Goal: Book appointment/travel/reservation

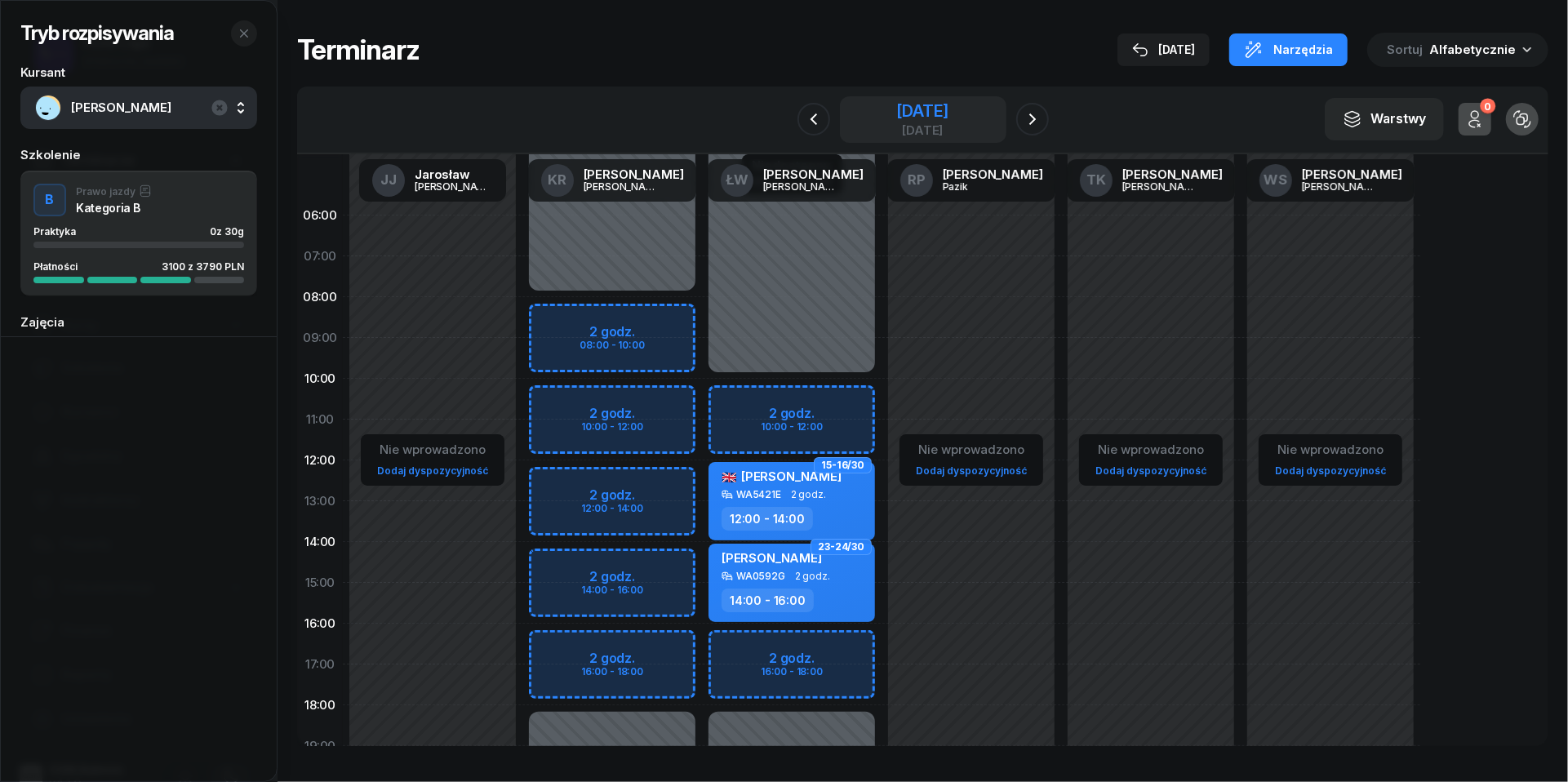
click at [949, 122] on div "[DATE]" at bounding box center [922, 119] width 53 height 33
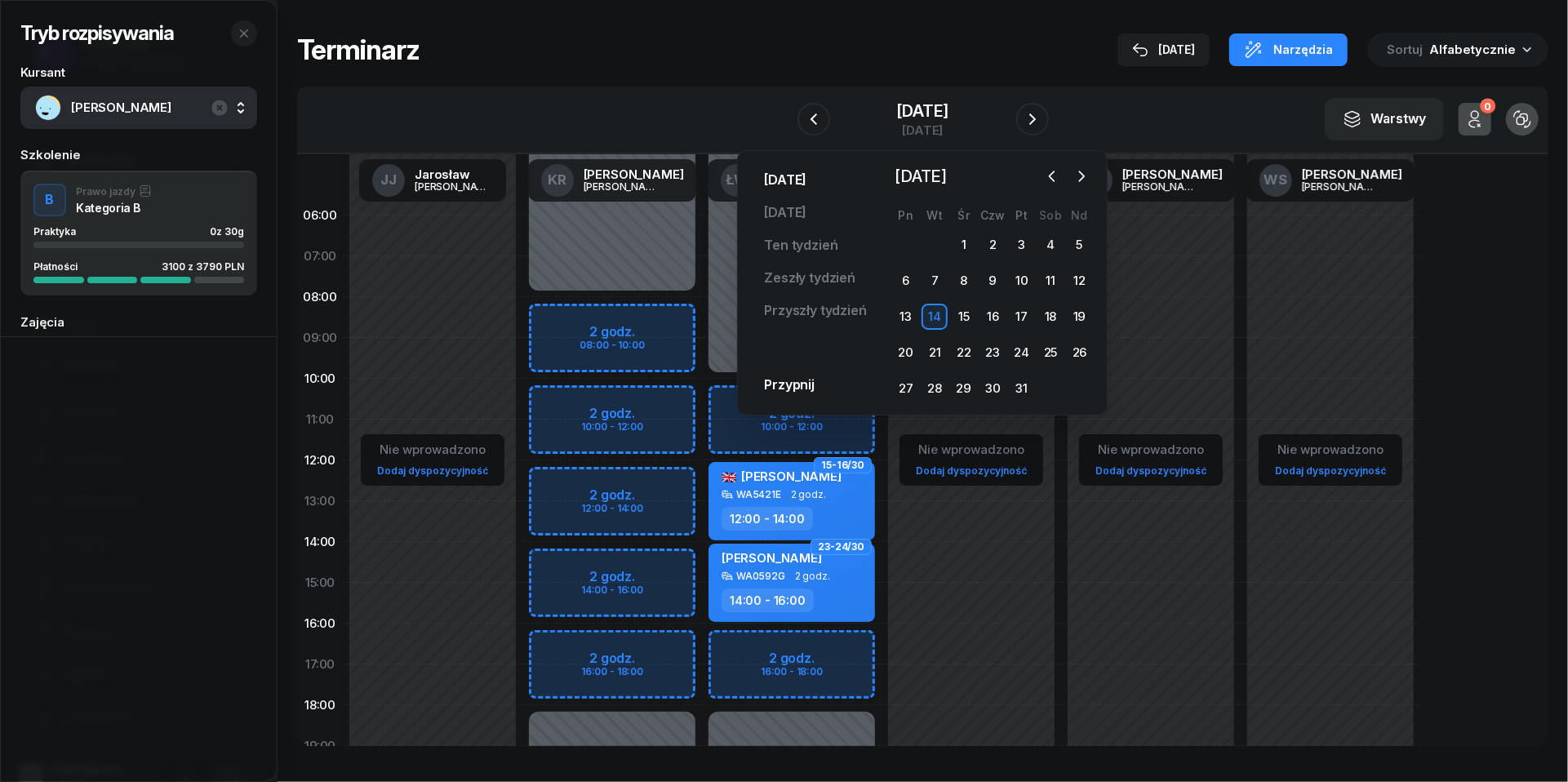
click at [790, 178] on link "[DATE]" at bounding box center [785, 180] width 68 height 33
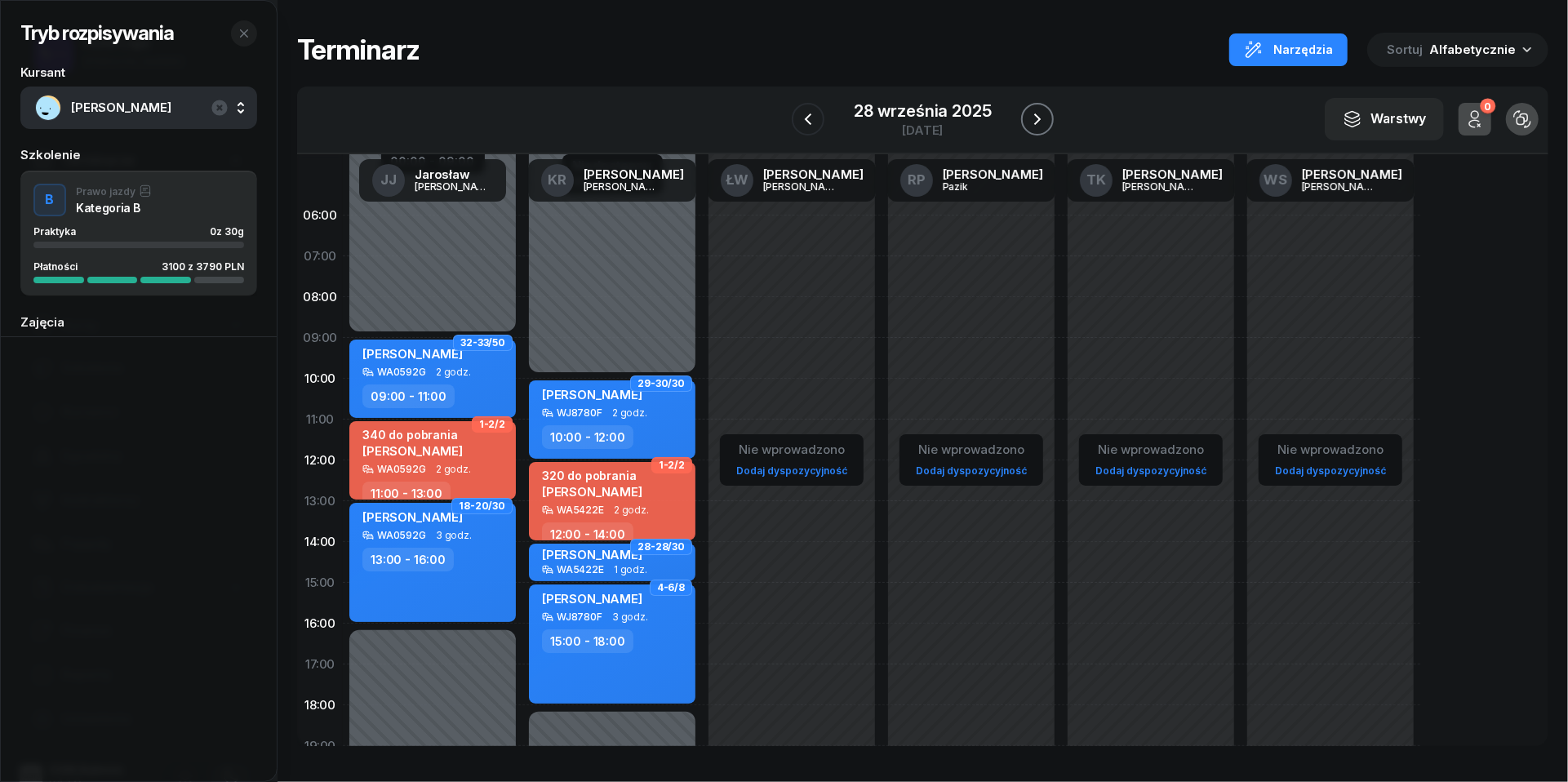
click at [1044, 118] on icon "button" at bounding box center [1037, 118] width 19 height 19
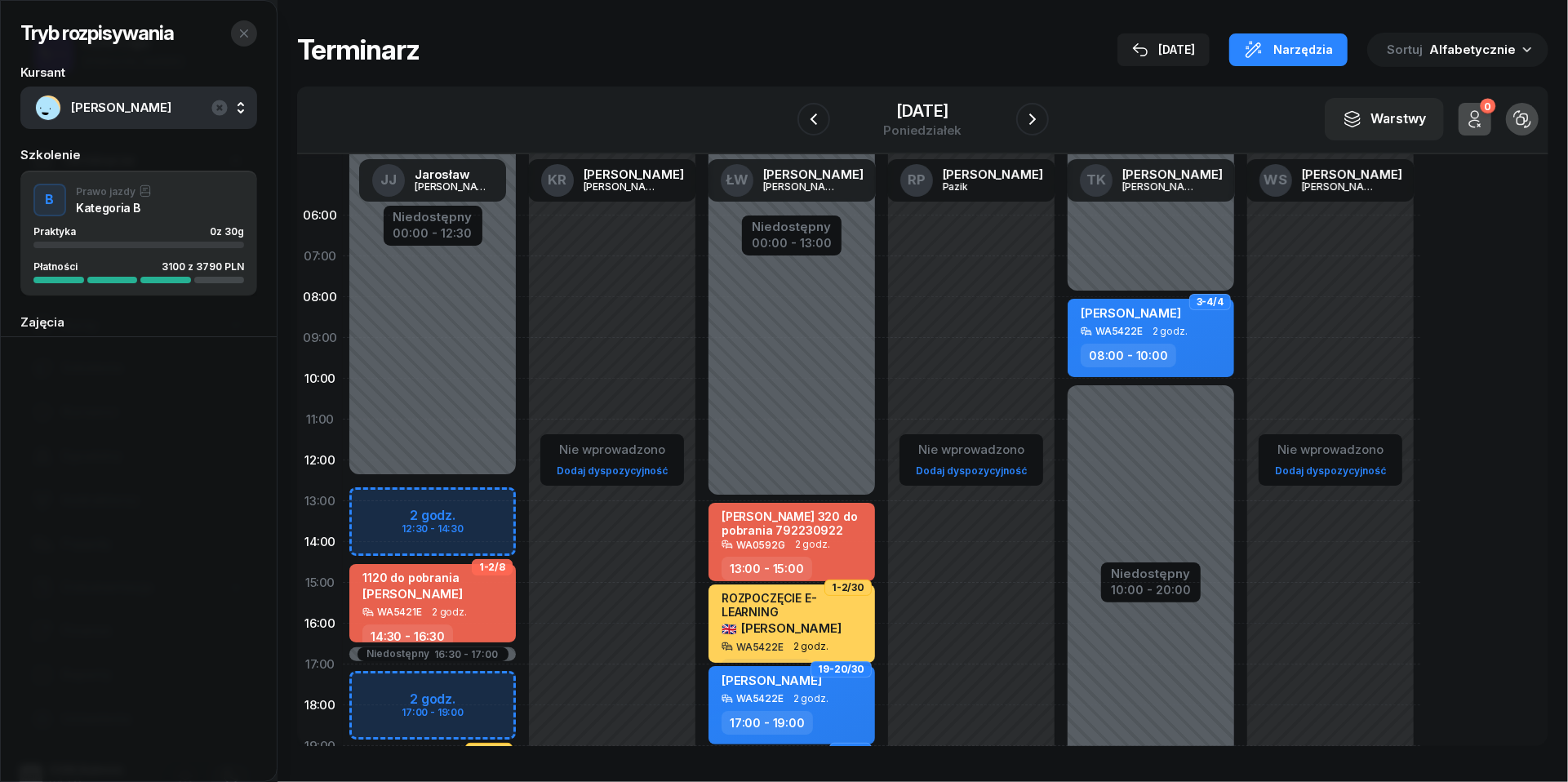
click at [246, 36] on icon "button" at bounding box center [244, 33] width 8 height 8
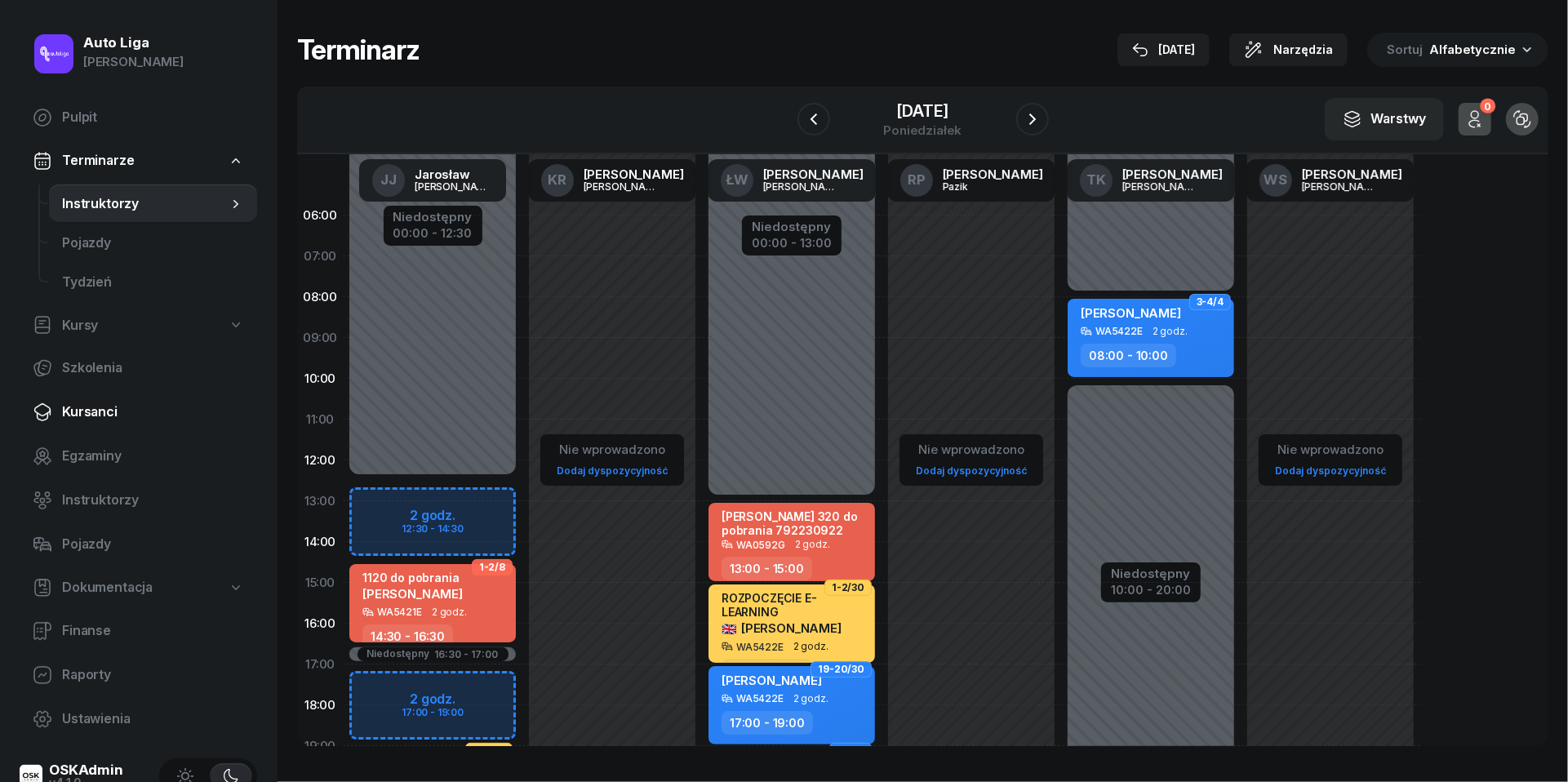
click at [122, 422] on link "Kursanci" at bounding box center [138, 412] width 238 height 39
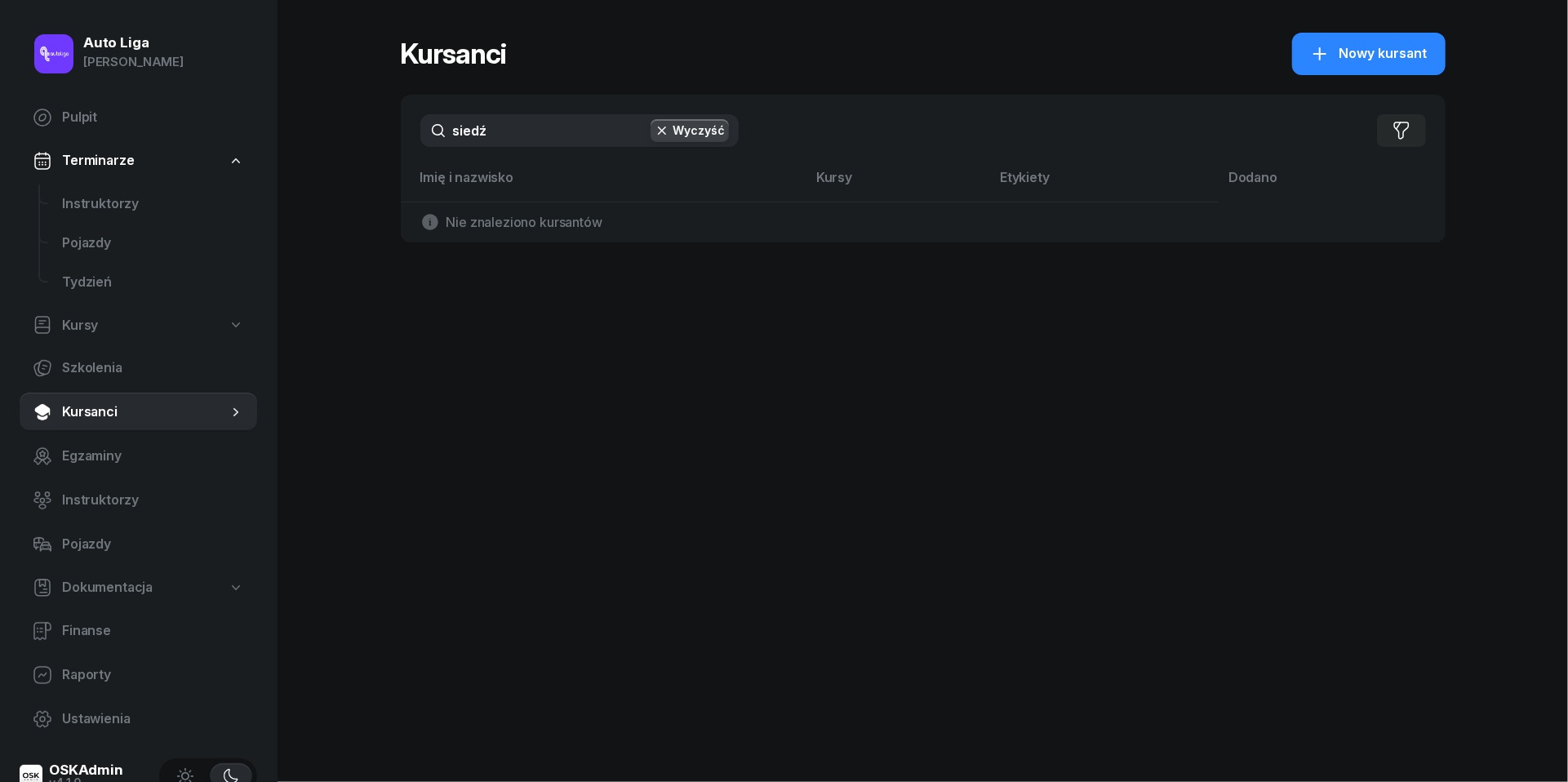
click at [513, 133] on input "siedź" at bounding box center [579, 130] width 318 height 33
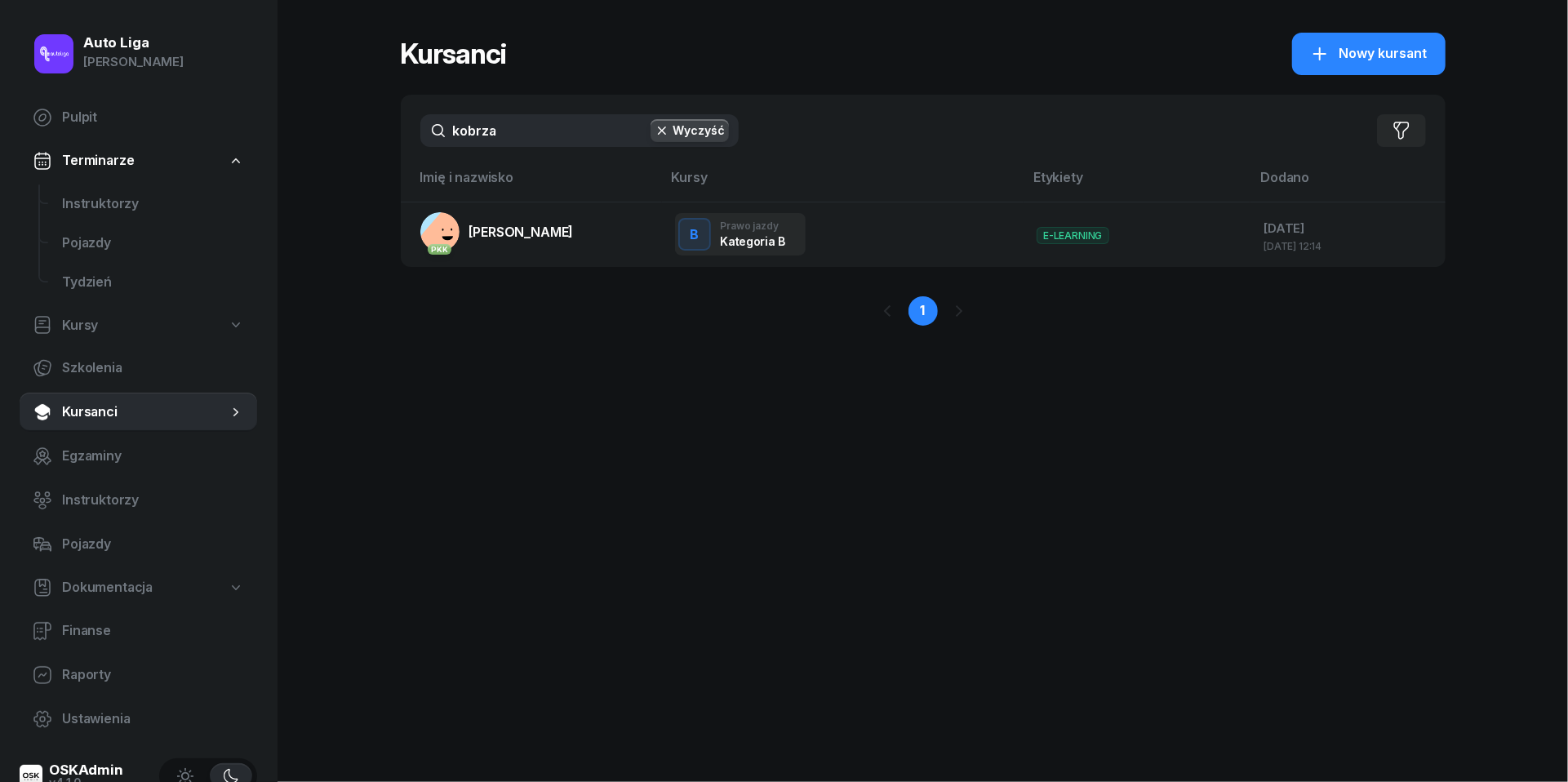
type input "kobra"
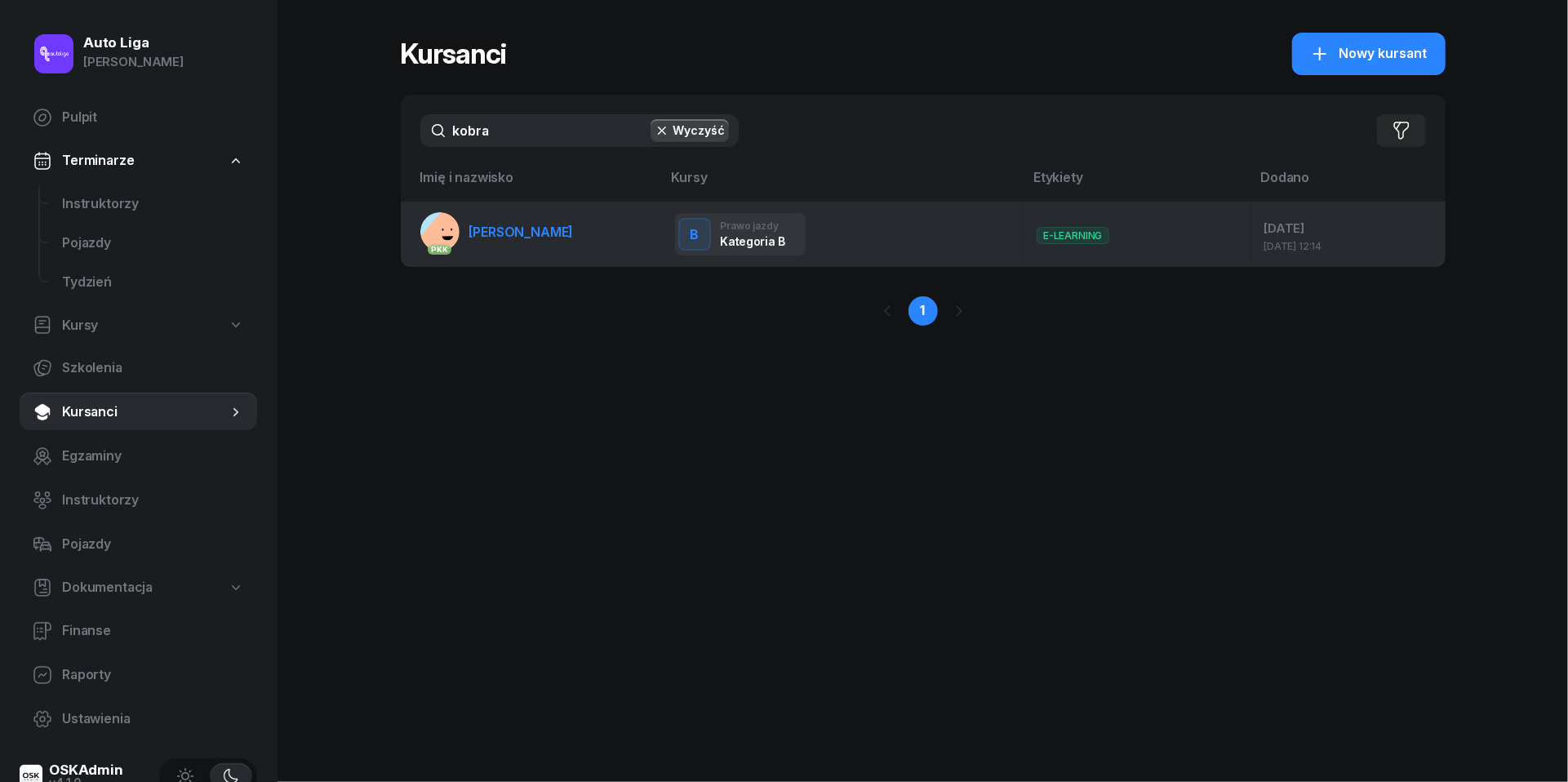
drag, startPoint x: 510, startPoint y: 167, endPoint x: 511, endPoint y: 233, distance: 66.0
click at [511, 233] on span "[PERSON_NAME]" at bounding box center [521, 232] width 104 height 17
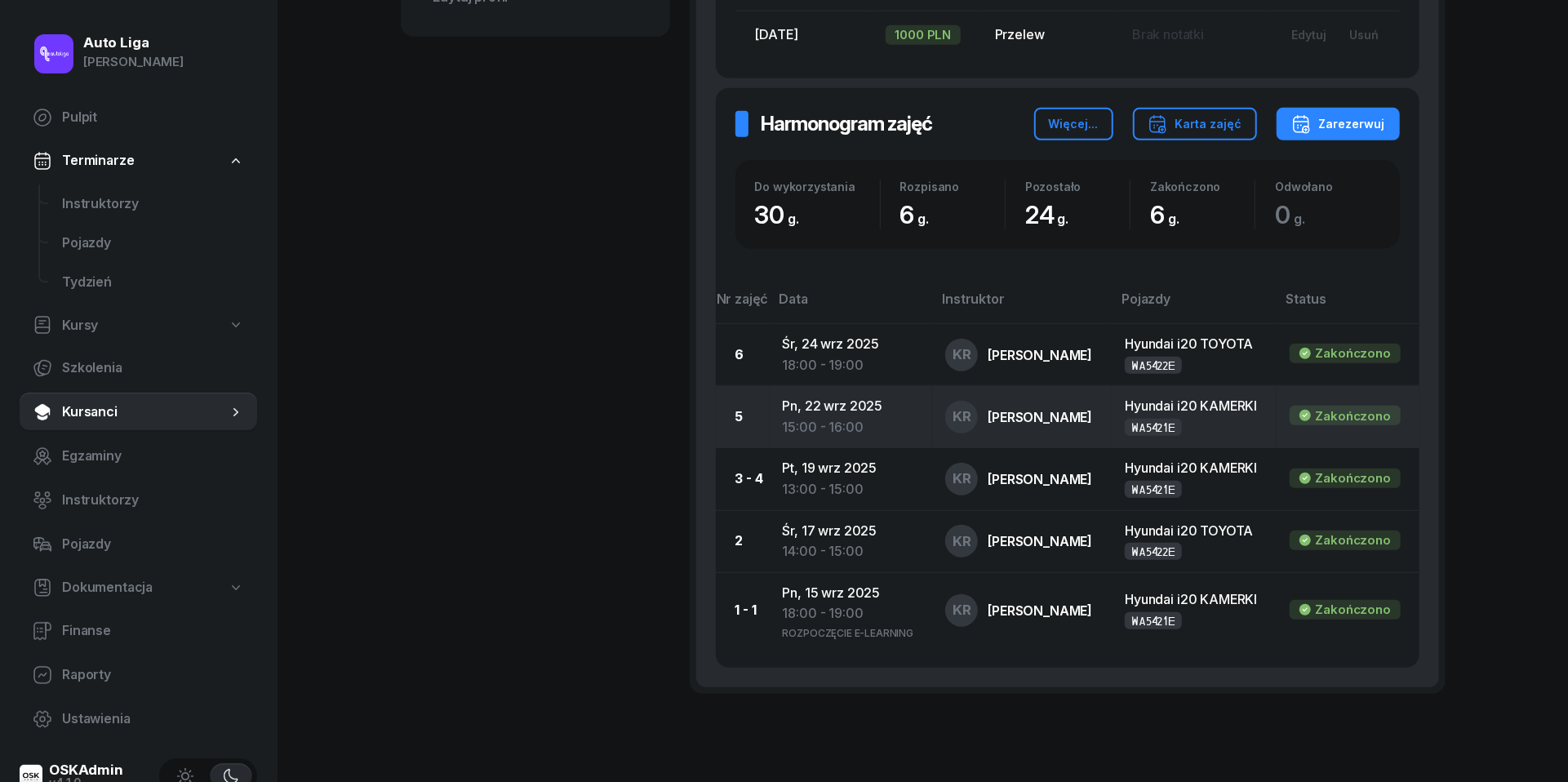
scroll to position [820, 0]
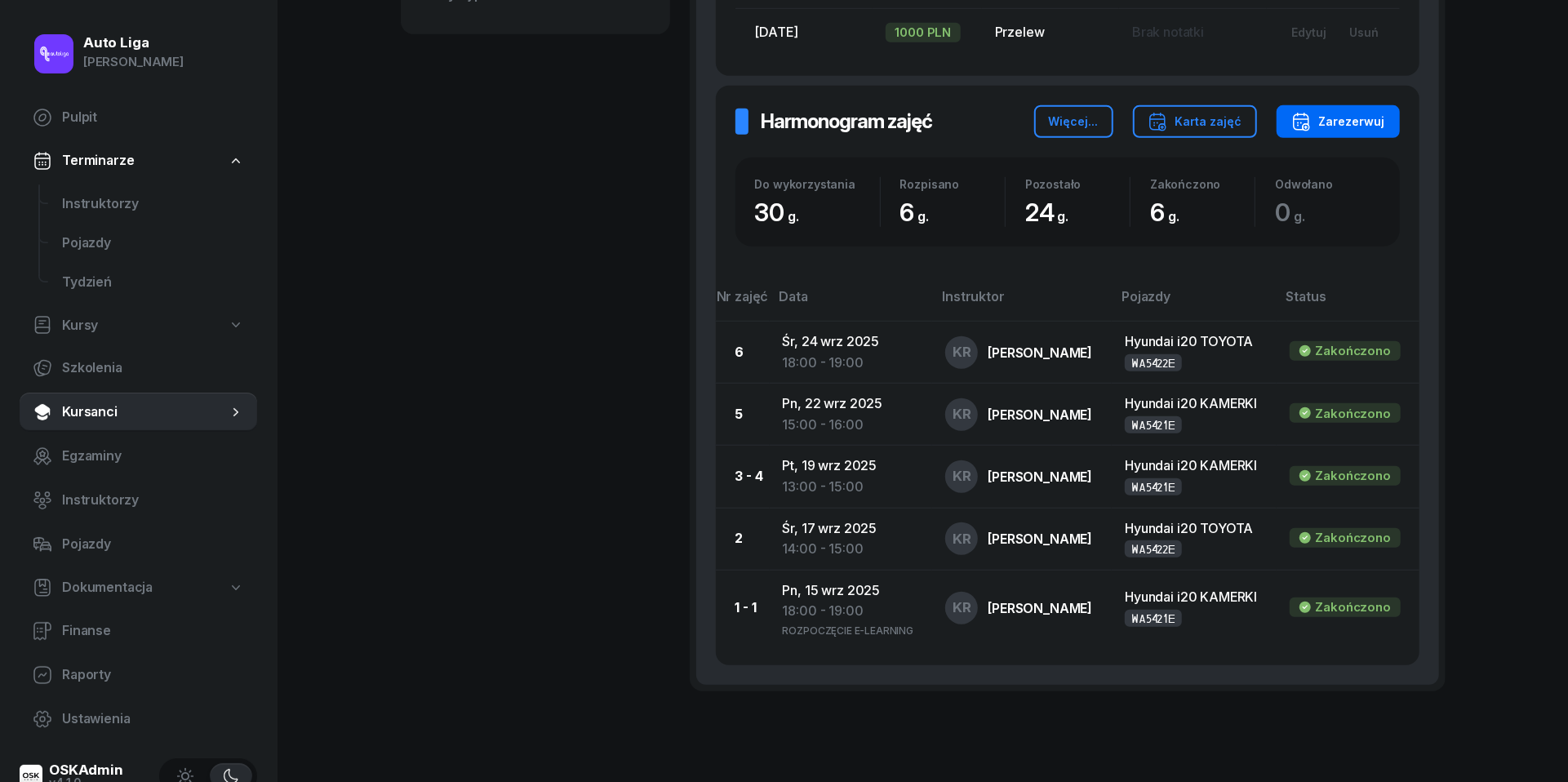
click at [1375, 125] on div "Zarezerwuj" at bounding box center [1338, 121] width 94 height 19
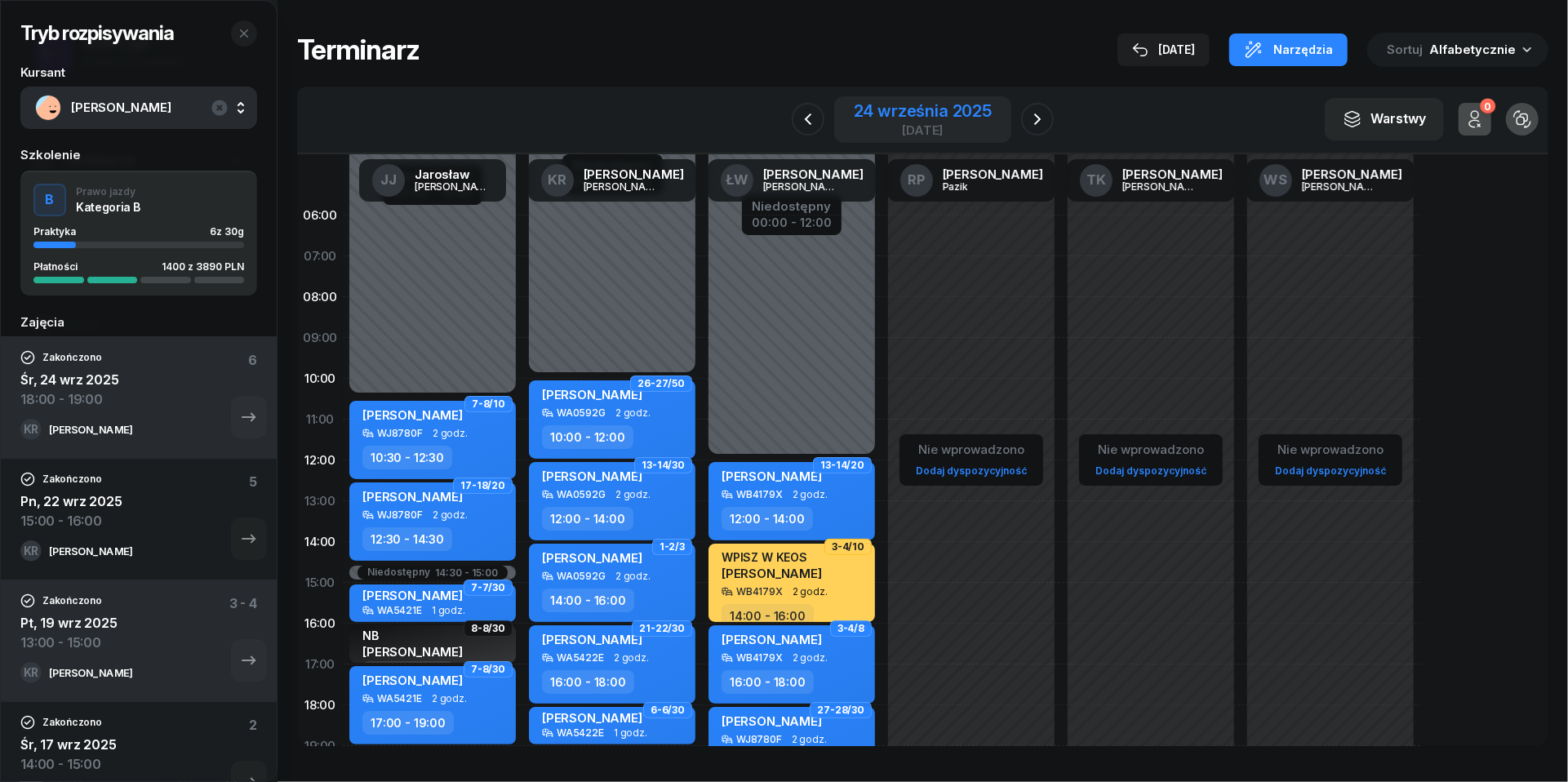
click at [927, 106] on div "24 września 2025" at bounding box center [922, 111] width 138 height 17
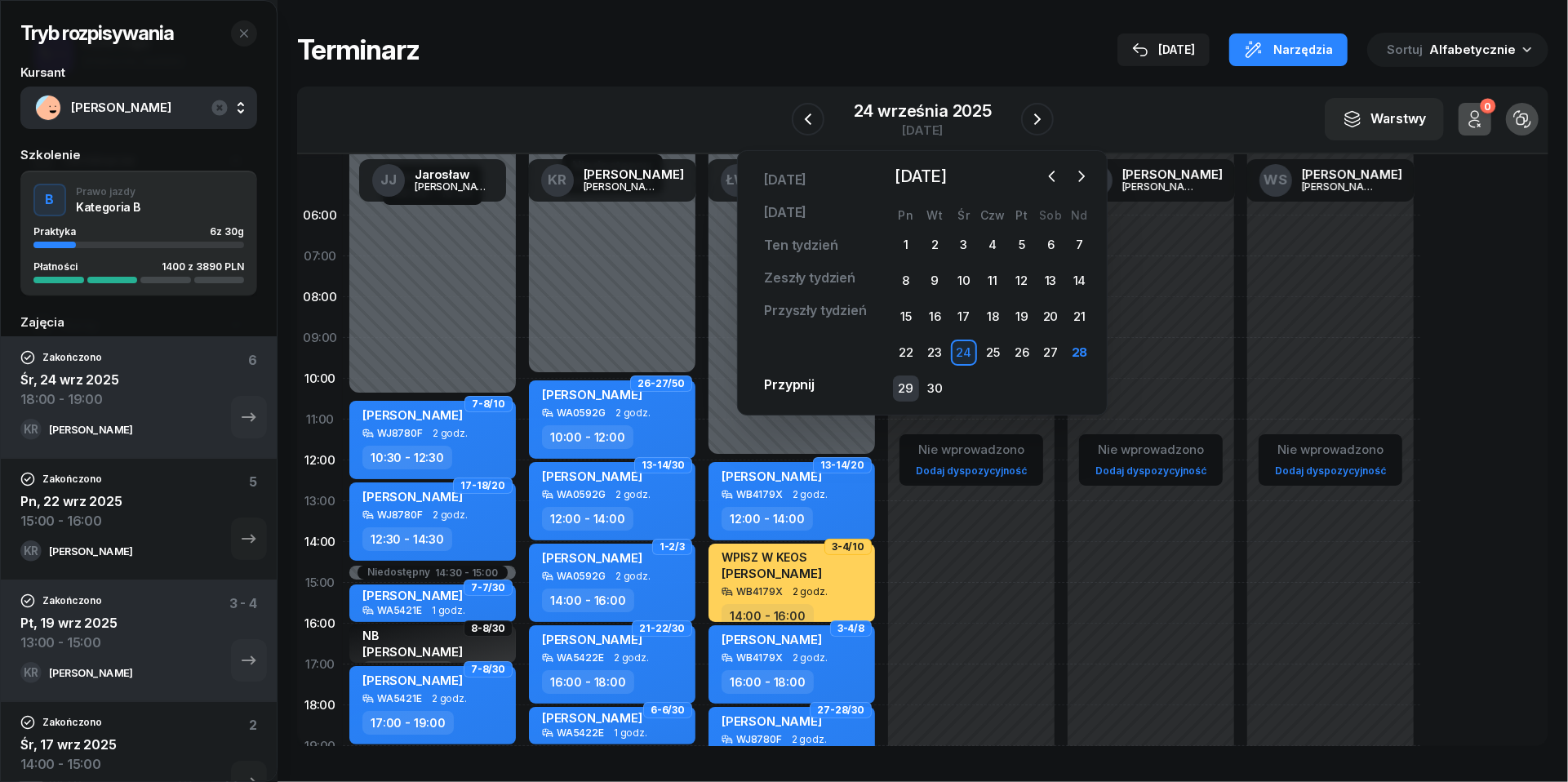
click at [904, 383] on div "29" at bounding box center [905, 388] width 26 height 26
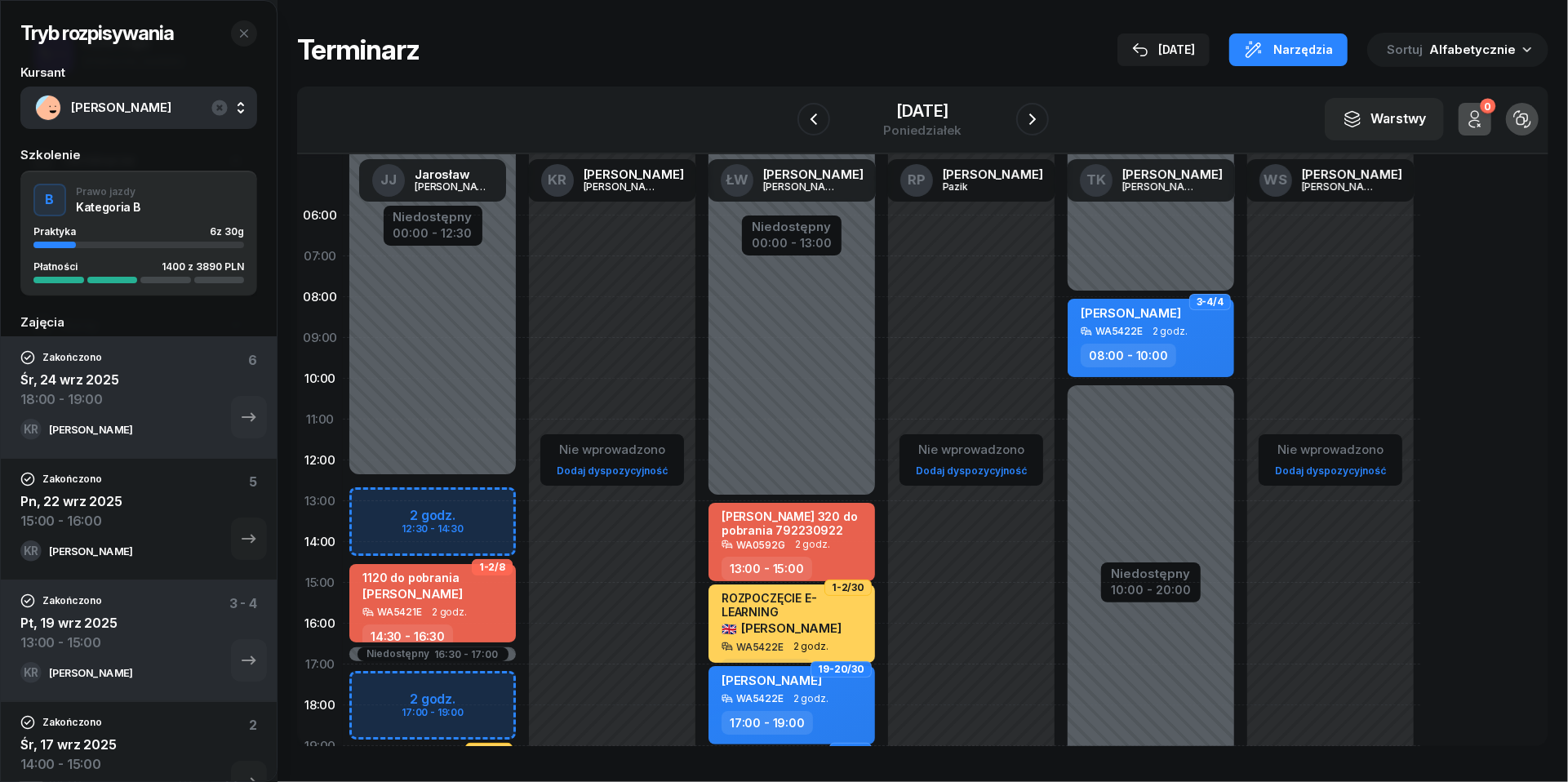
click at [383, 508] on div "Niedostępny 00:00 - 12:30 Niedostępny 21:00 - 23:59 Niedostępny 16:30 - 17:00 2…" at bounding box center [432, 583] width 179 height 775
select select "13"
select select "14"
select select "30"
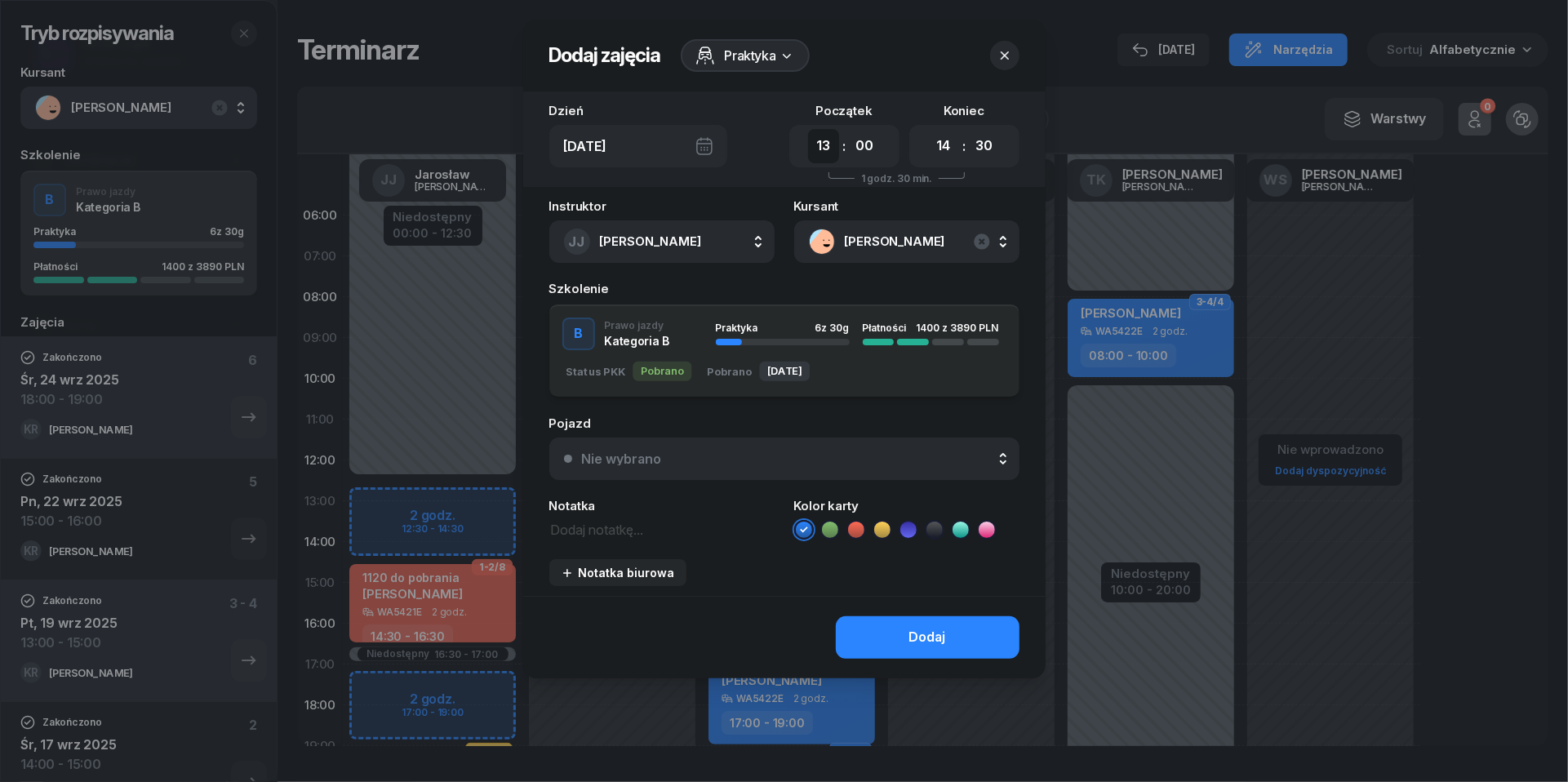
select select "12"
select select "30"
click at [828, 468] on button "Nie wybrano" at bounding box center [784, 459] width 470 height 43
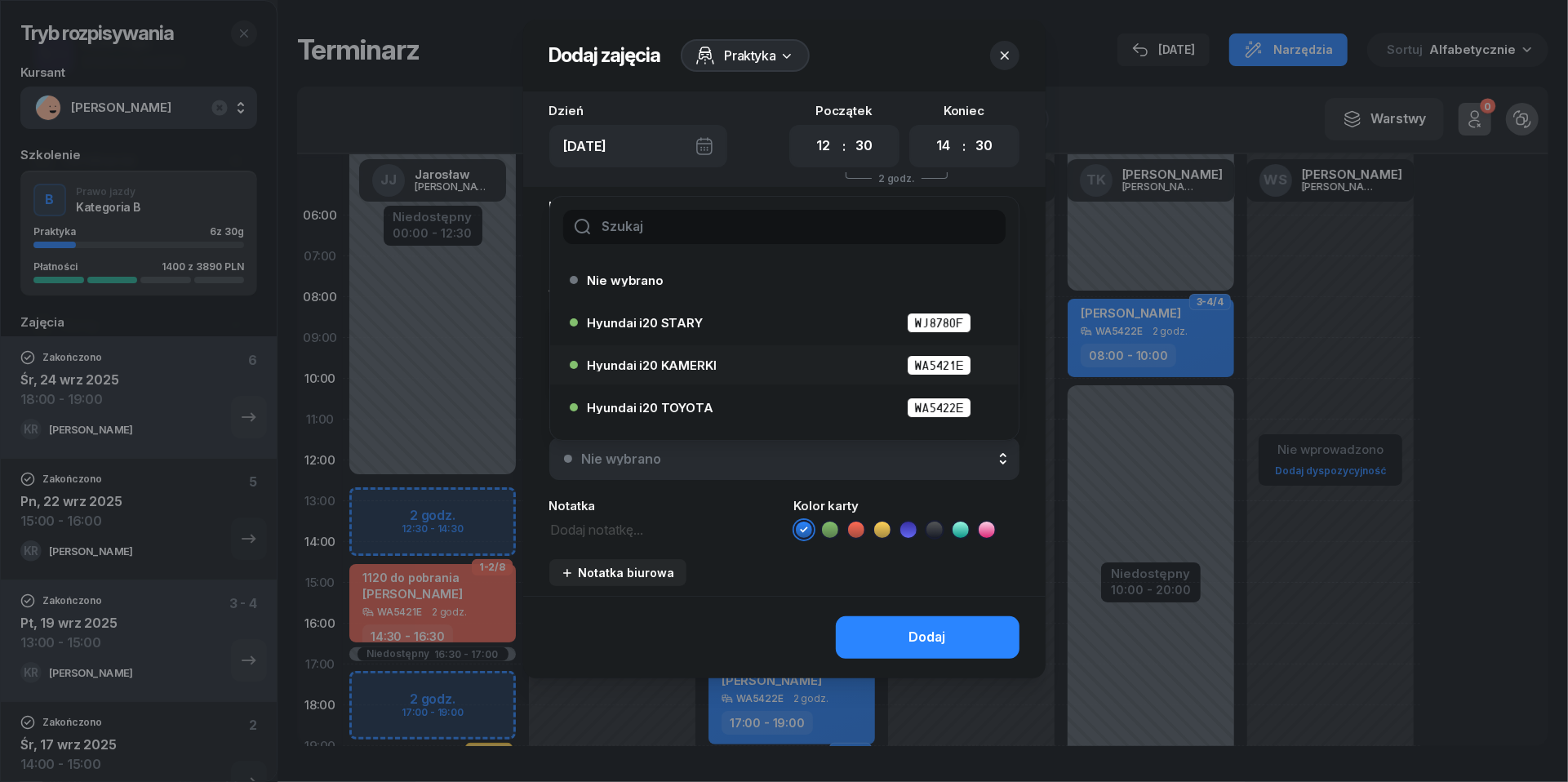
click at [794, 355] on div "Hyundai i20 KAMERKI WA5421E" at bounding box center [789, 365] width 402 height 20
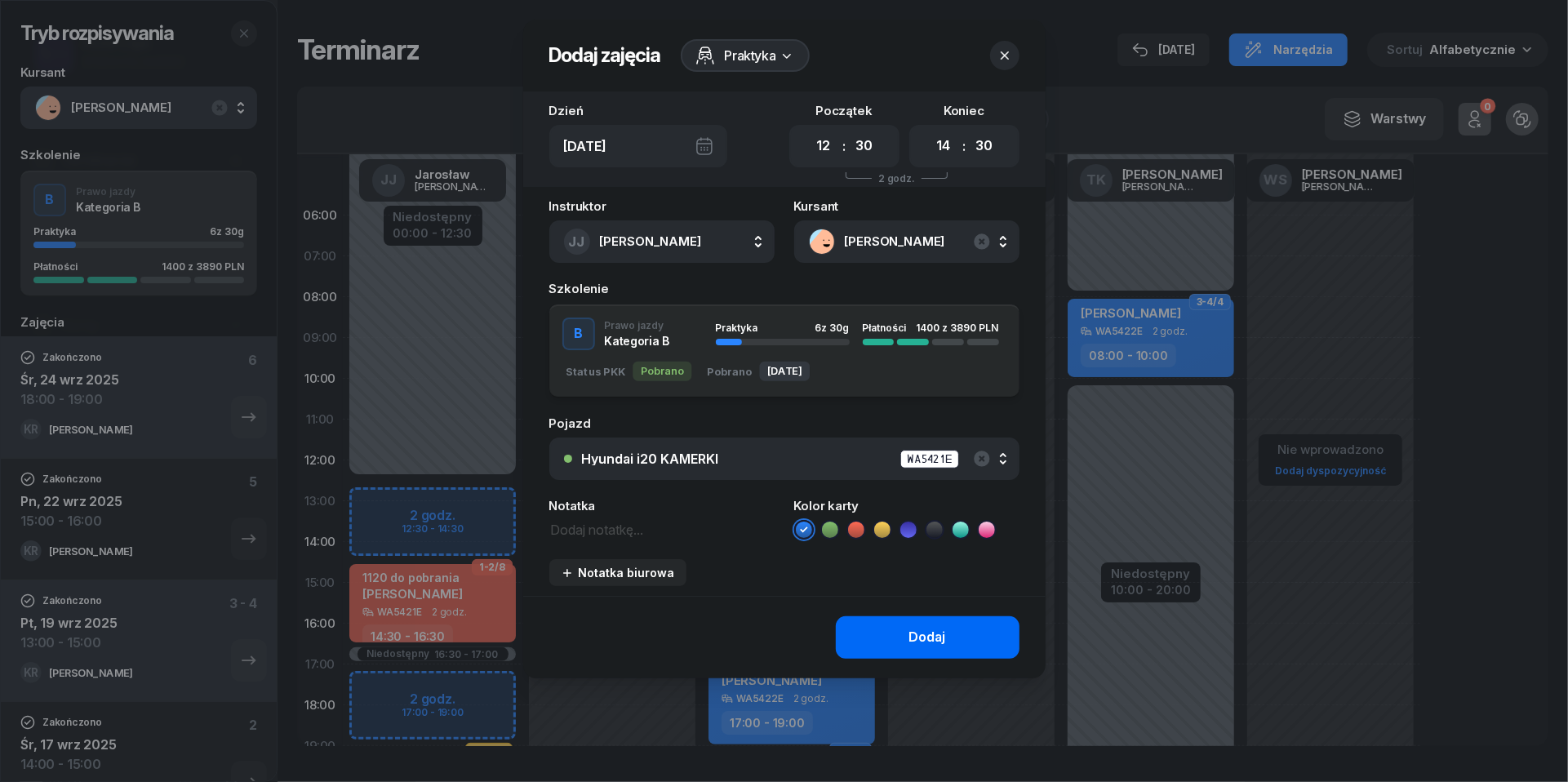
click at [954, 624] on button "Dodaj" at bounding box center [928, 637] width 183 height 43
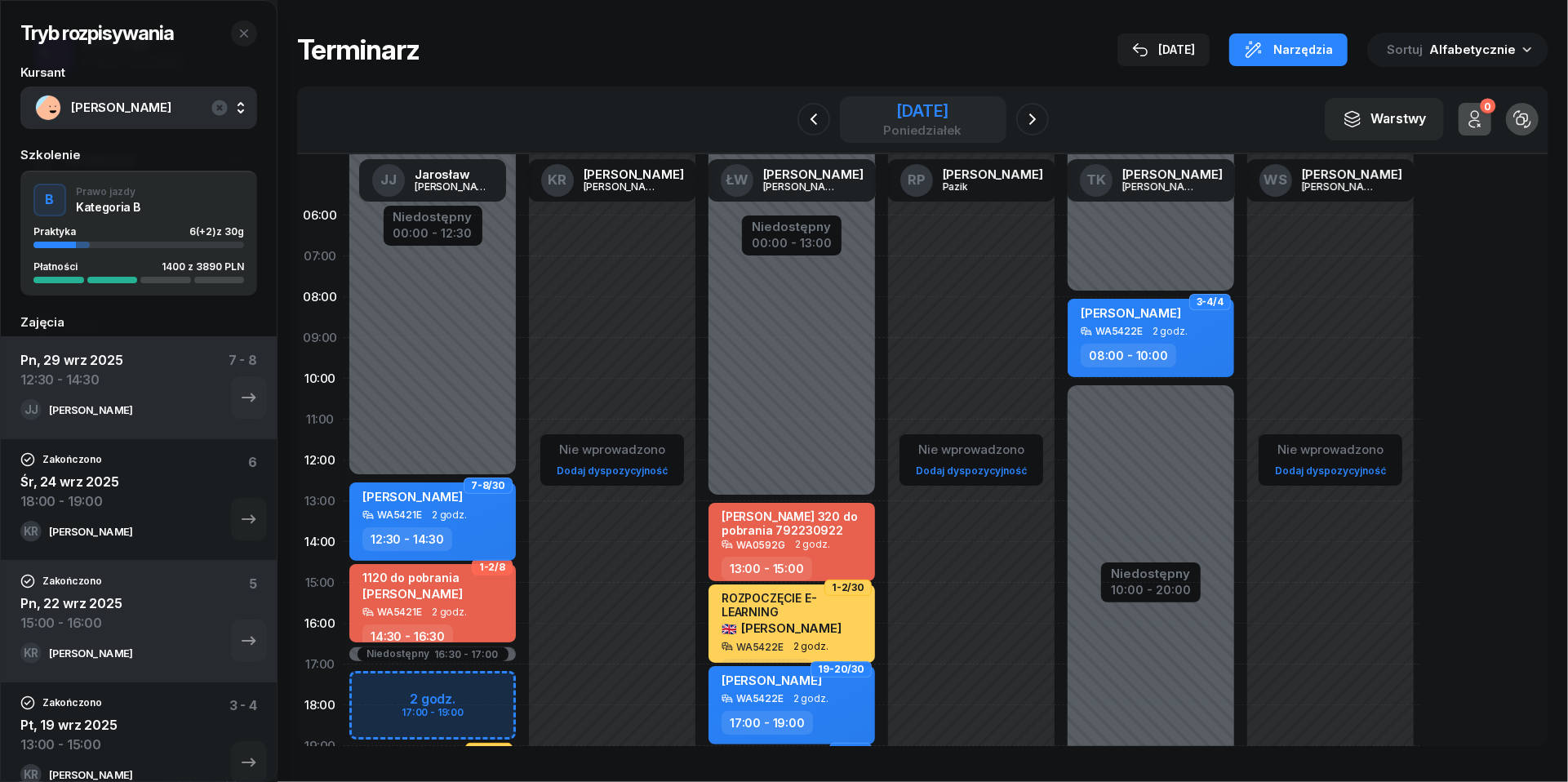
click at [937, 124] on div "poniedziałek" at bounding box center [922, 130] width 78 height 13
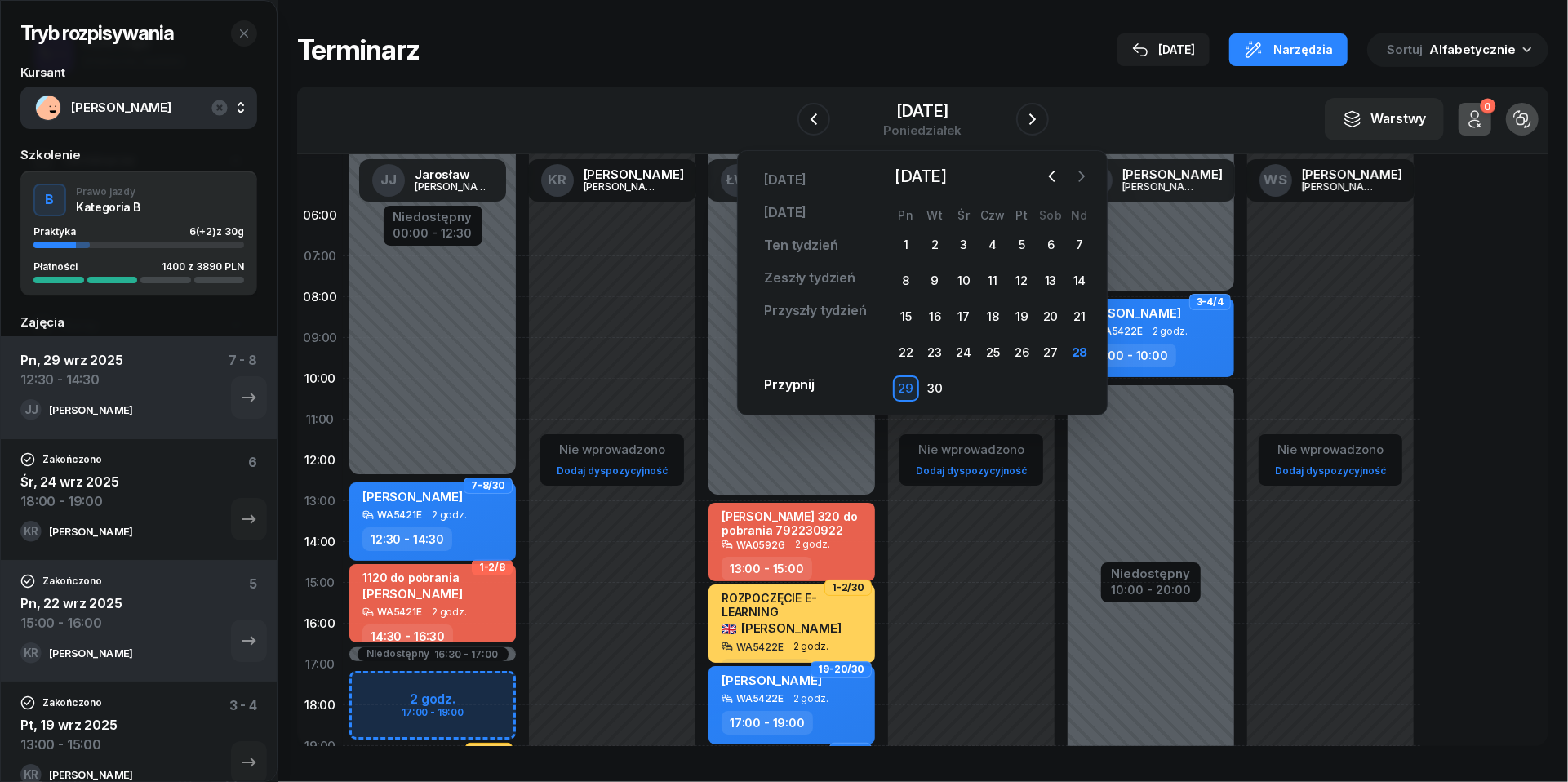
click at [1085, 179] on icon "button" at bounding box center [1082, 177] width 17 height 17
click at [991, 243] on div "2" at bounding box center [992, 244] width 26 height 26
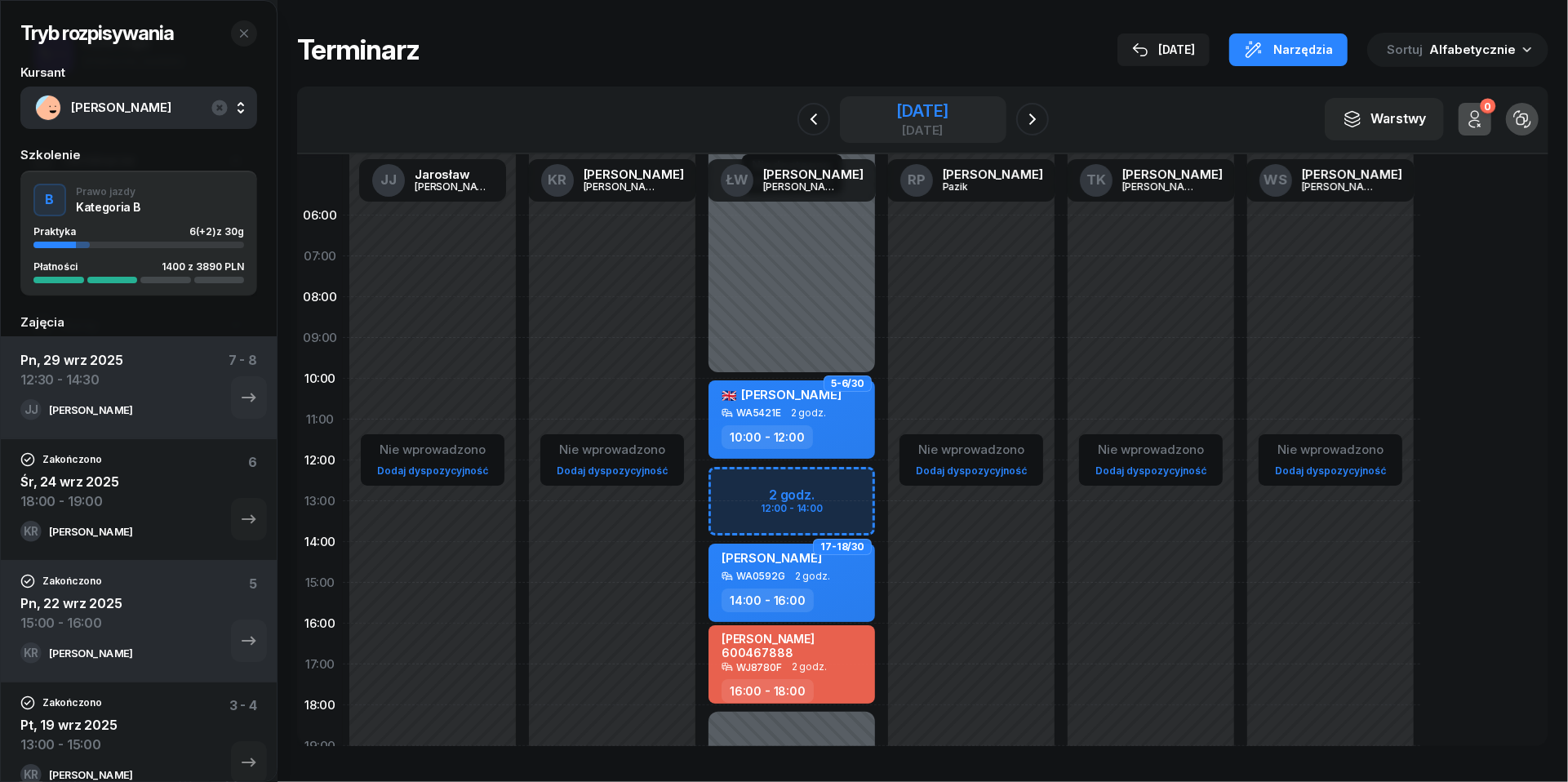
click at [896, 115] on div "[DATE]" at bounding box center [922, 111] width 53 height 17
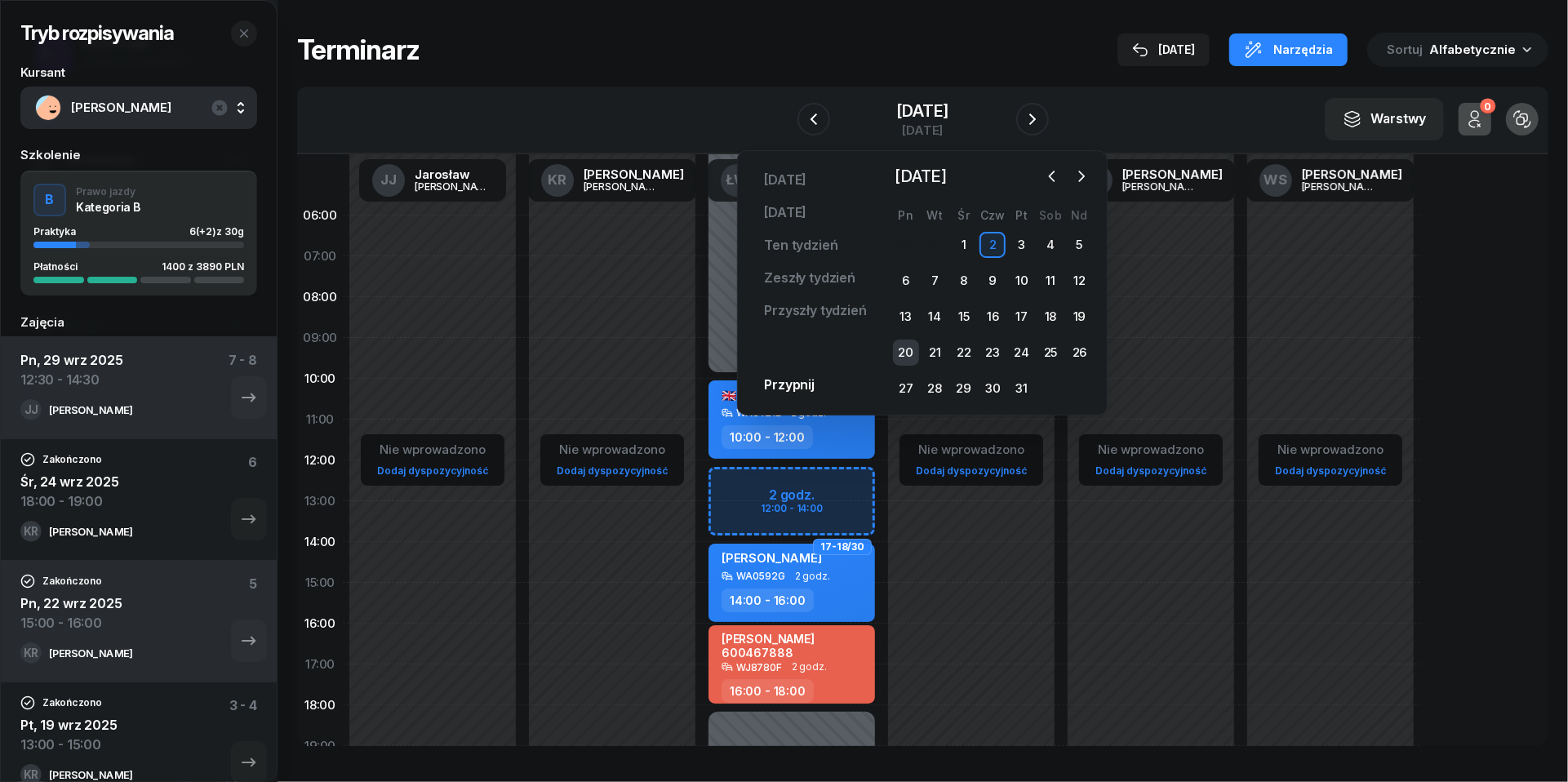
click at [912, 353] on div "20" at bounding box center [905, 352] width 26 height 26
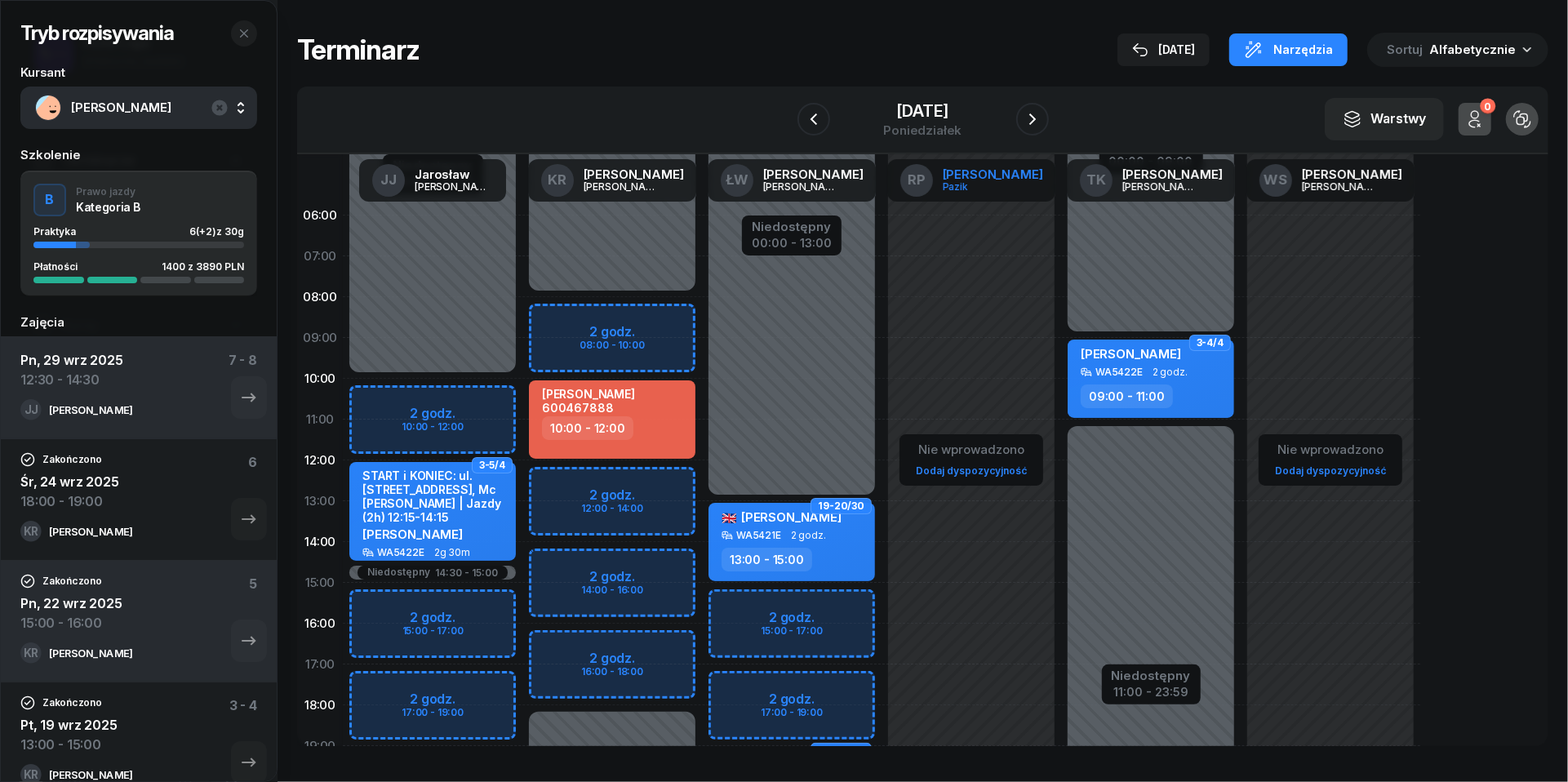
scroll to position [11, 0]
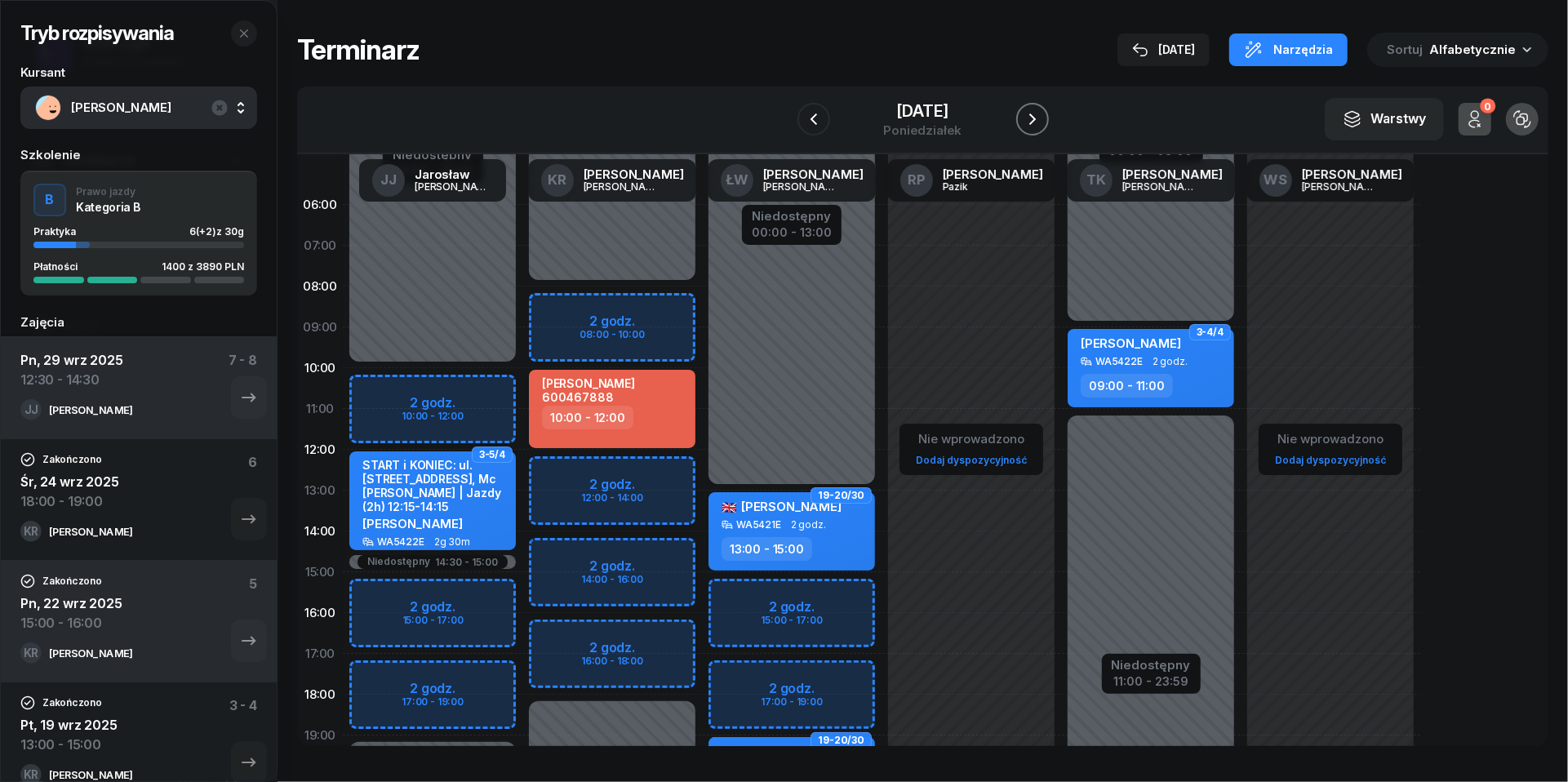
click at [1042, 123] on icon "button" at bounding box center [1032, 118] width 19 height 19
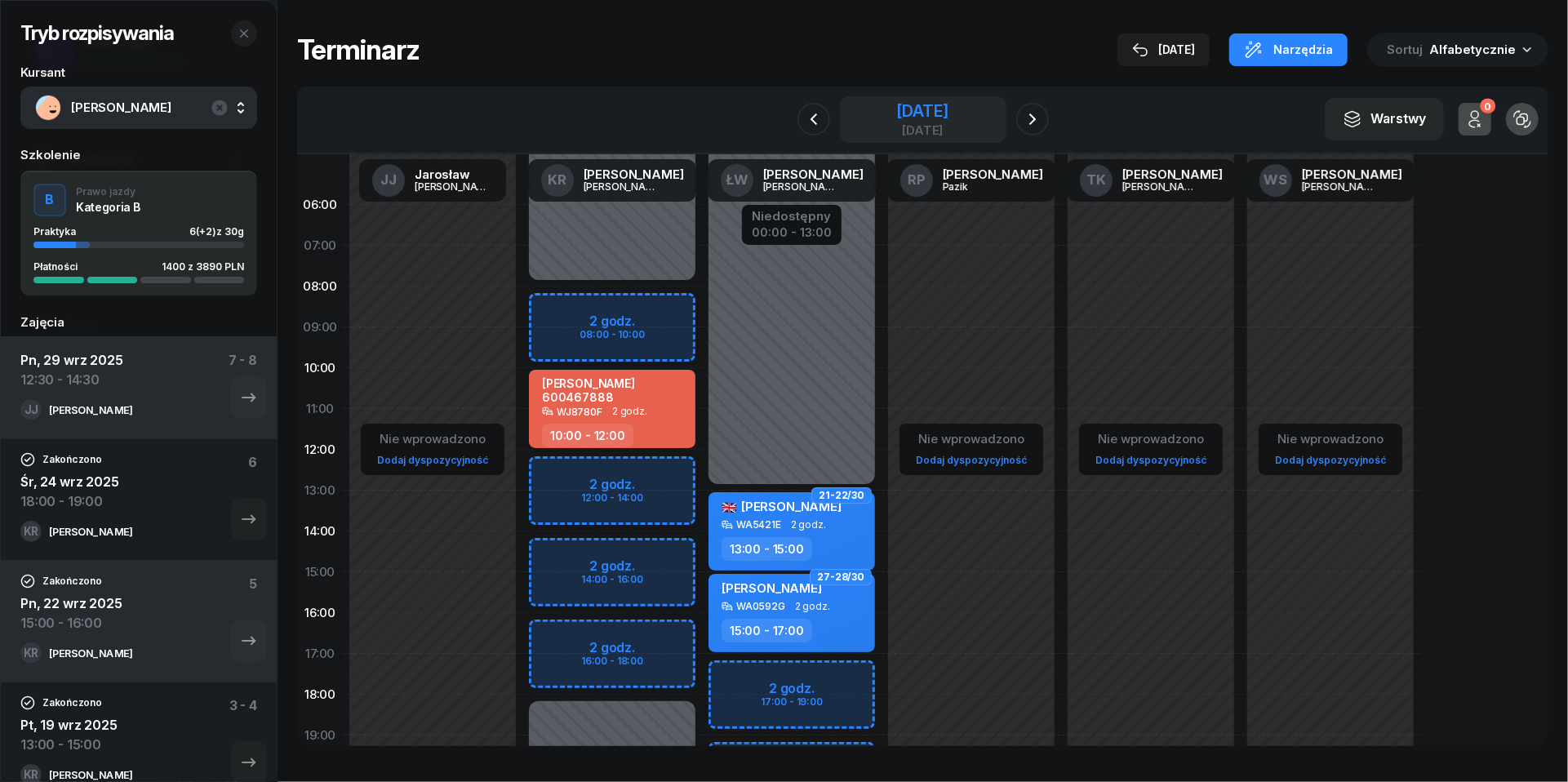
click at [949, 116] on div "[DATE]" at bounding box center [922, 111] width 53 height 17
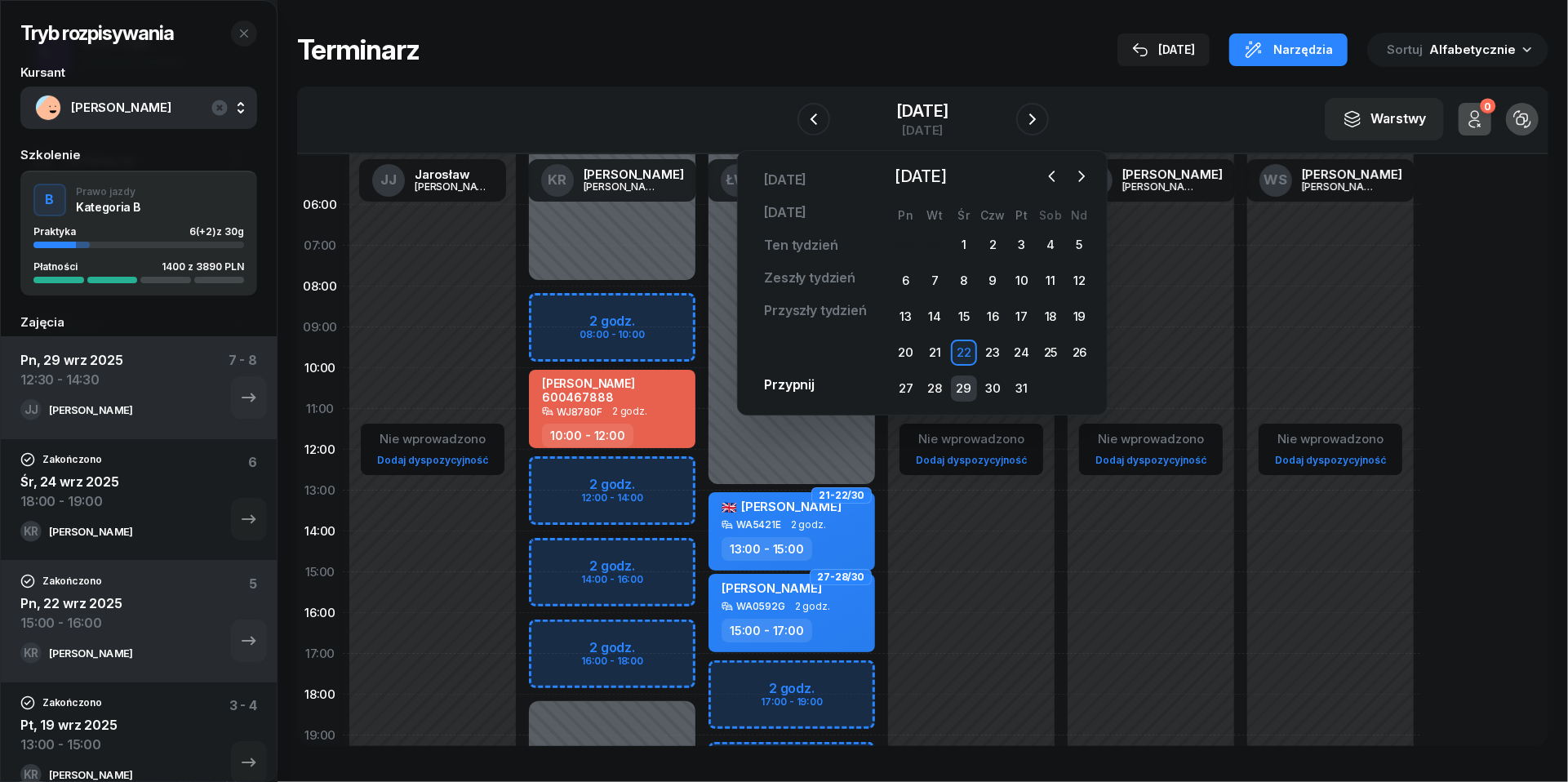
click at [969, 389] on div "29" at bounding box center [964, 388] width 26 height 26
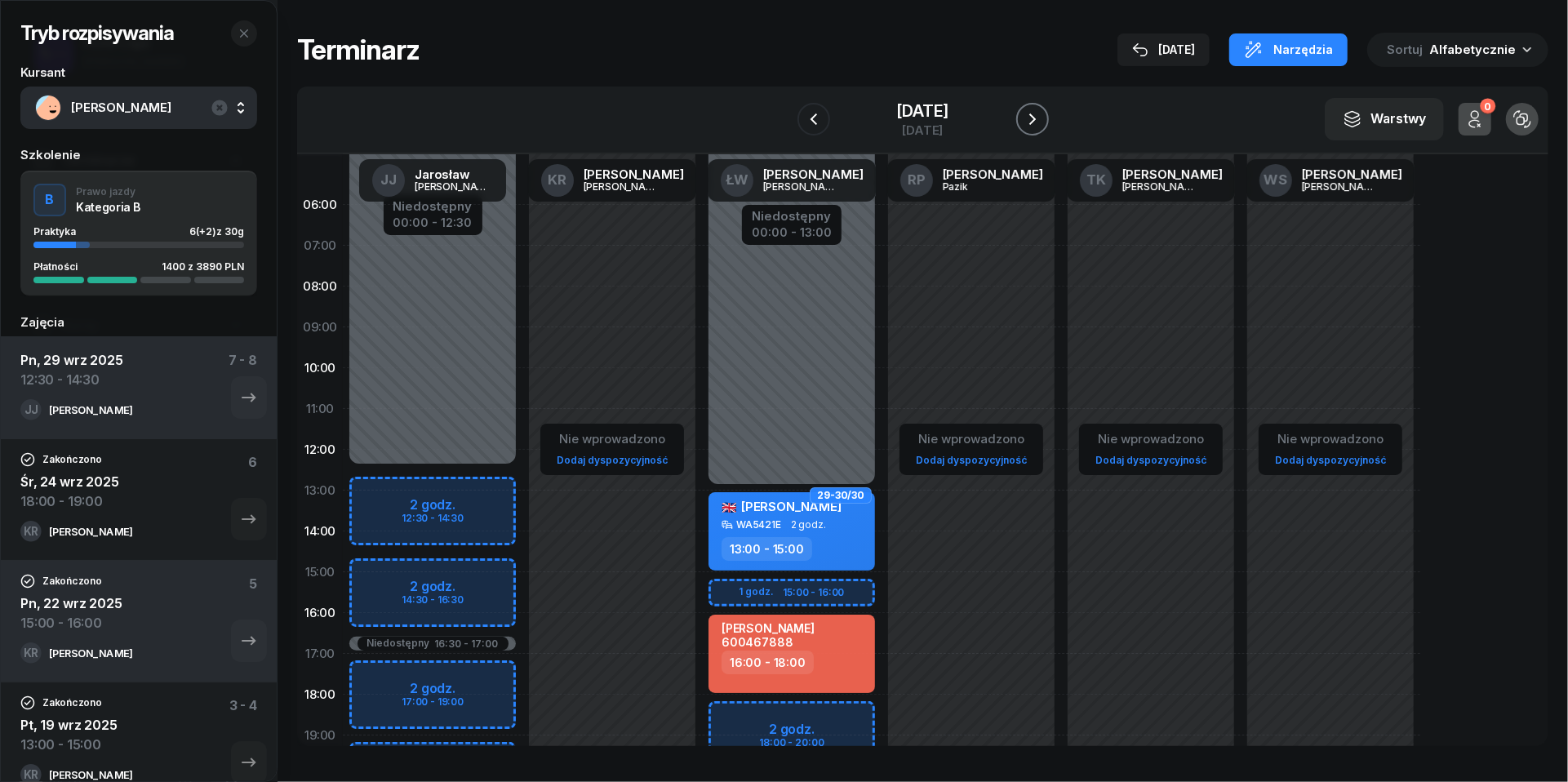
click at [1042, 119] on icon "button" at bounding box center [1032, 118] width 19 height 19
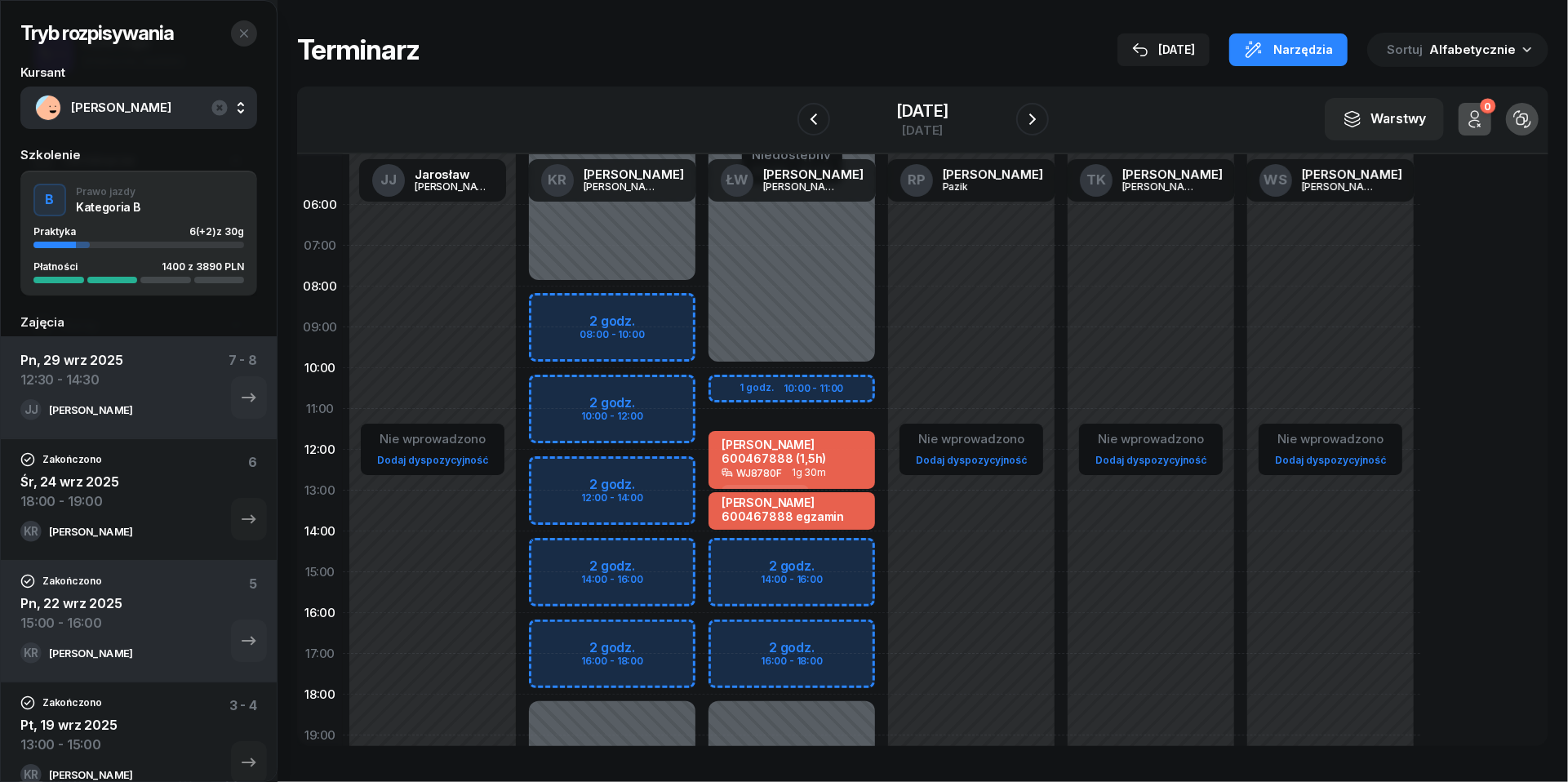
click at [249, 37] on icon "button" at bounding box center [244, 33] width 13 height 13
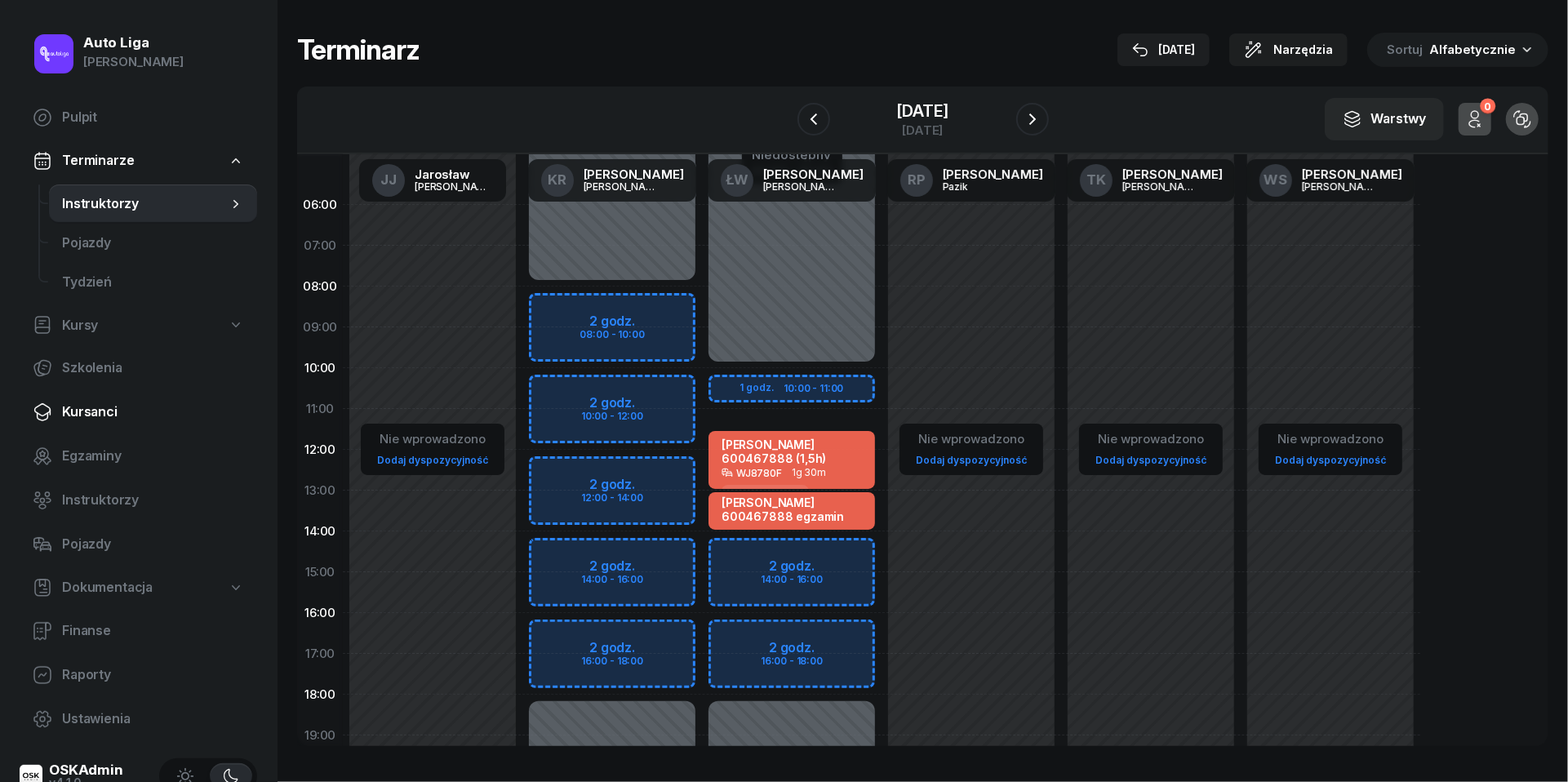
click at [82, 402] on span "Kursanci" at bounding box center [153, 412] width 182 height 21
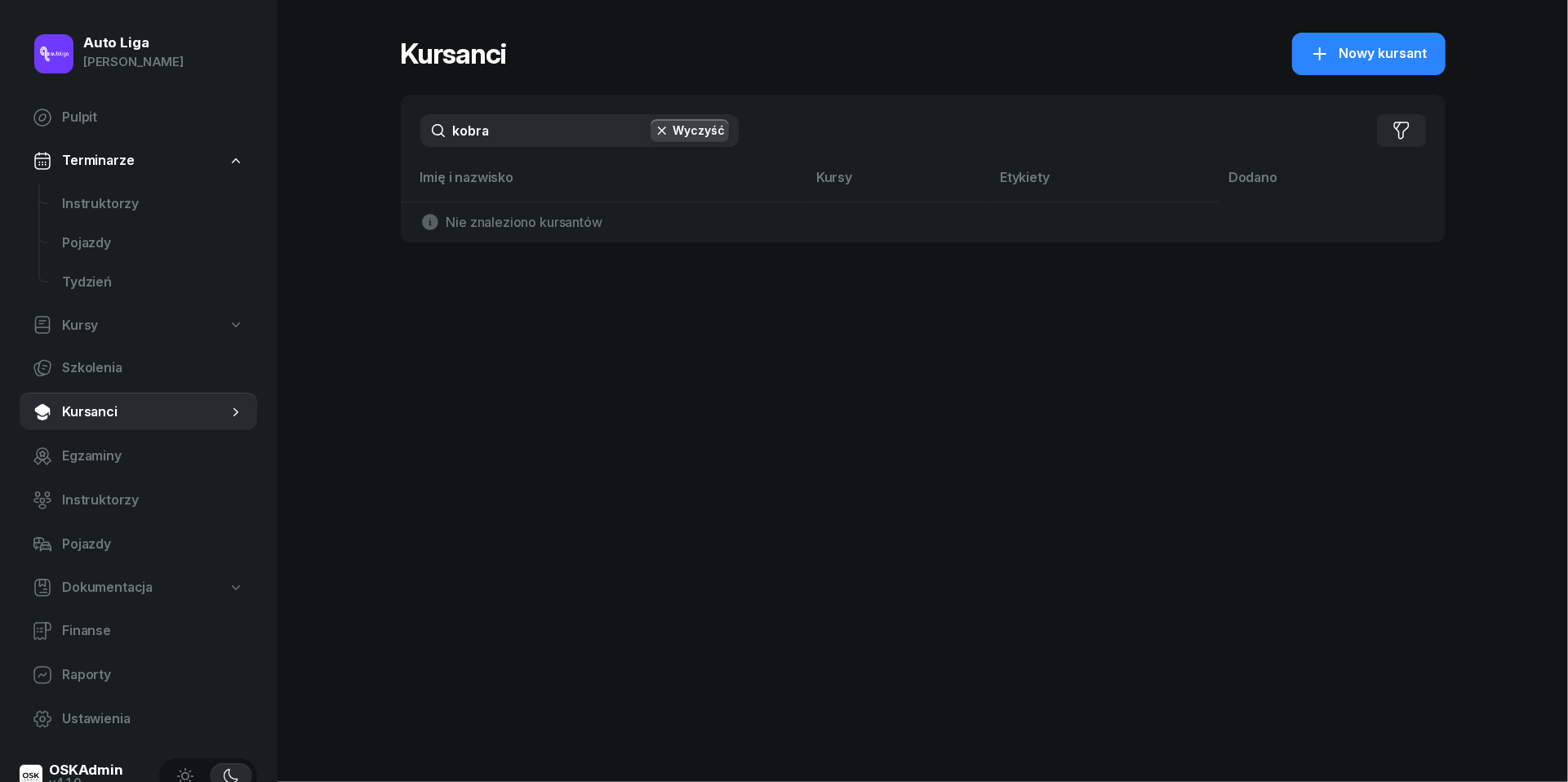
click at [491, 147] on div "kobra Wyczyść Filtruj" at bounding box center [923, 131] width 1044 height 72
click at [491, 144] on input "kobra" at bounding box center [579, 130] width 318 height 33
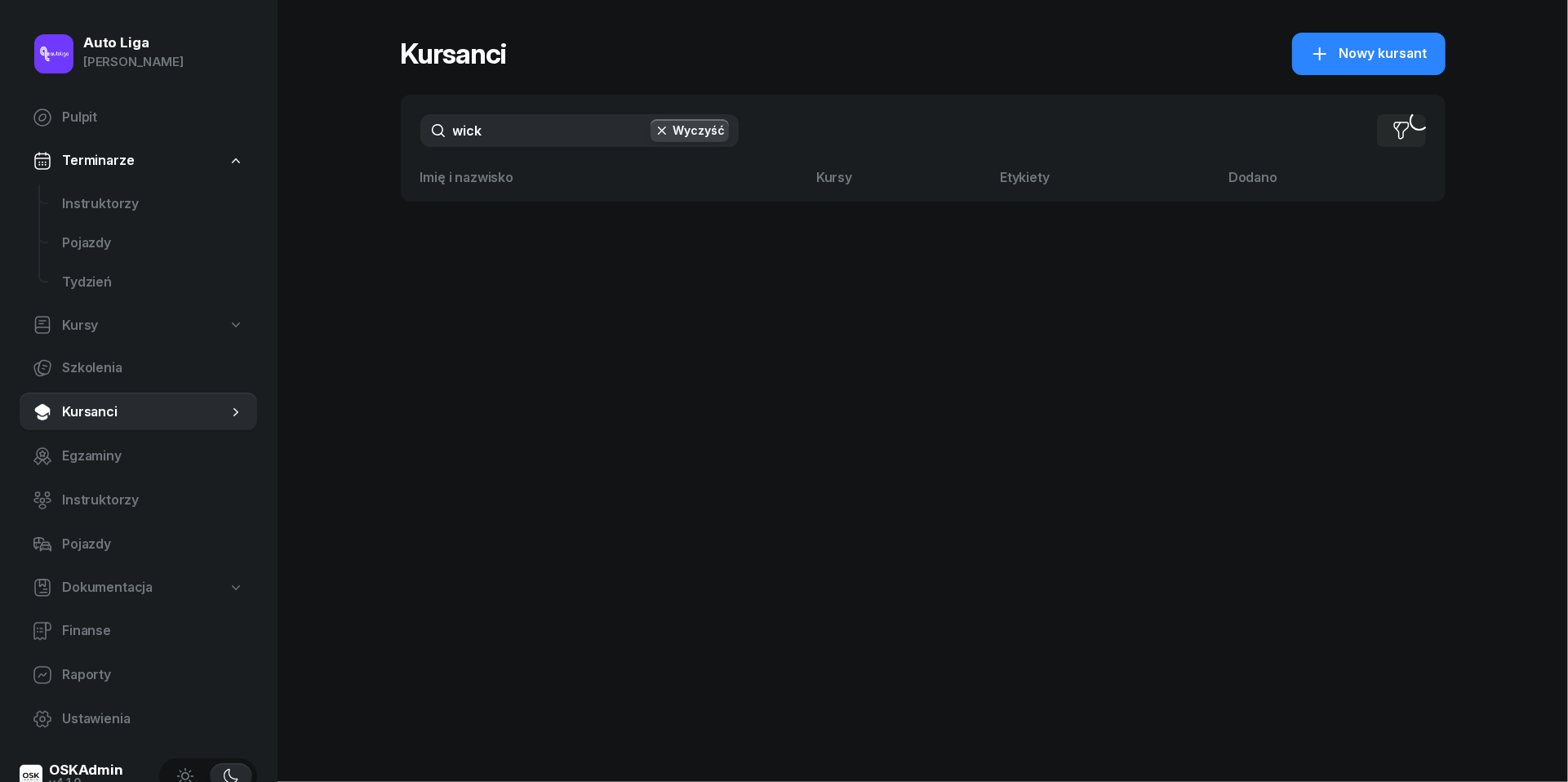
type input "wickl"
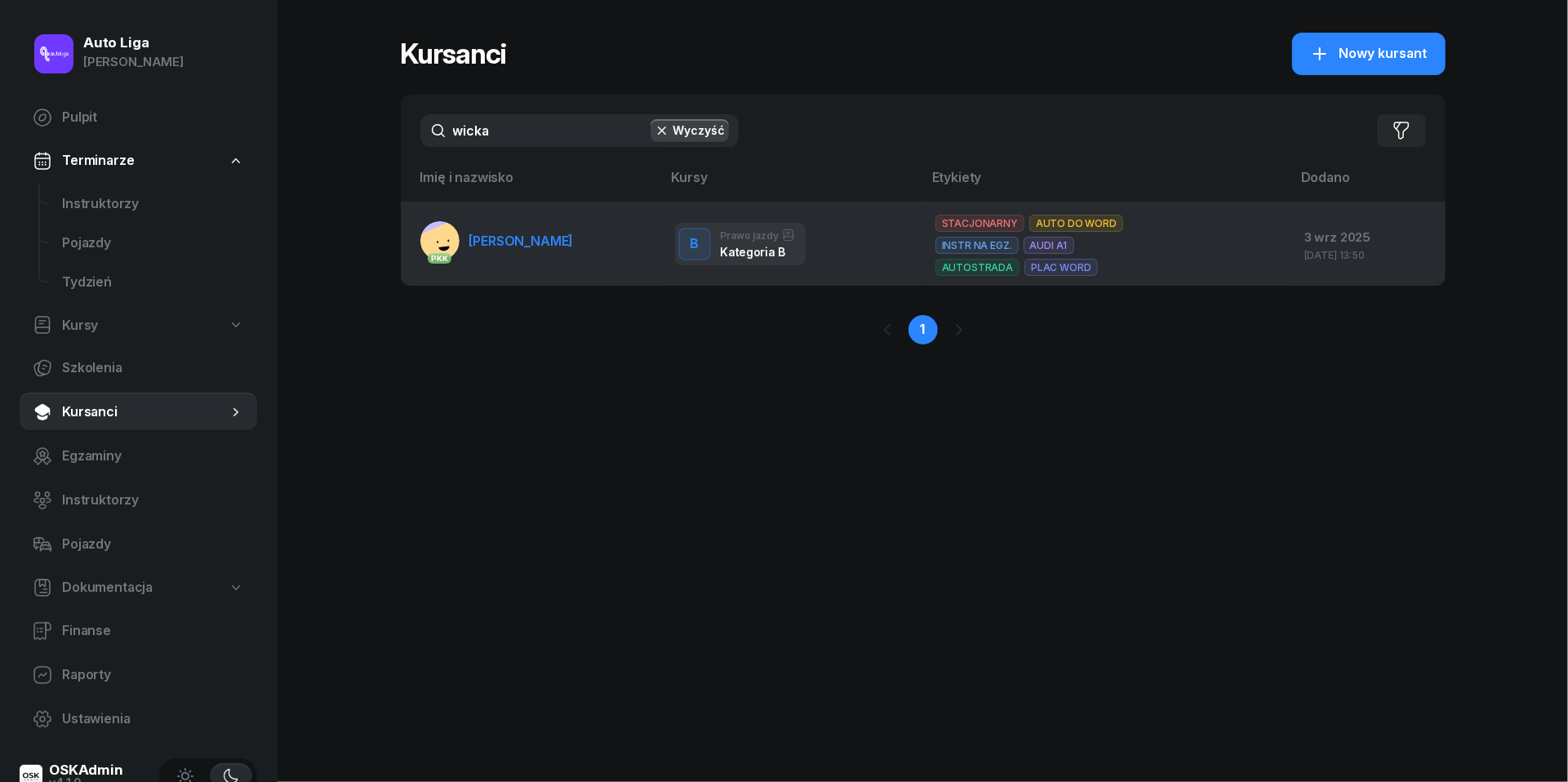
drag, startPoint x: 504, startPoint y: 165, endPoint x: 518, endPoint y: 239, distance: 75.3
click at [518, 239] on span "[PERSON_NAME]" at bounding box center [521, 241] width 104 height 17
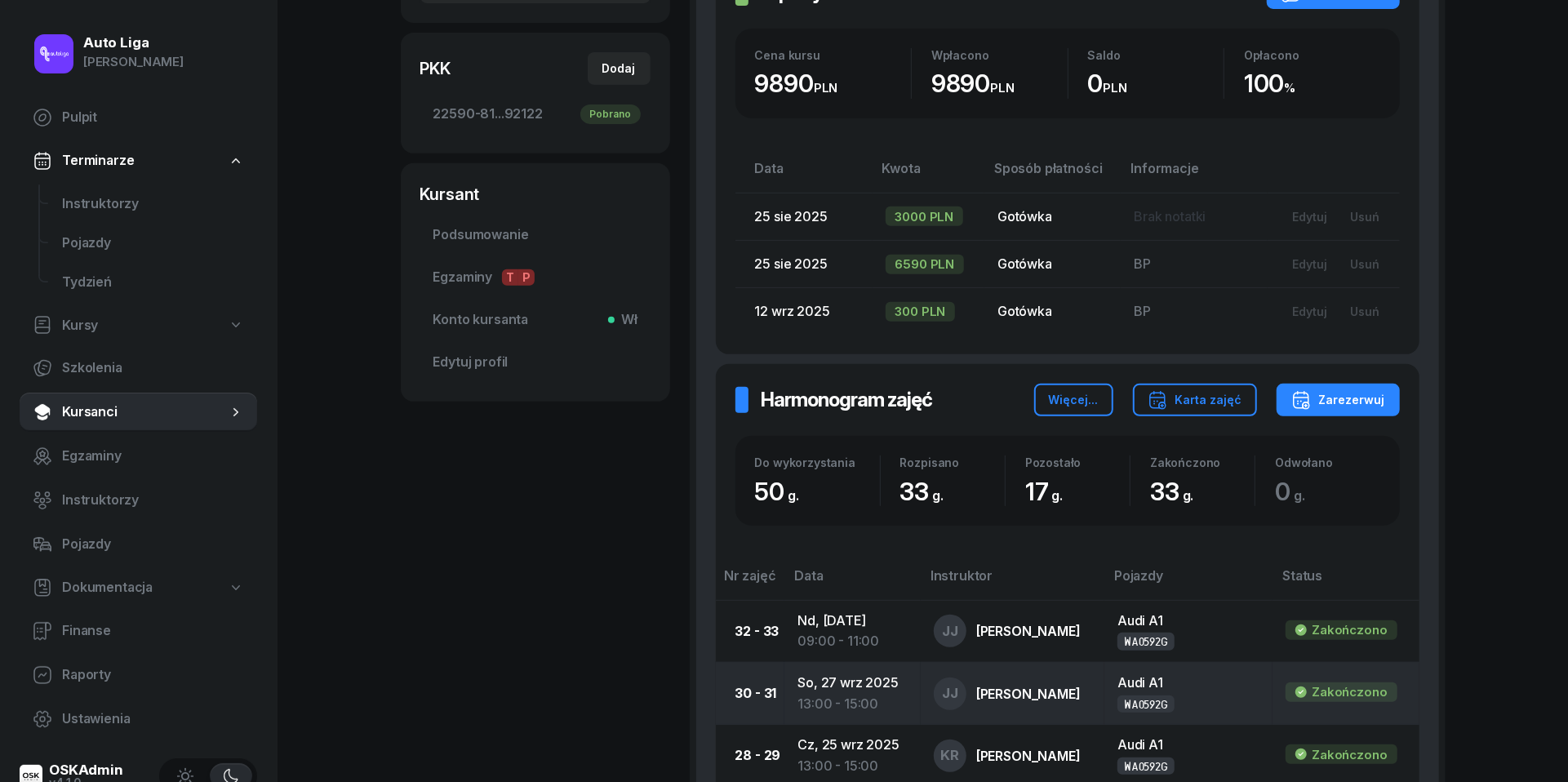
scroll to position [304, 0]
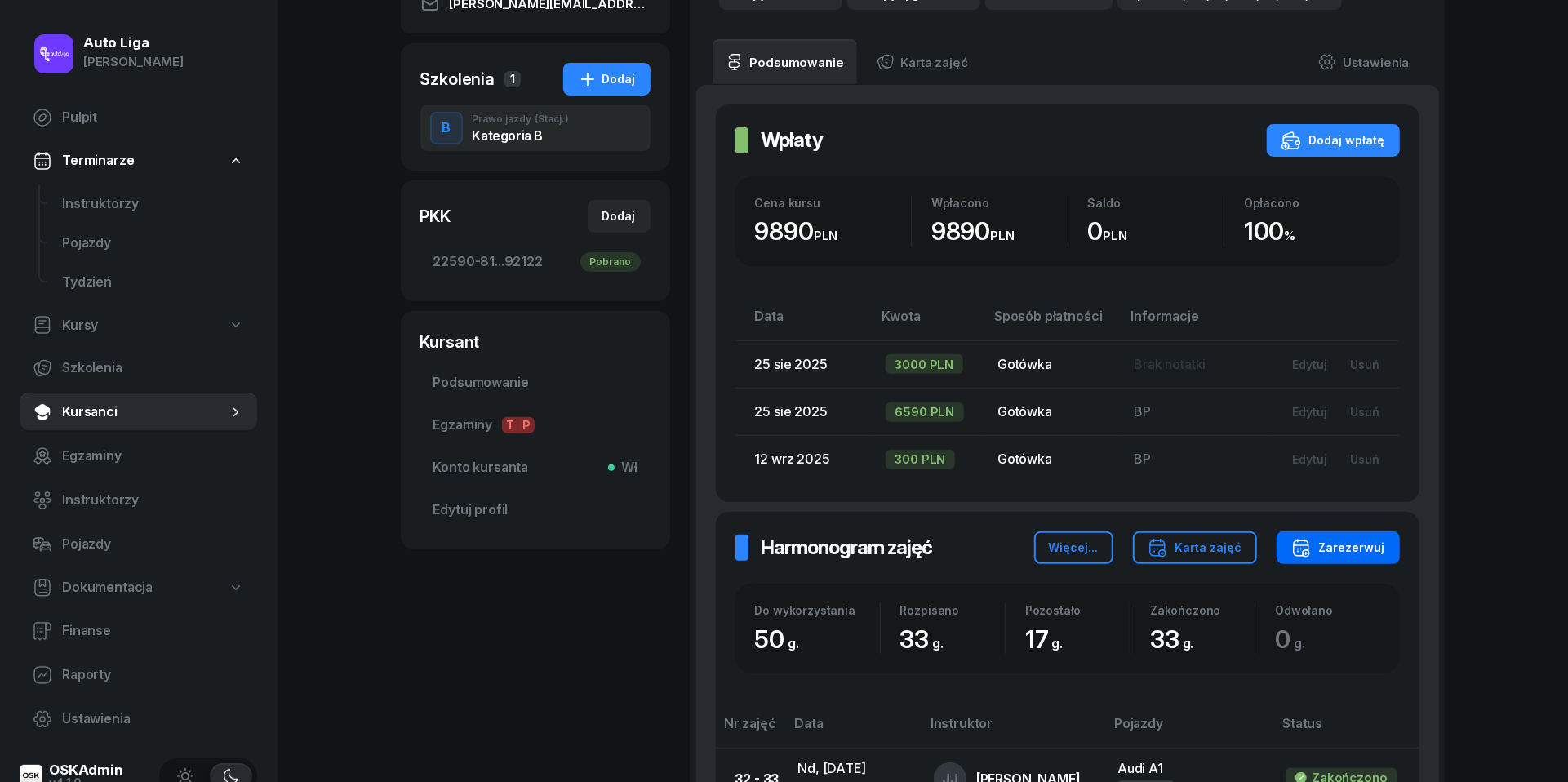
click at [1352, 541] on div "Zarezerwuj" at bounding box center [1338, 547] width 94 height 19
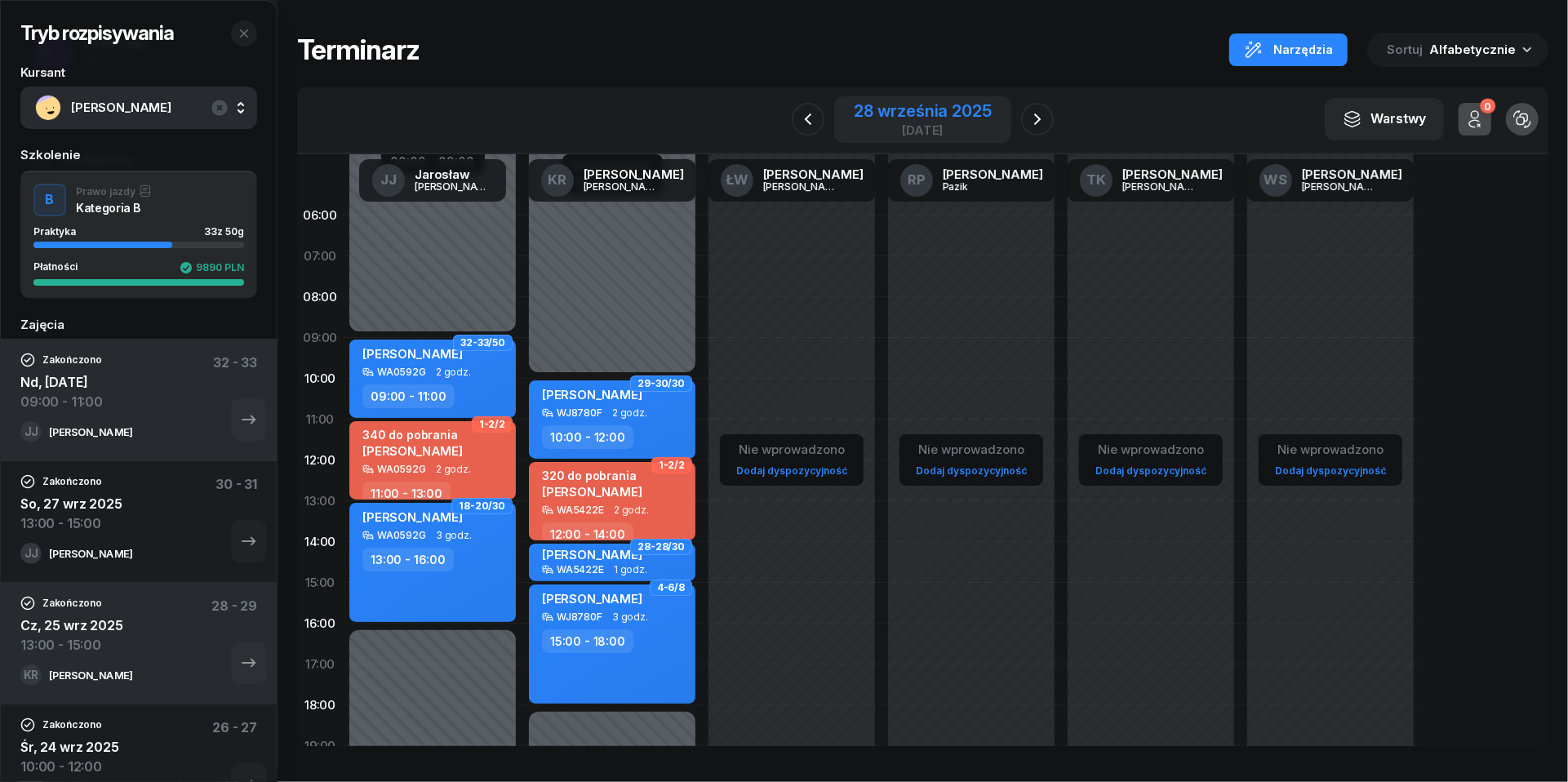
click at [898, 124] on div "[DATE]" at bounding box center [922, 130] width 137 height 13
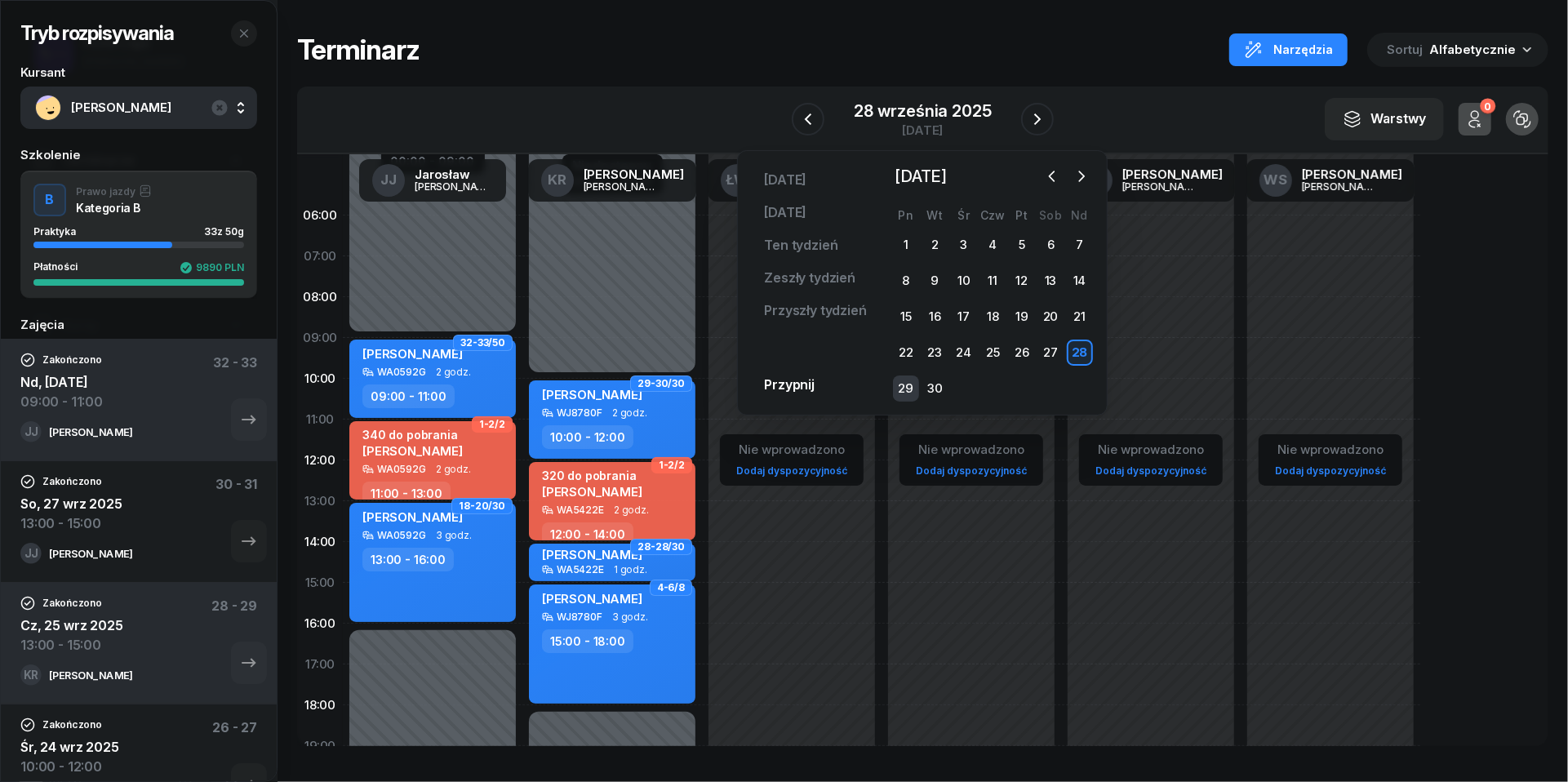
click at [903, 389] on div "29" at bounding box center [905, 388] width 26 height 26
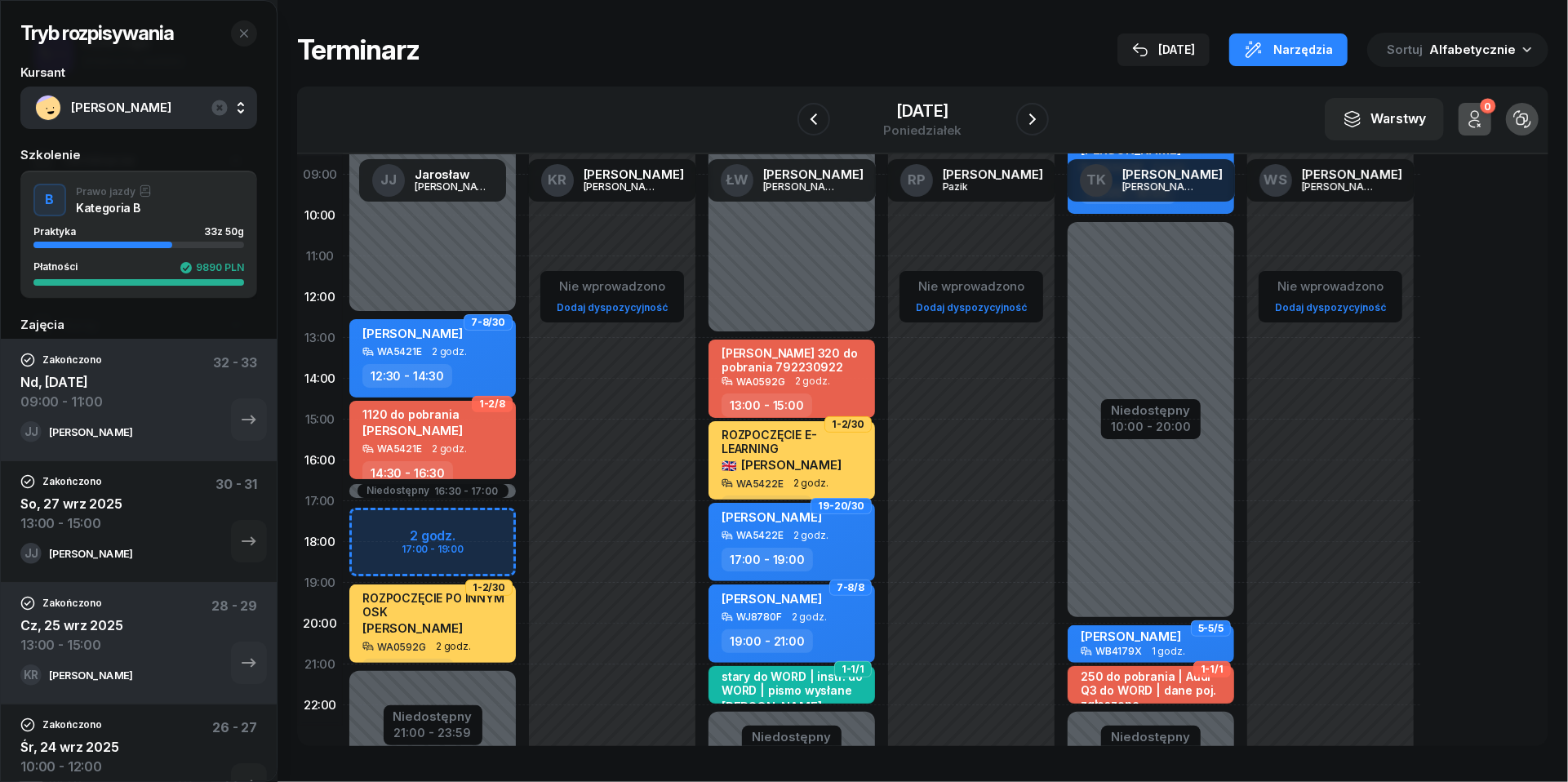
scroll to position [204, 0]
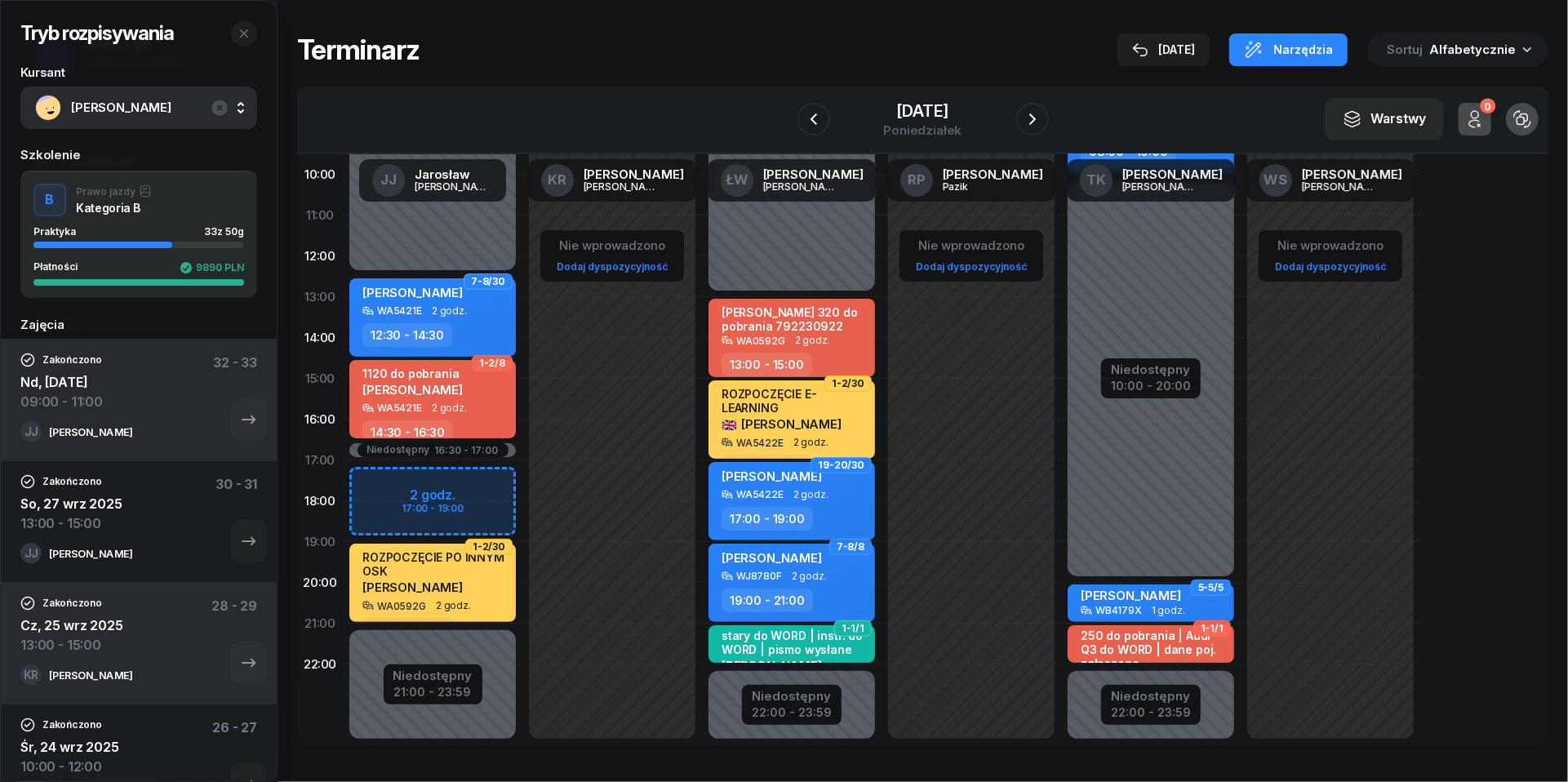
click at [373, 484] on div "Niedostępny 00:00 - 12:30 Niedostępny 21:00 - 23:59 Niedostępny 16:30 - 17:00 2…" at bounding box center [432, 378] width 179 height 775
select select "17"
select select "19"
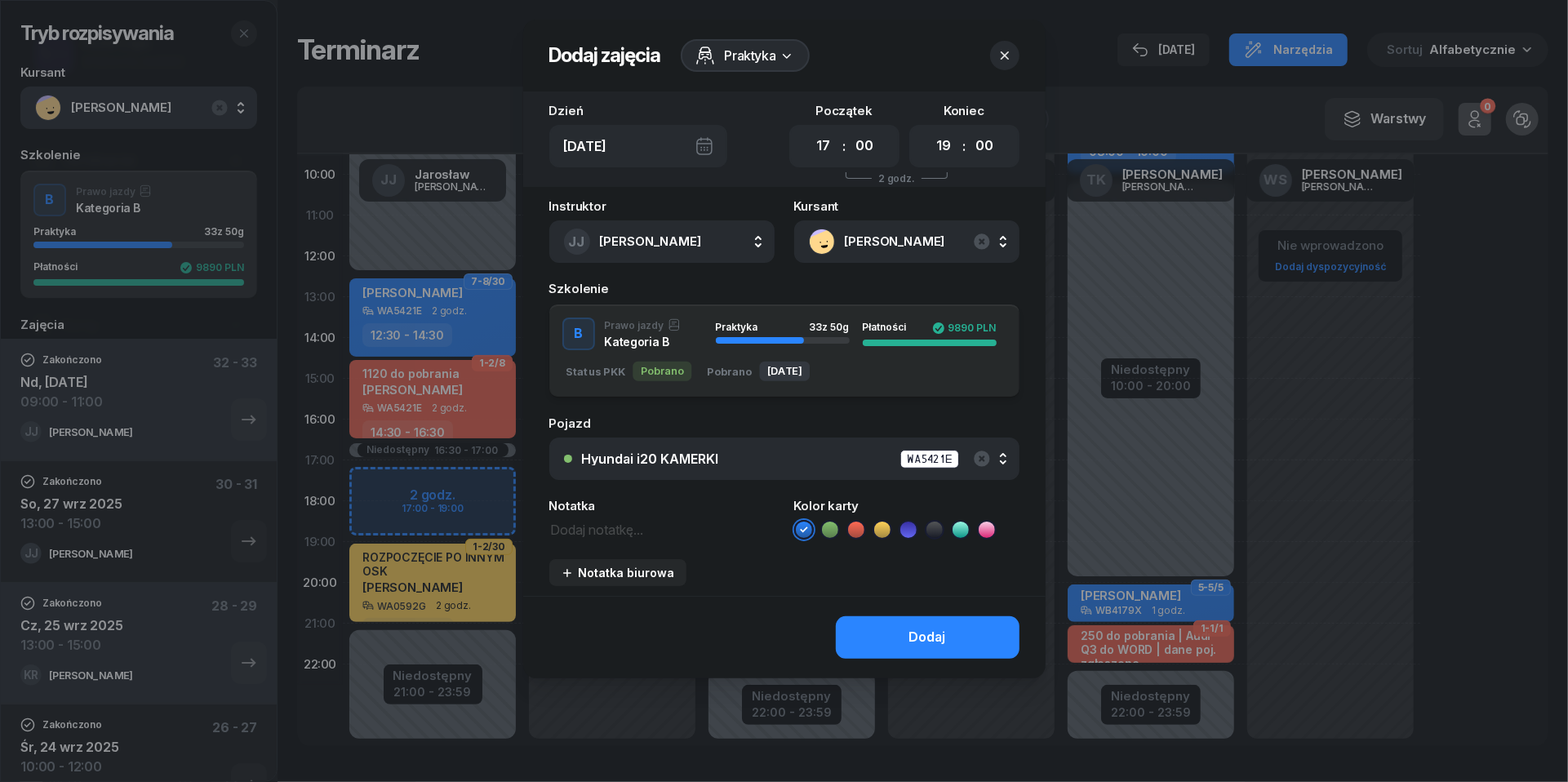
click at [762, 465] on div "Hyundai i20 KAMERKI WA5421E" at bounding box center [793, 459] width 423 height 20
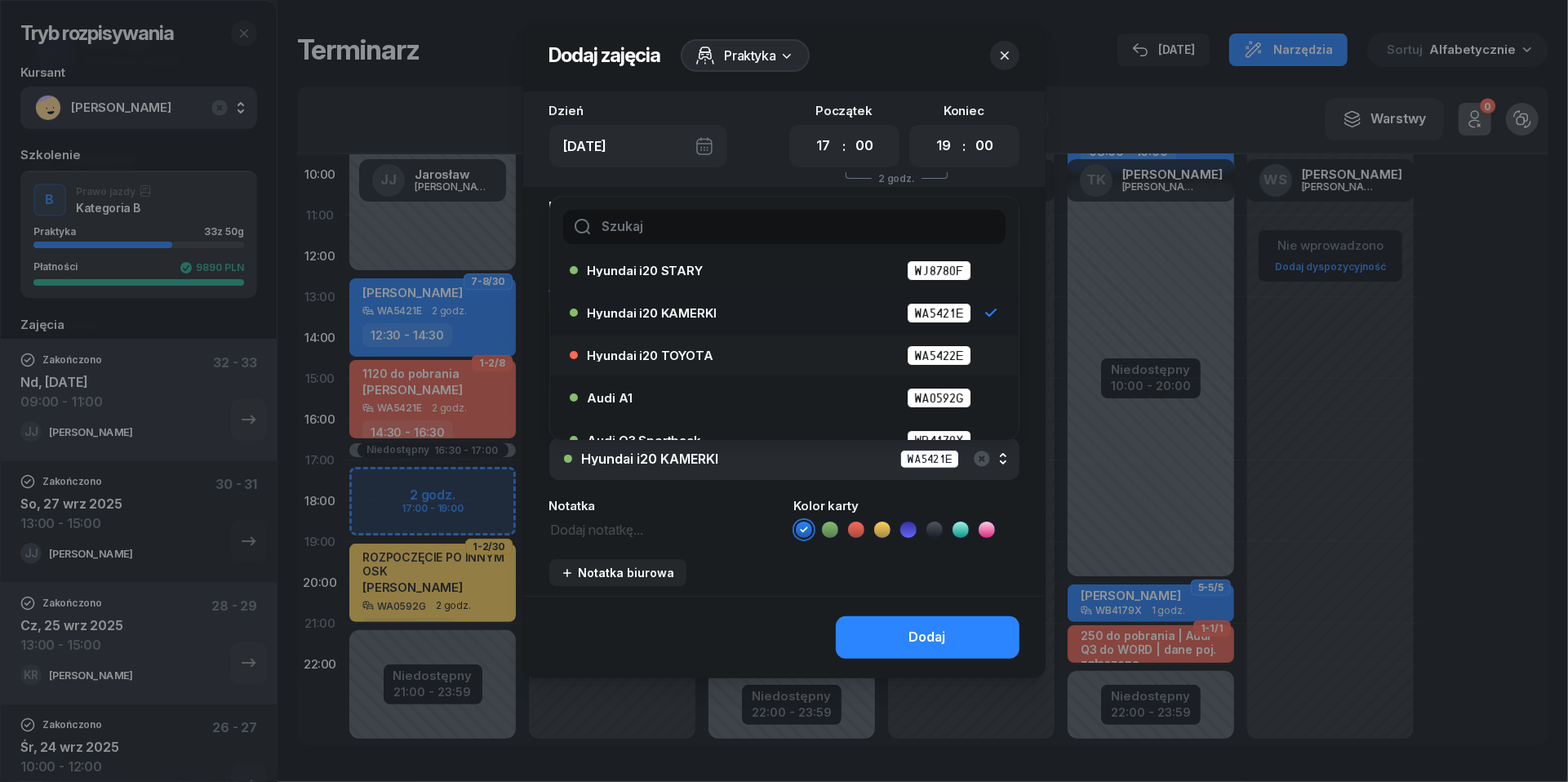
scroll to position [53, 0]
click at [739, 388] on div "Audi A1 WA0592G" at bounding box center [789, 397] width 402 height 20
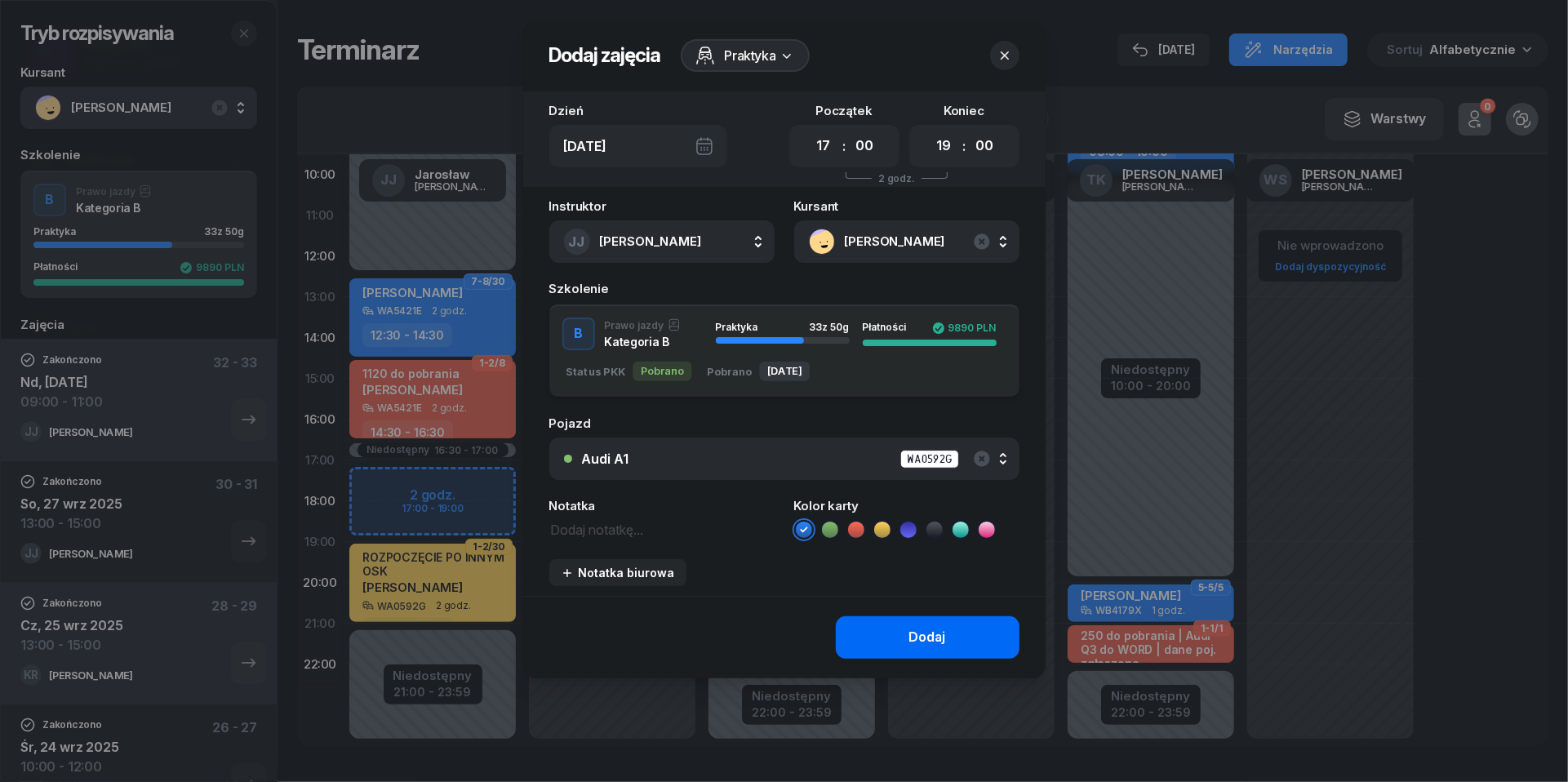
click at [912, 632] on div "Dodaj" at bounding box center [928, 637] width 37 height 21
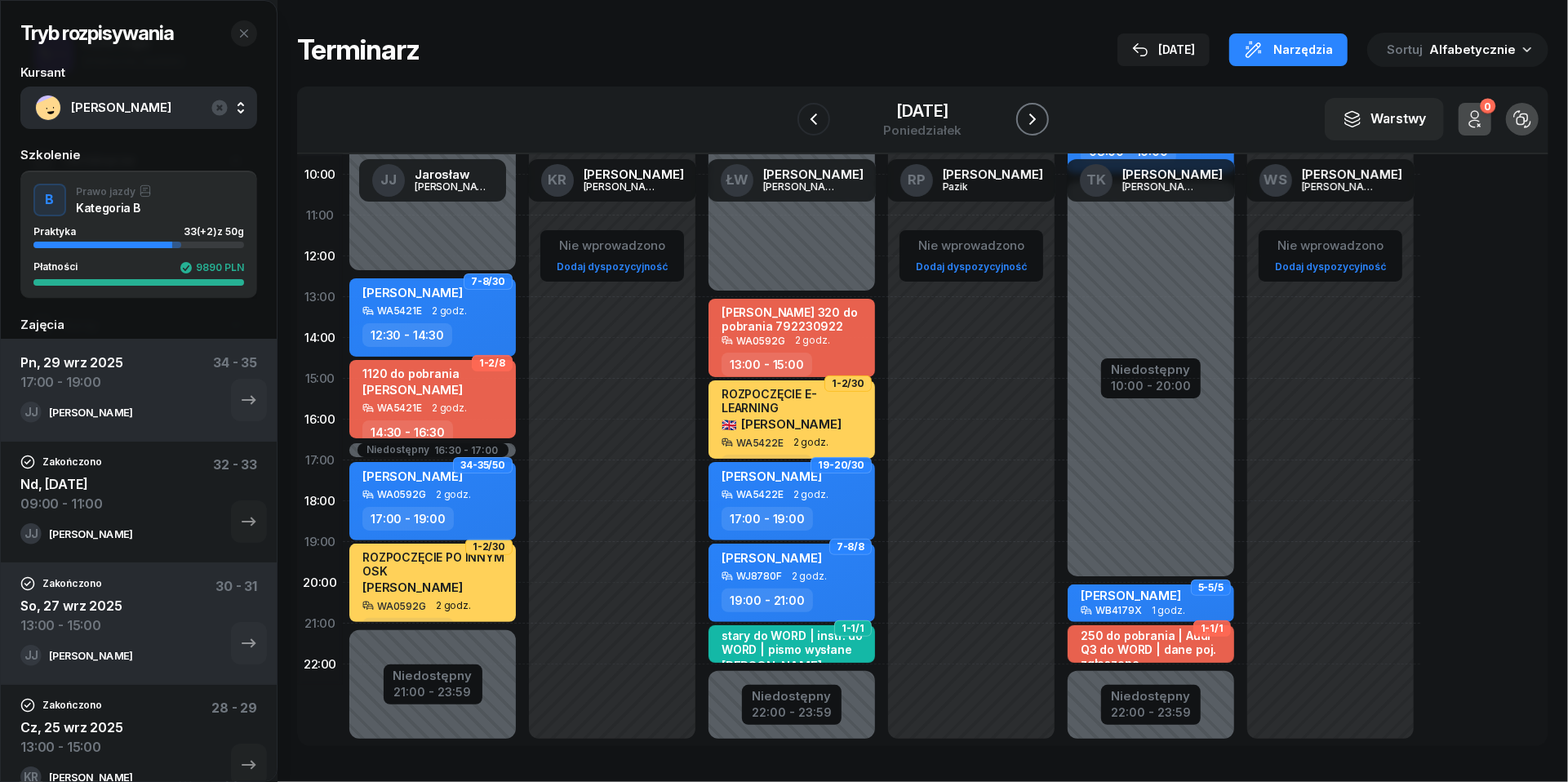
click at [1035, 125] on icon "button" at bounding box center [1032, 118] width 19 height 19
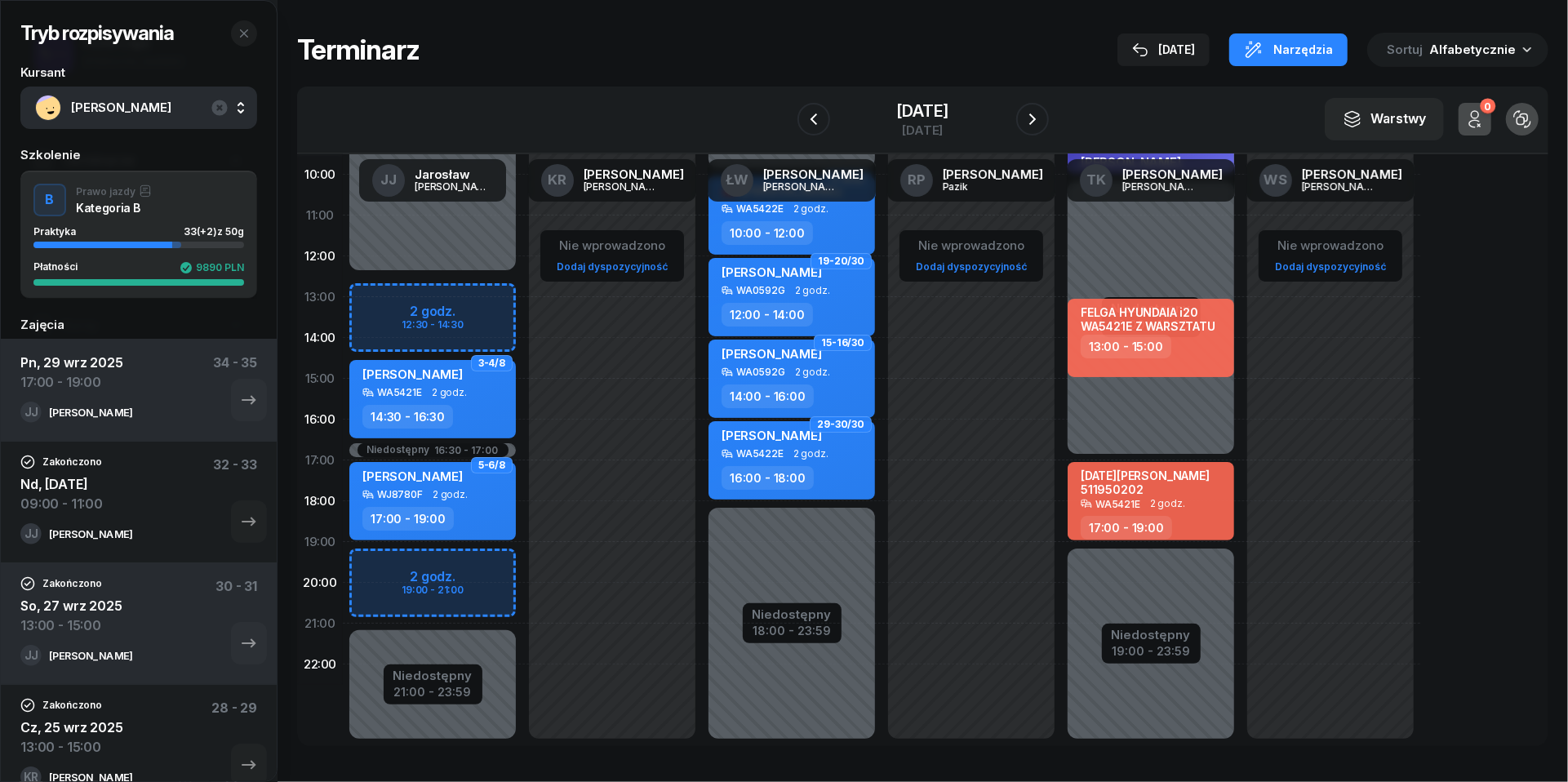
click at [375, 566] on div "Niedostępny 00:00 - 12:30 Niedostępny 21:00 - 23:59 Niedostępny 16:30 - 17:00 2…" at bounding box center [432, 378] width 179 height 775
select select "19"
select select "21"
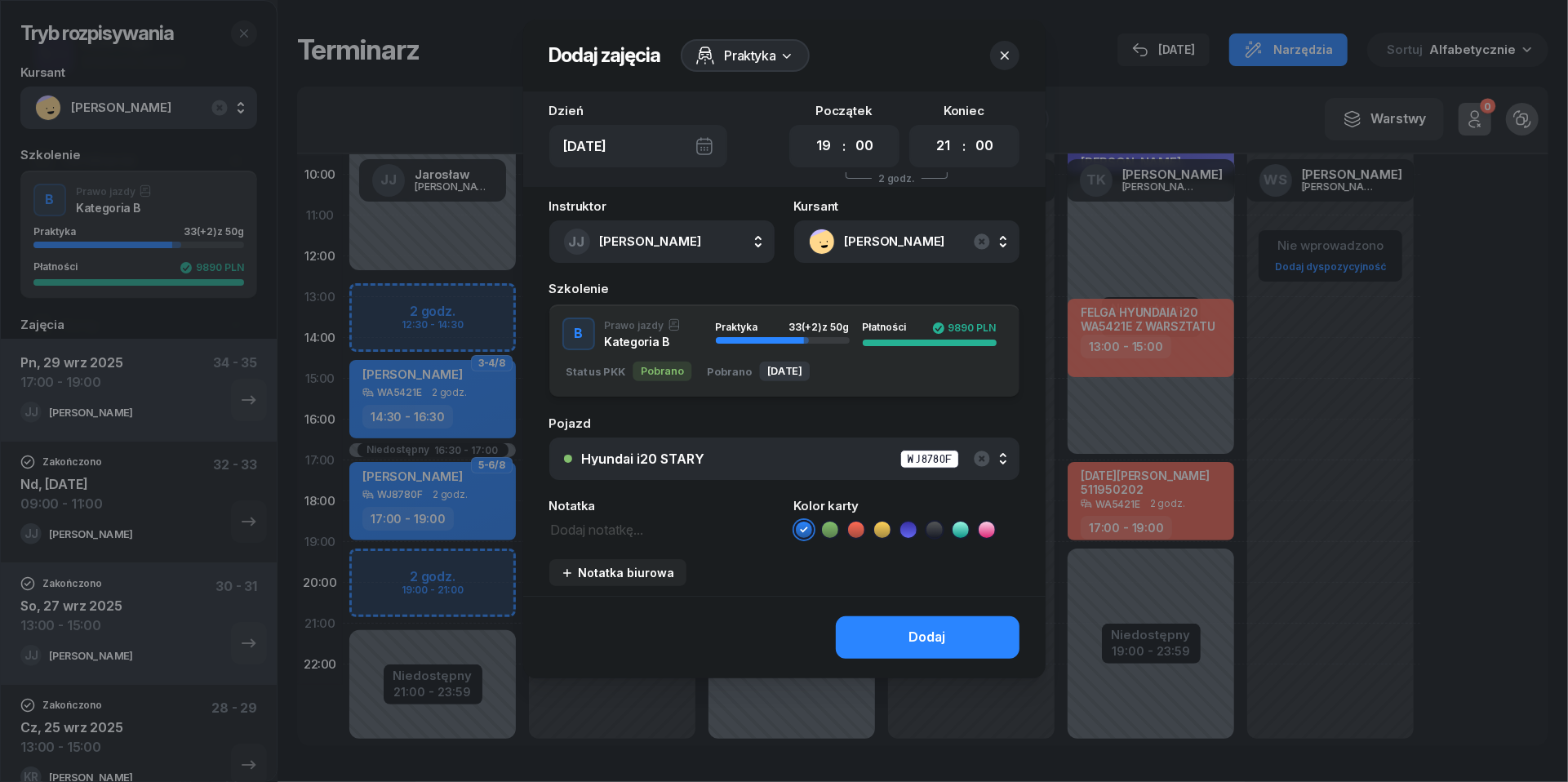
click at [804, 450] on div "Hyundai i20 STARY WJ8780F" at bounding box center [793, 459] width 423 height 20
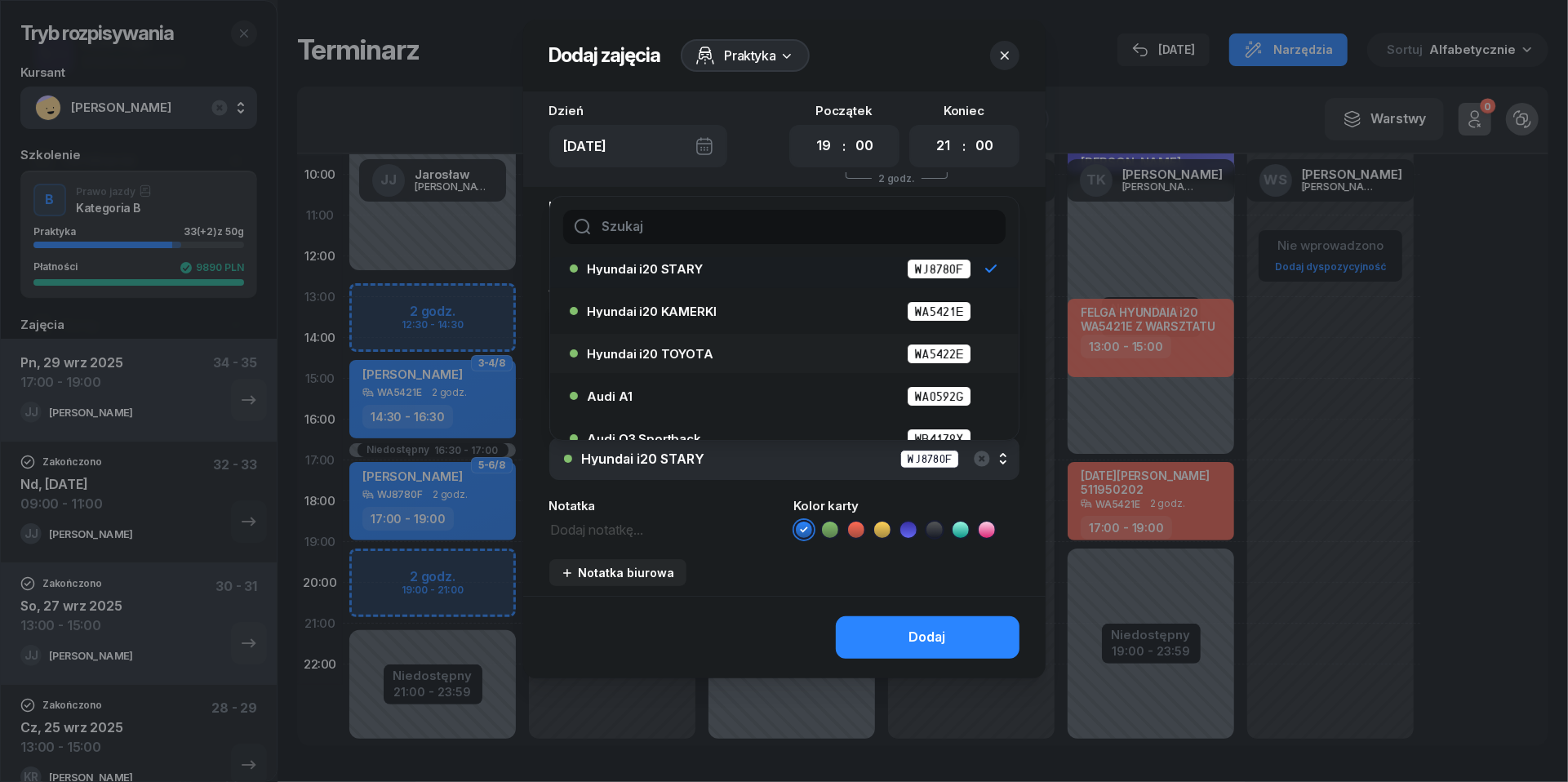
scroll to position [56, 0]
click at [767, 402] on div "Audi A1 WA0592G" at bounding box center [789, 394] width 402 height 20
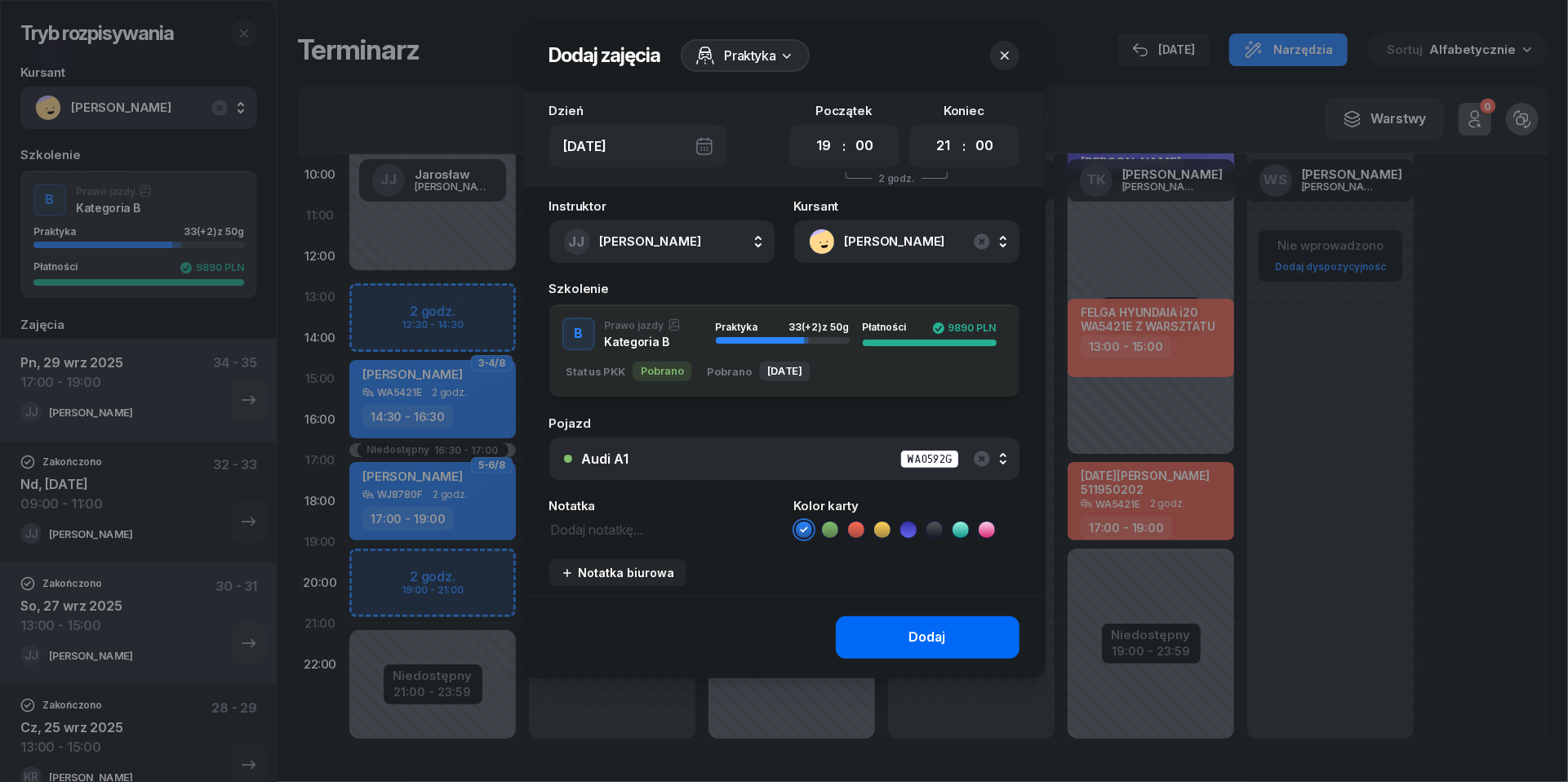
click at [911, 634] on div "Dodaj" at bounding box center [928, 637] width 37 height 21
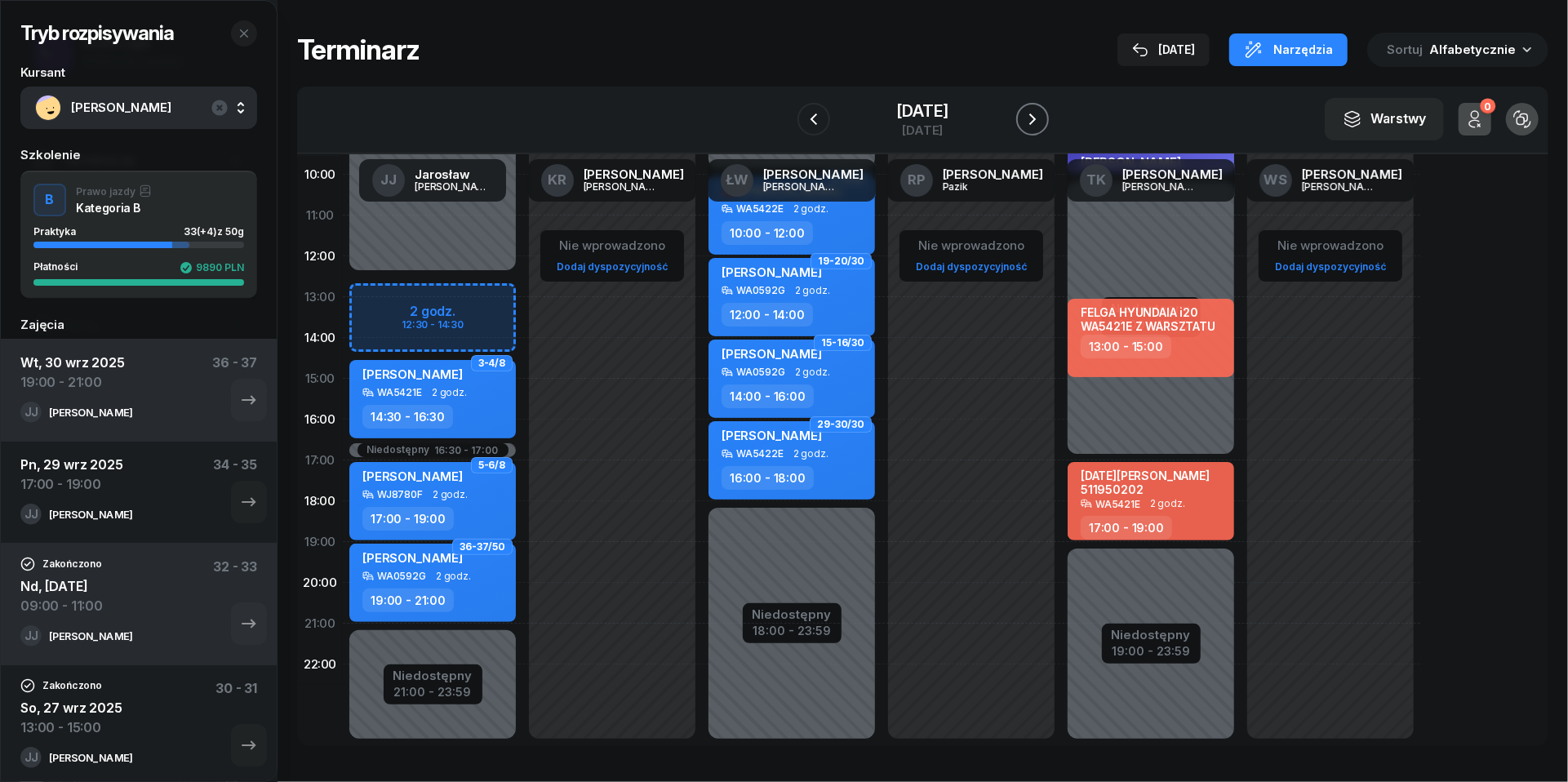
click at [1039, 124] on icon "button" at bounding box center [1032, 118] width 19 height 19
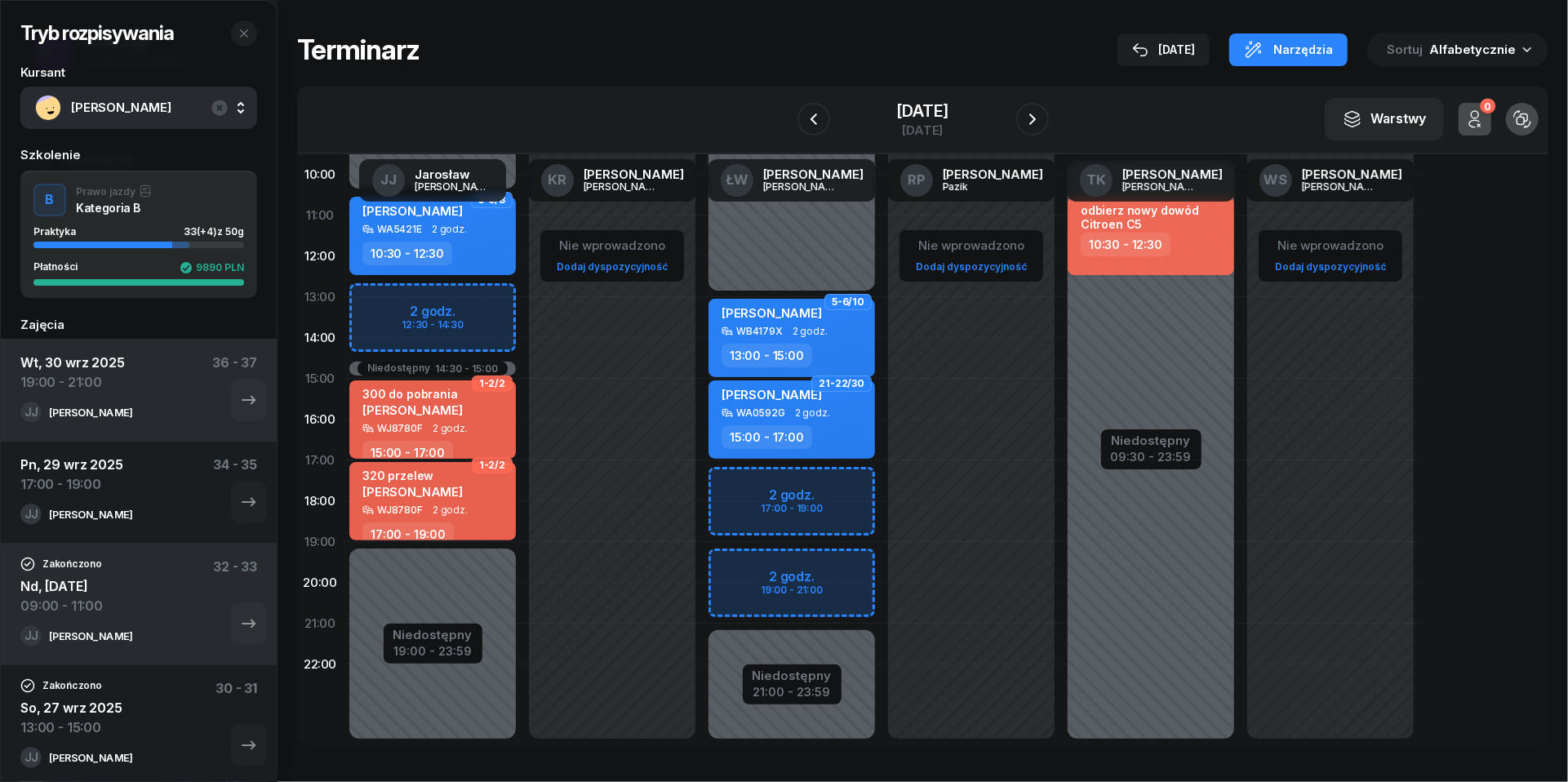
click at [738, 487] on div "Niedostępny 00:00 - 13:00 Niedostępny 21:00 - 23:59 2 godz. 17:00 - 19:00 2 god…" at bounding box center [791, 378] width 179 height 775
select select "17"
select select "19"
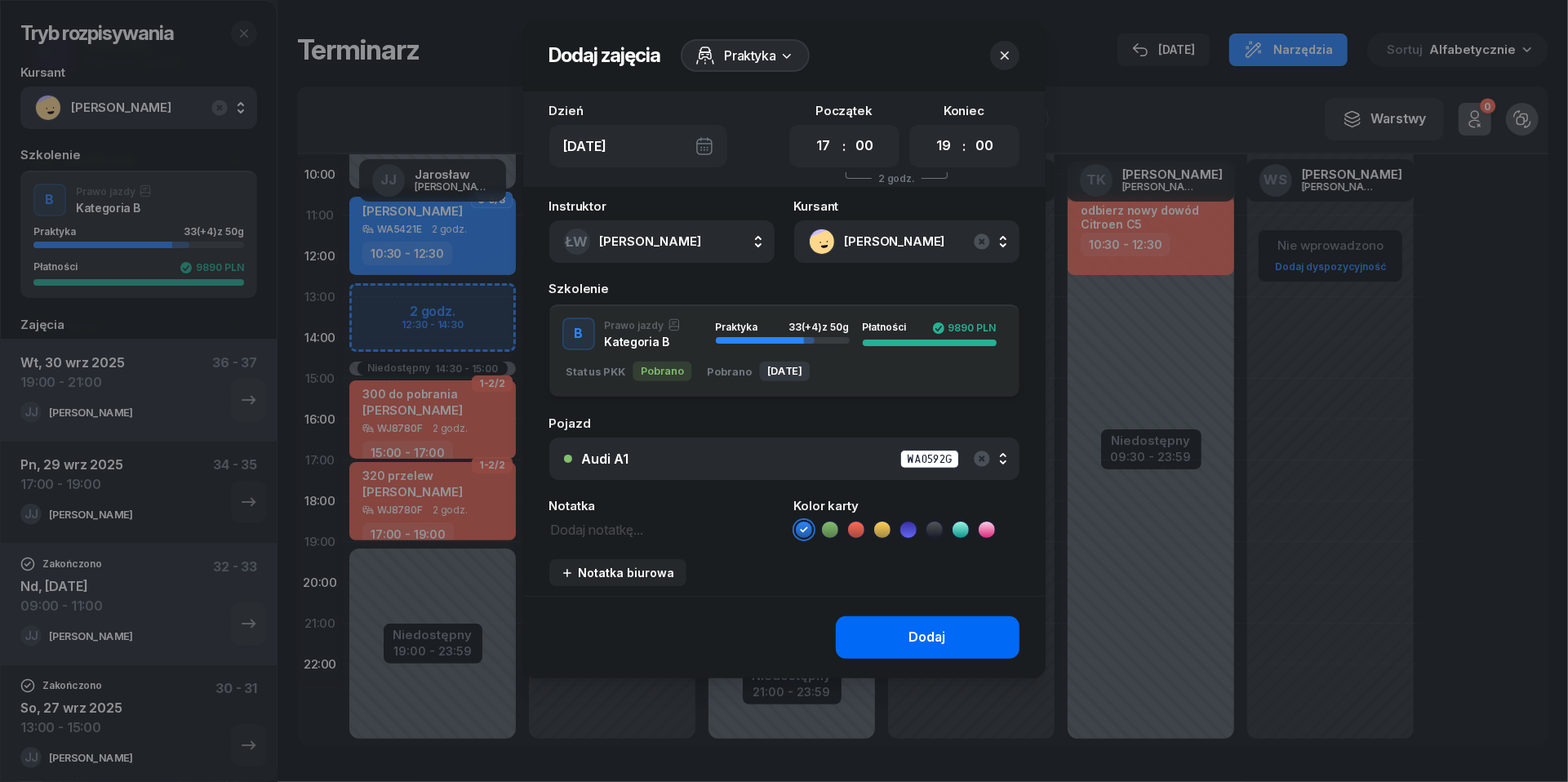
click at [882, 640] on button "Dodaj" at bounding box center [928, 637] width 183 height 43
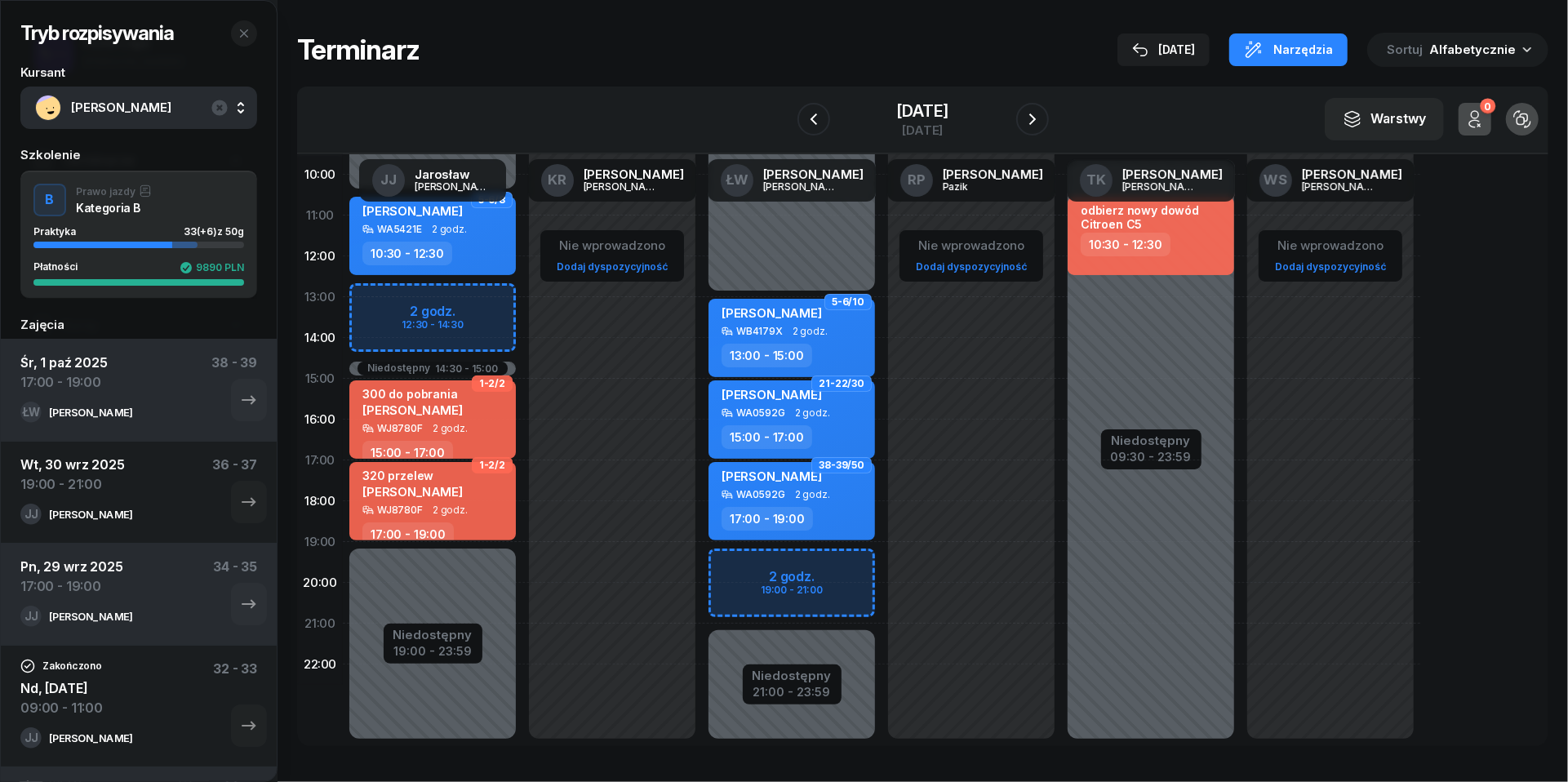
click at [1065, 116] on div "W Wybierz [PERSON_NAME] KR [PERSON_NAME] ŁW [PERSON_NAME] RP [PERSON_NAME] TK […" at bounding box center [922, 120] width 1251 height 68
click at [1042, 115] on icon "button" at bounding box center [1032, 118] width 19 height 19
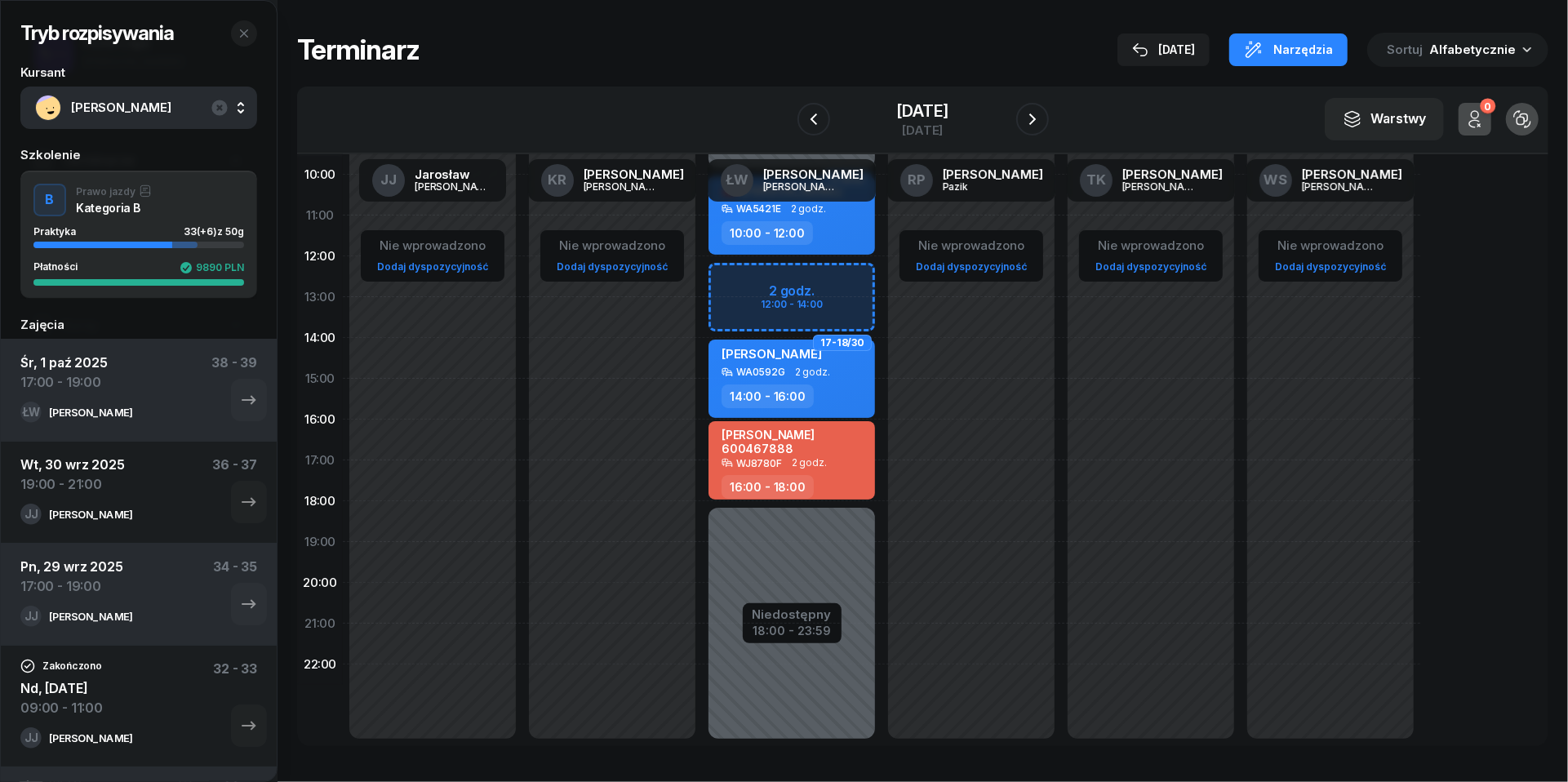
click at [736, 278] on div "Niedostępny 00:00 - 10:00 Niedostępny 18:00 - 23:59 2 godz. 12:00 - 14:00 5-6/3…" at bounding box center [791, 378] width 179 height 775
select select "12"
select select "14"
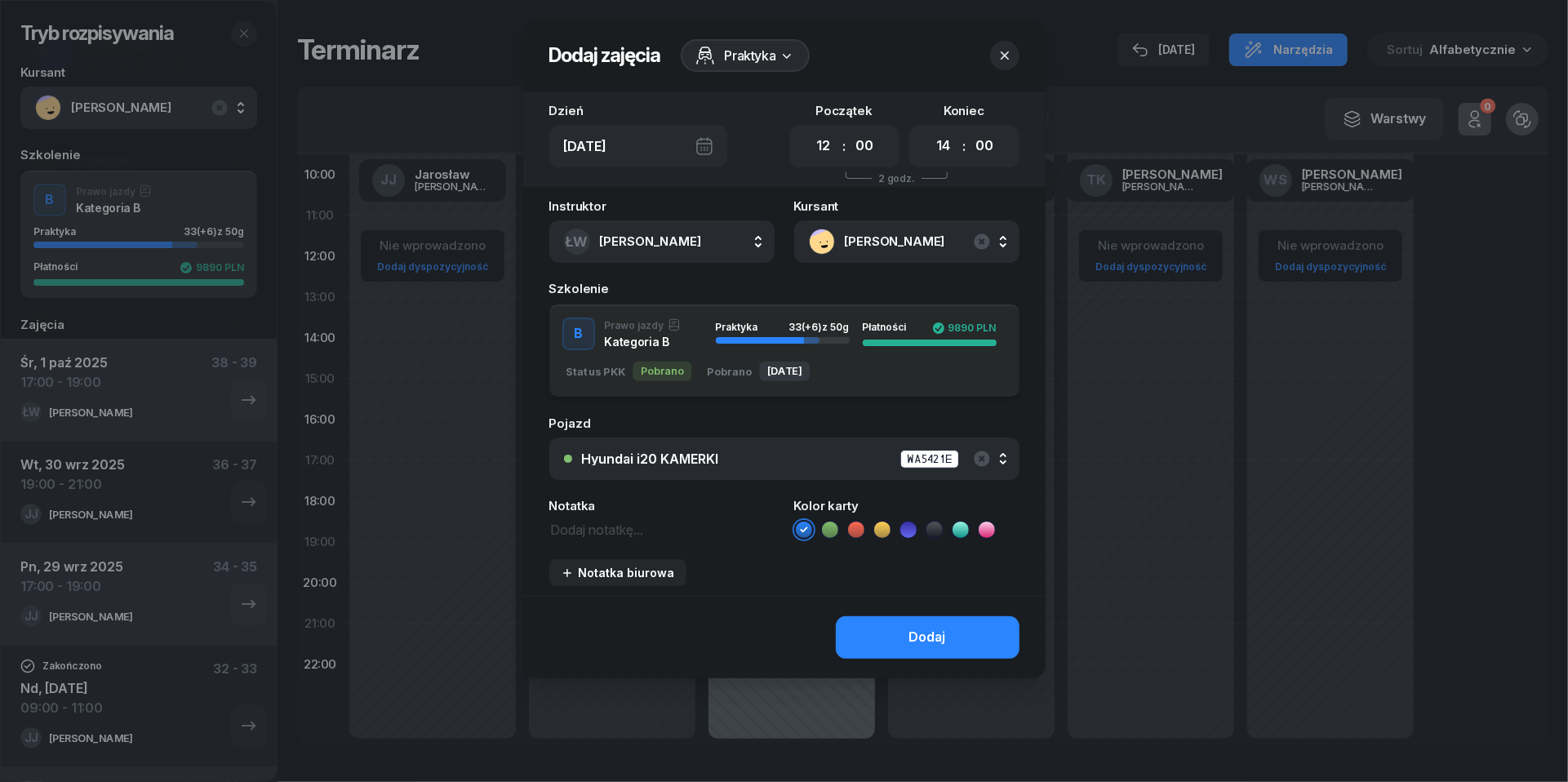
click at [732, 460] on div "Hyundai i20 KAMERKI WA5421E" at bounding box center [793, 459] width 423 height 20
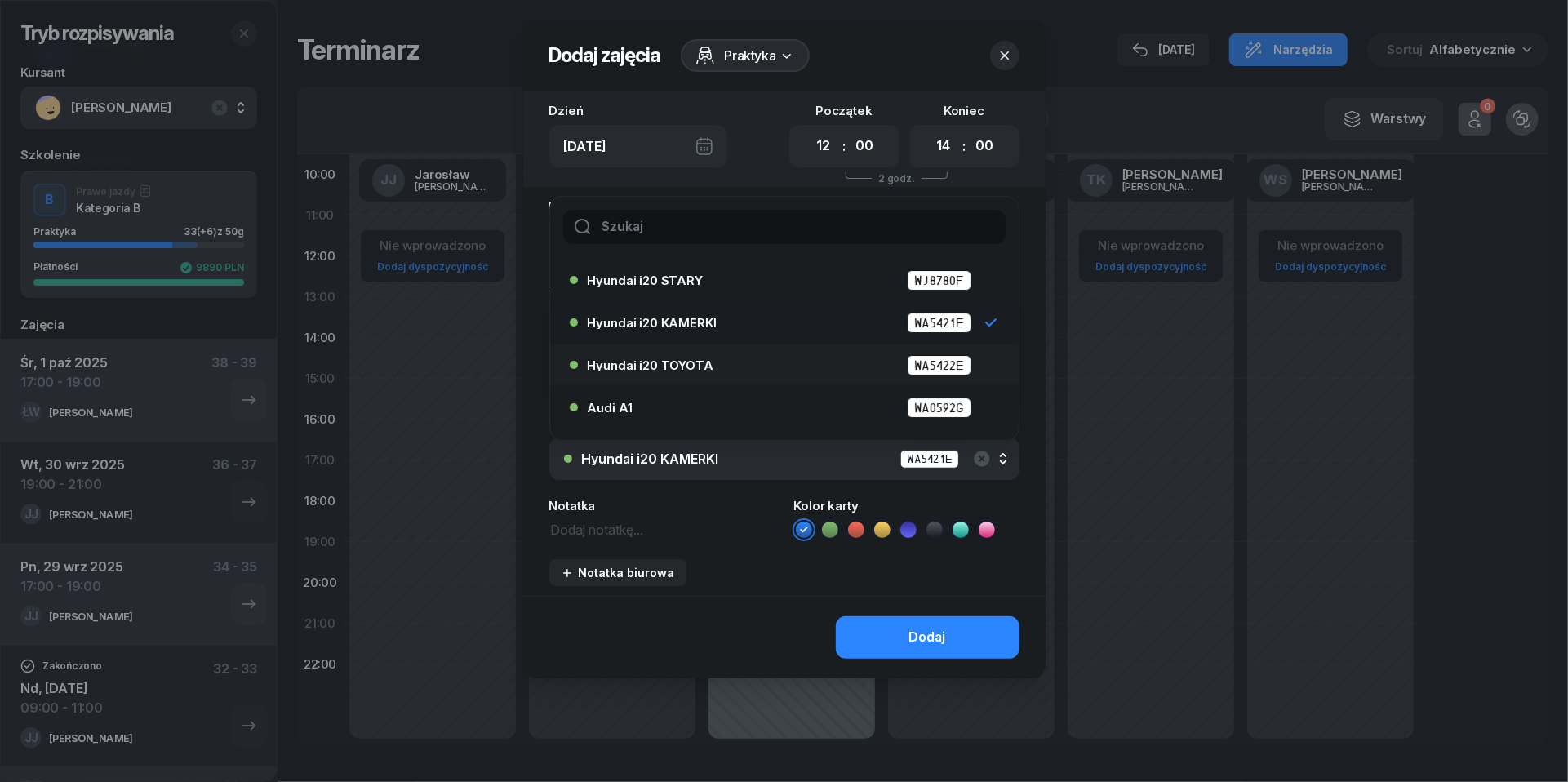
scroll to position [46, 0]
click at [719, 406] on div "Audi A1 WA0592G" at bounding box center [789, 404] width 402 height 20
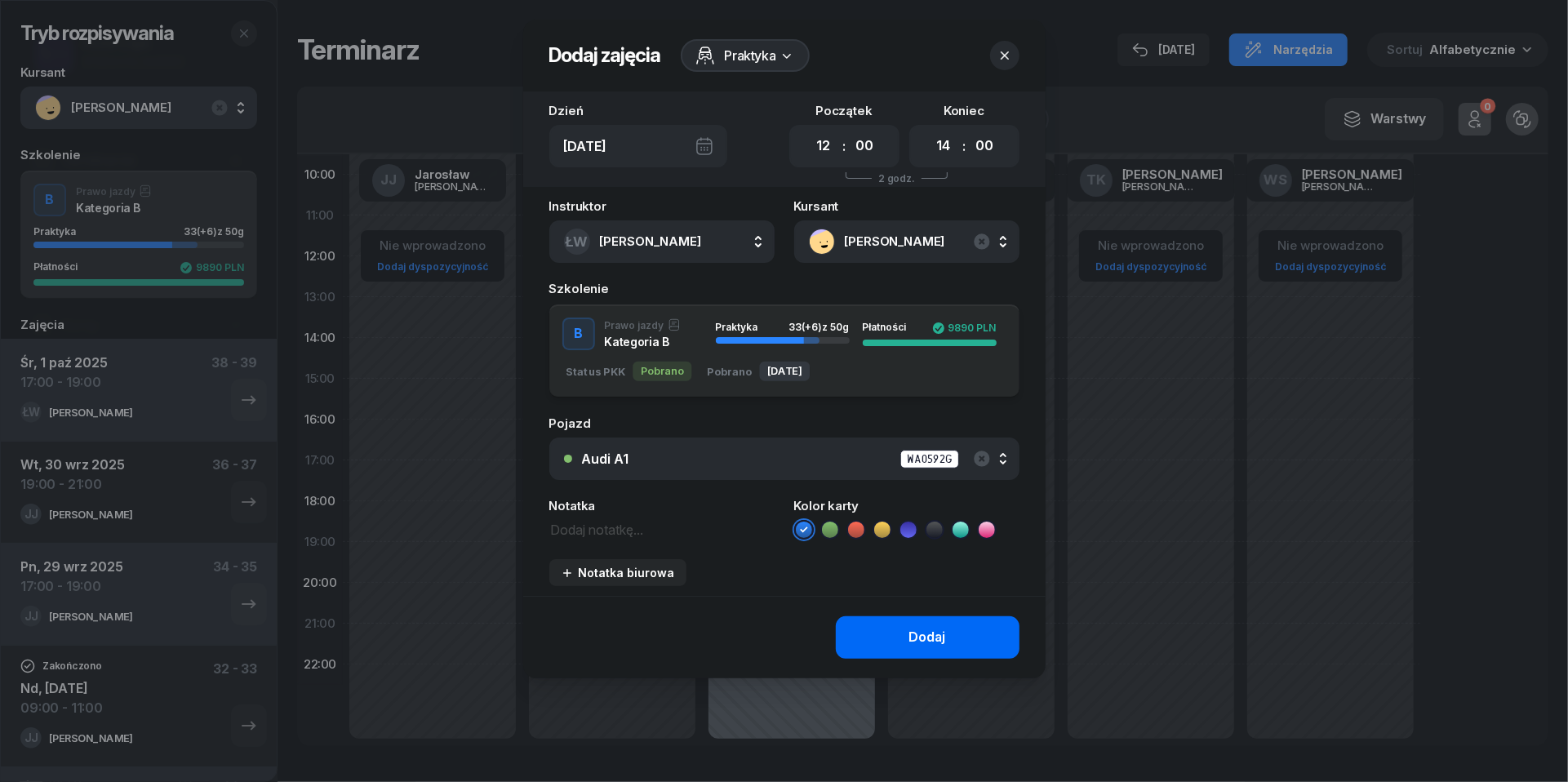
click at [937, 627] on div "Dodaj" at bounding box center [928, 637] width 37 height 21
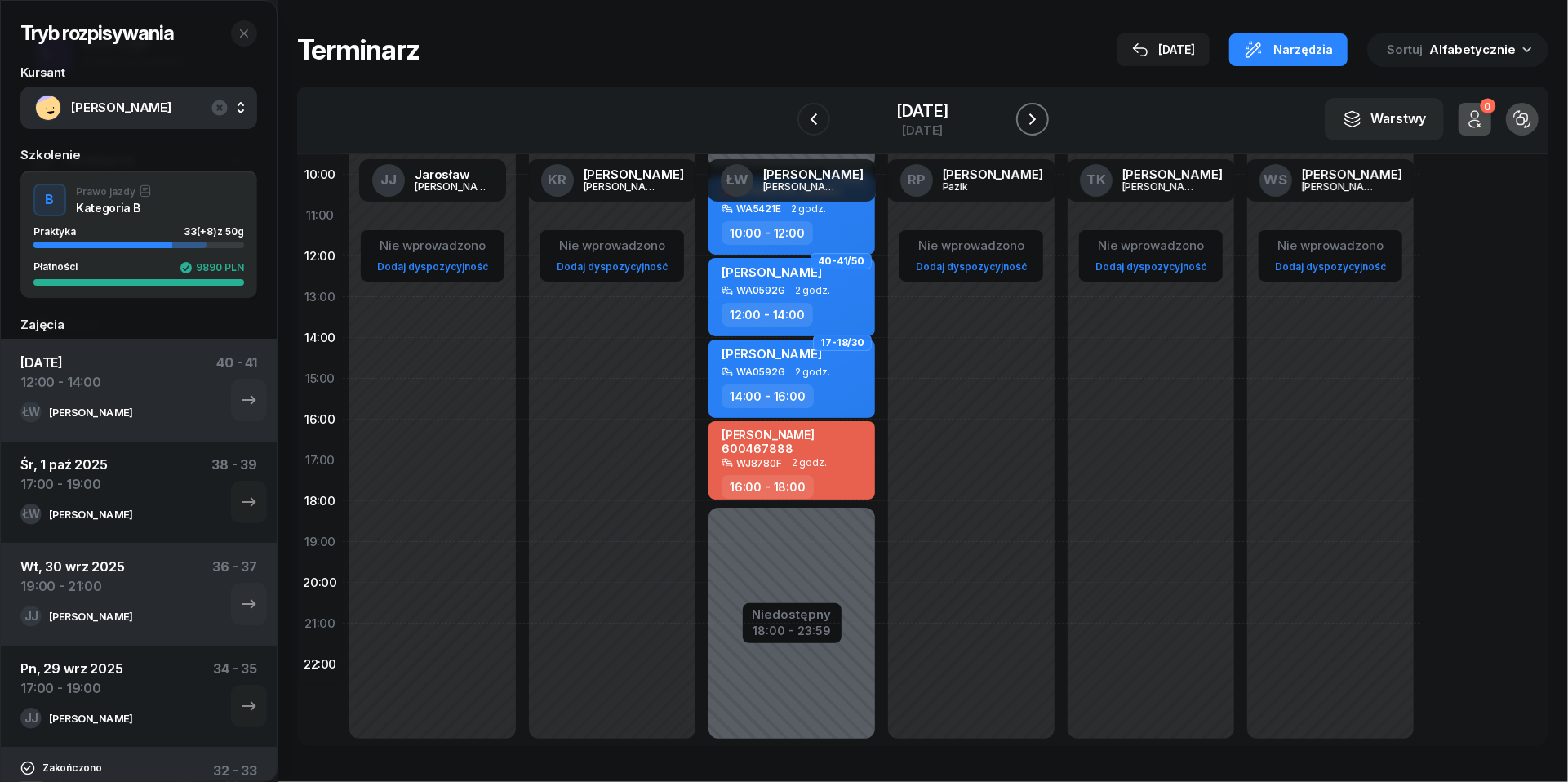
click at [1042, 114] on icon "button" at bounding box center [1032, 118] width 19 height 19
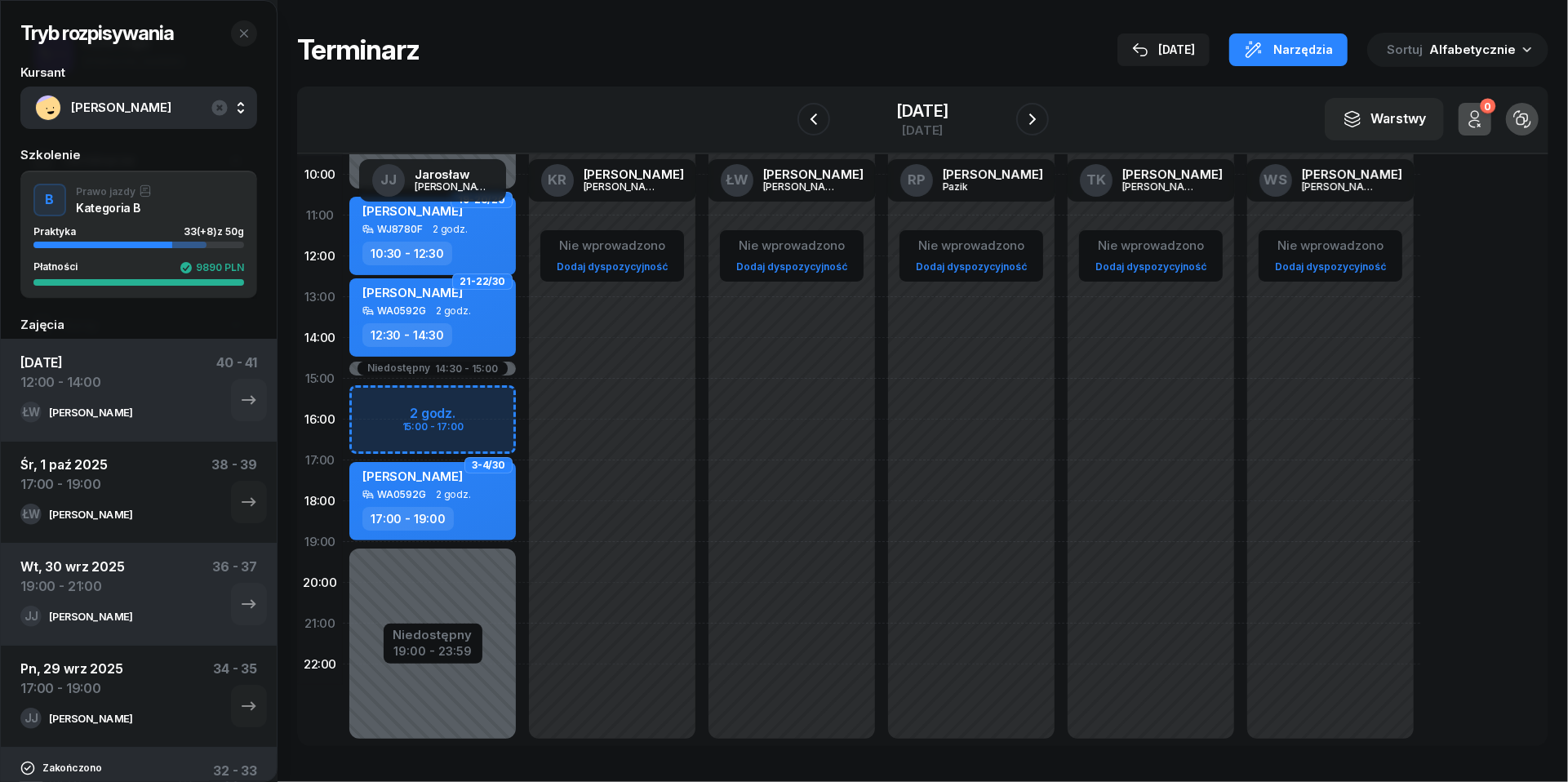
click at [380, 400] on div "Niedostępny 00:00 - 10:30 Niedostępny 19:00 - 23:59 Niedostępny 14:30 - 15:00 2…" at bounding box center [432, 378] width 179 height 775
select select "15"
select select "17"
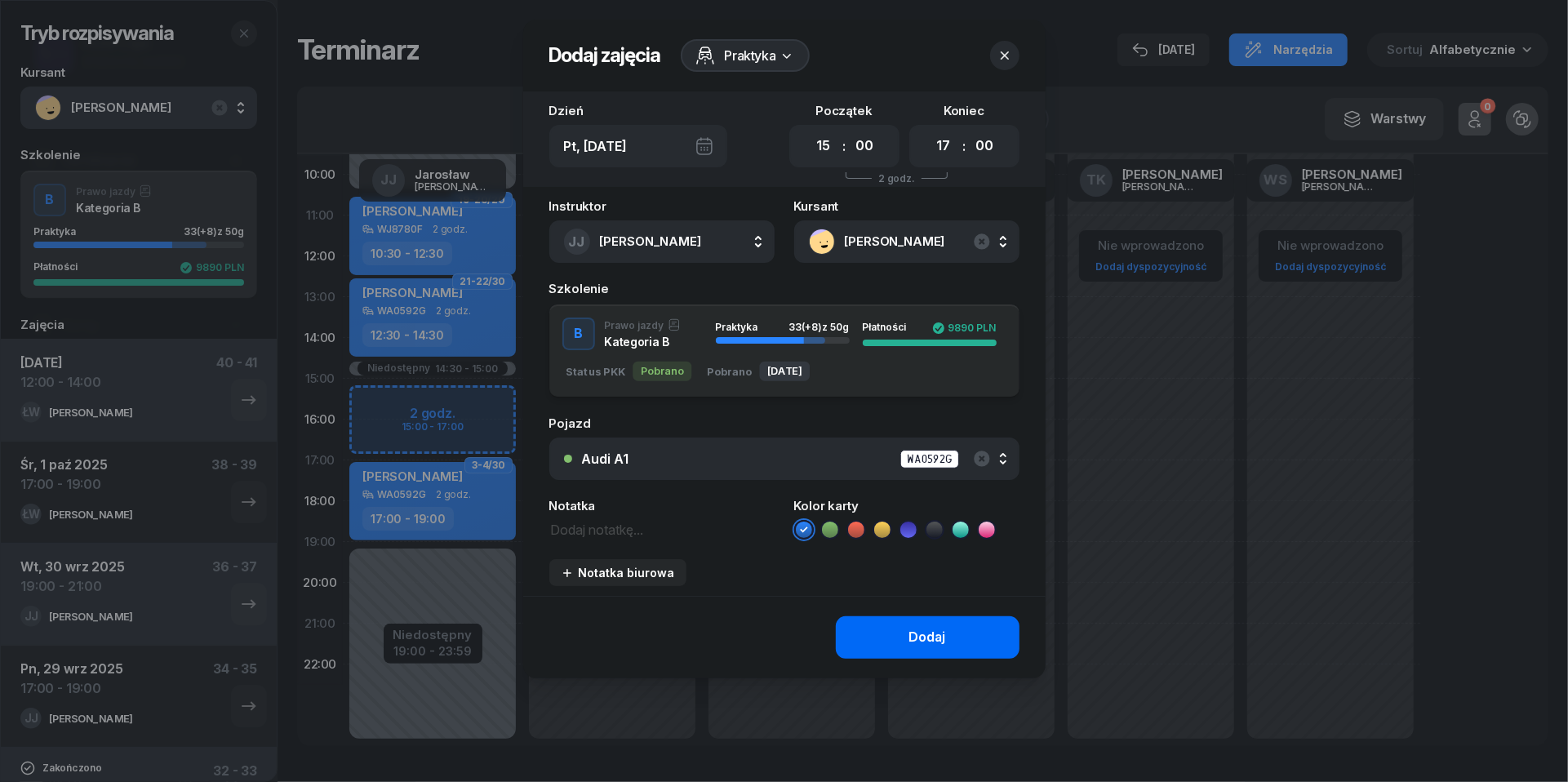
click at [896, 640] on button "Dodaj" at bounding box center [928, 637] width 183 height 43
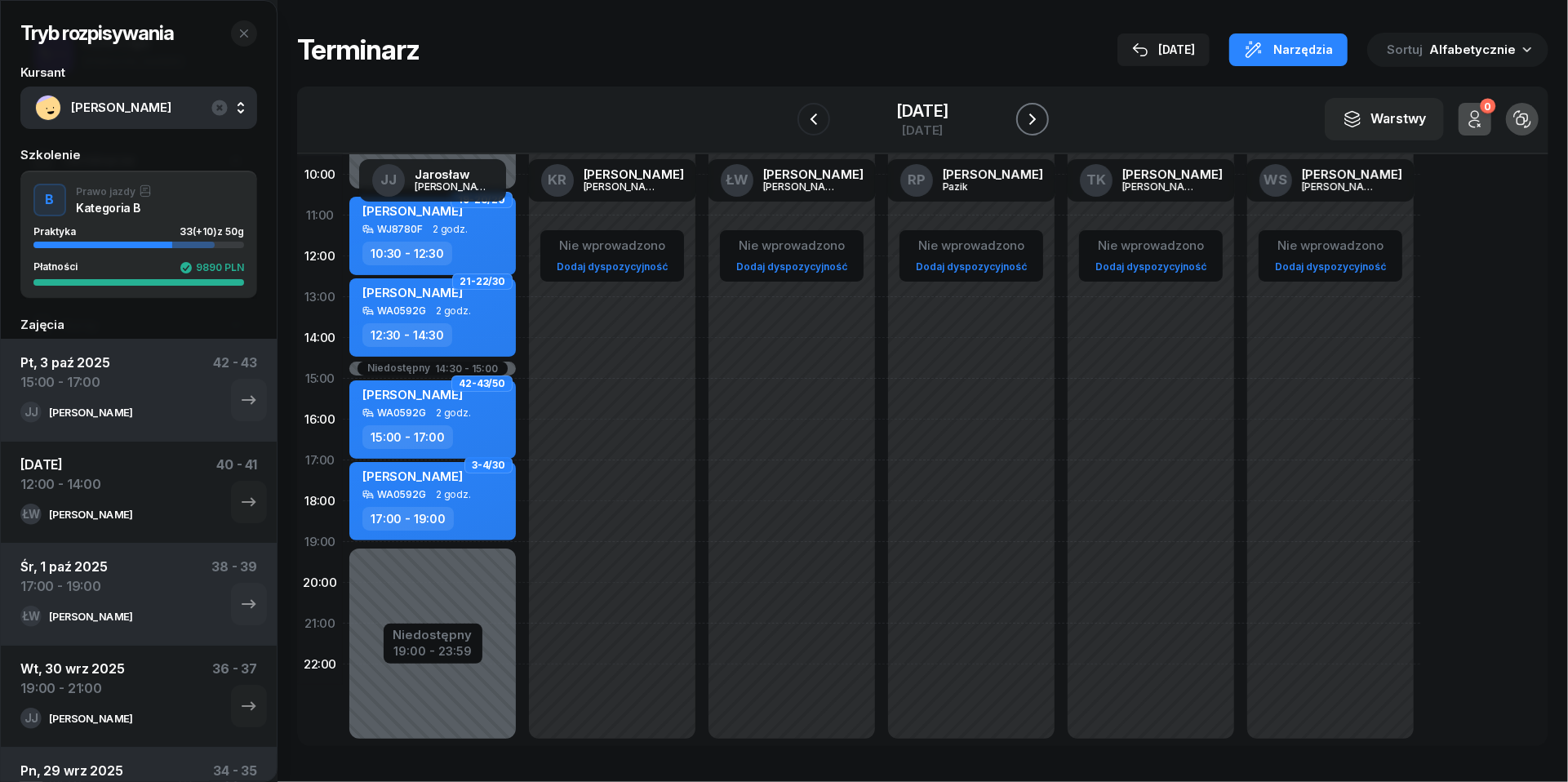
click at [1049, 129] on button "button" at bounding box center [1032, 118] width 33 height 33
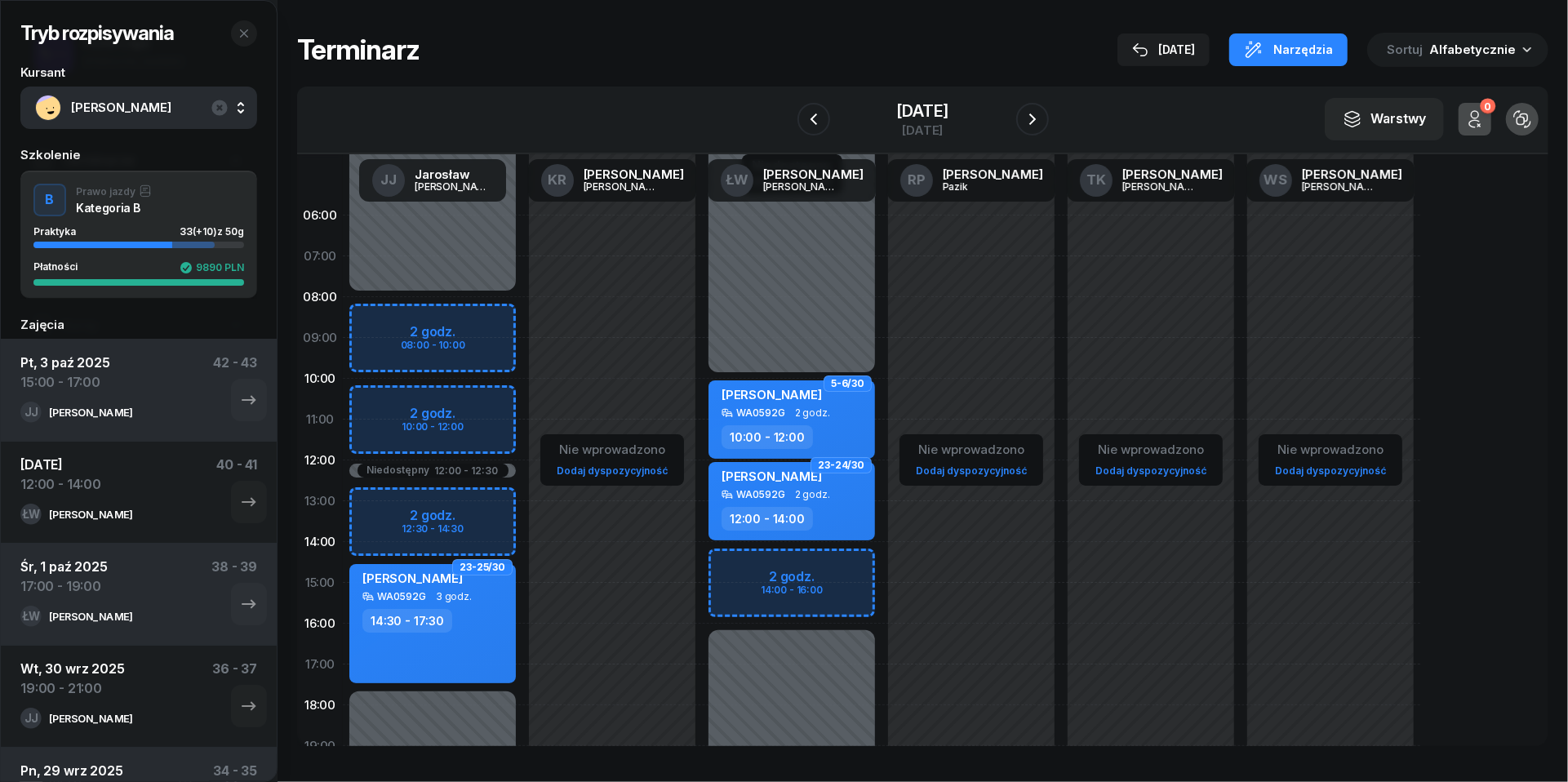
click at [386, 321] on div "Niedostępny 00:00 - 08:00 Niedostępny 17:30 - 23:59 Niedostępny 12:00 - 12:30 2…" at bounding box center [432, 583] width 179 height 775
select select "08"
select select "10"
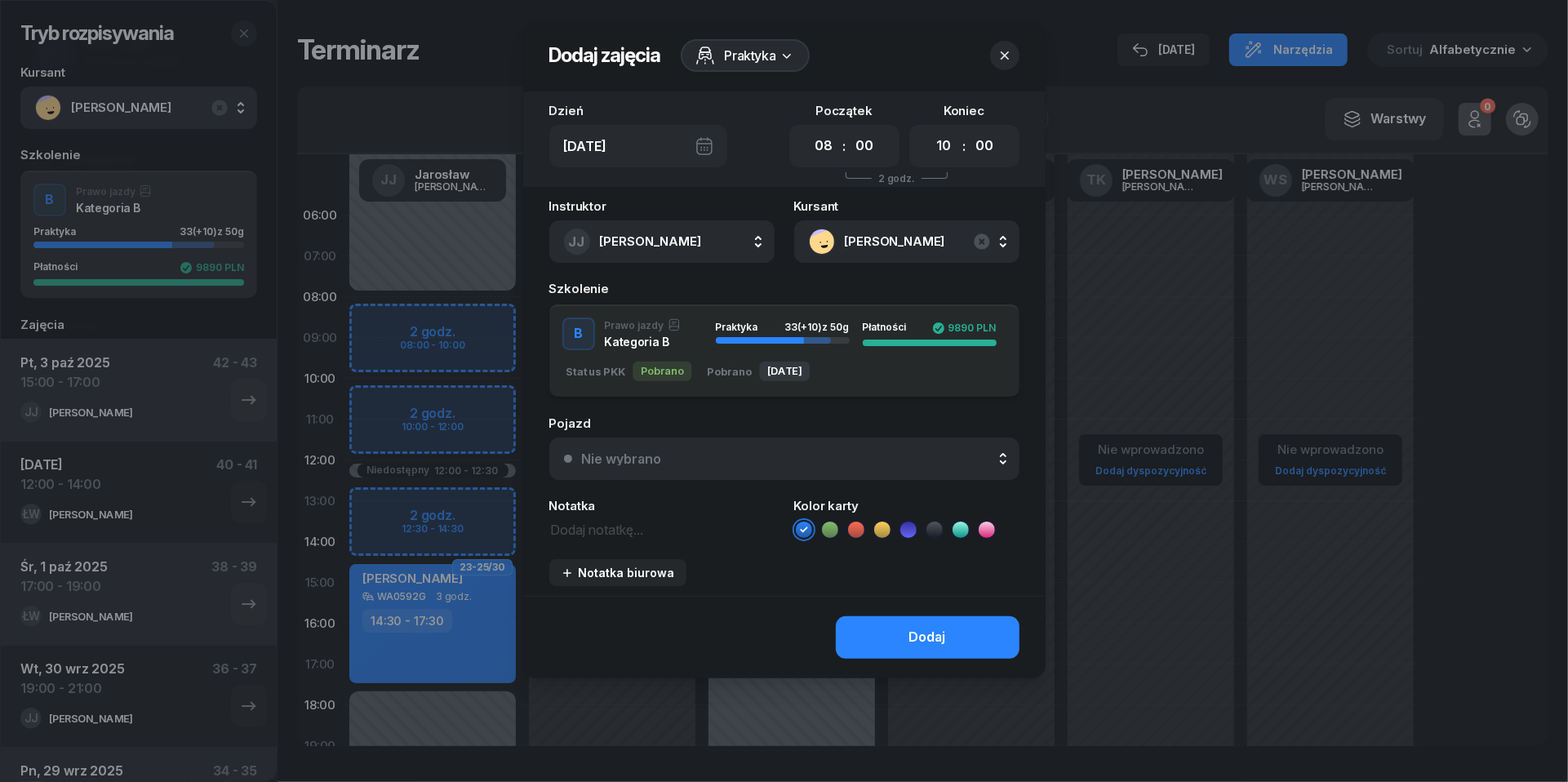
click at [761, 454] on div "Nie wybrano" at bounding box center [793, 459] width 423 height 13
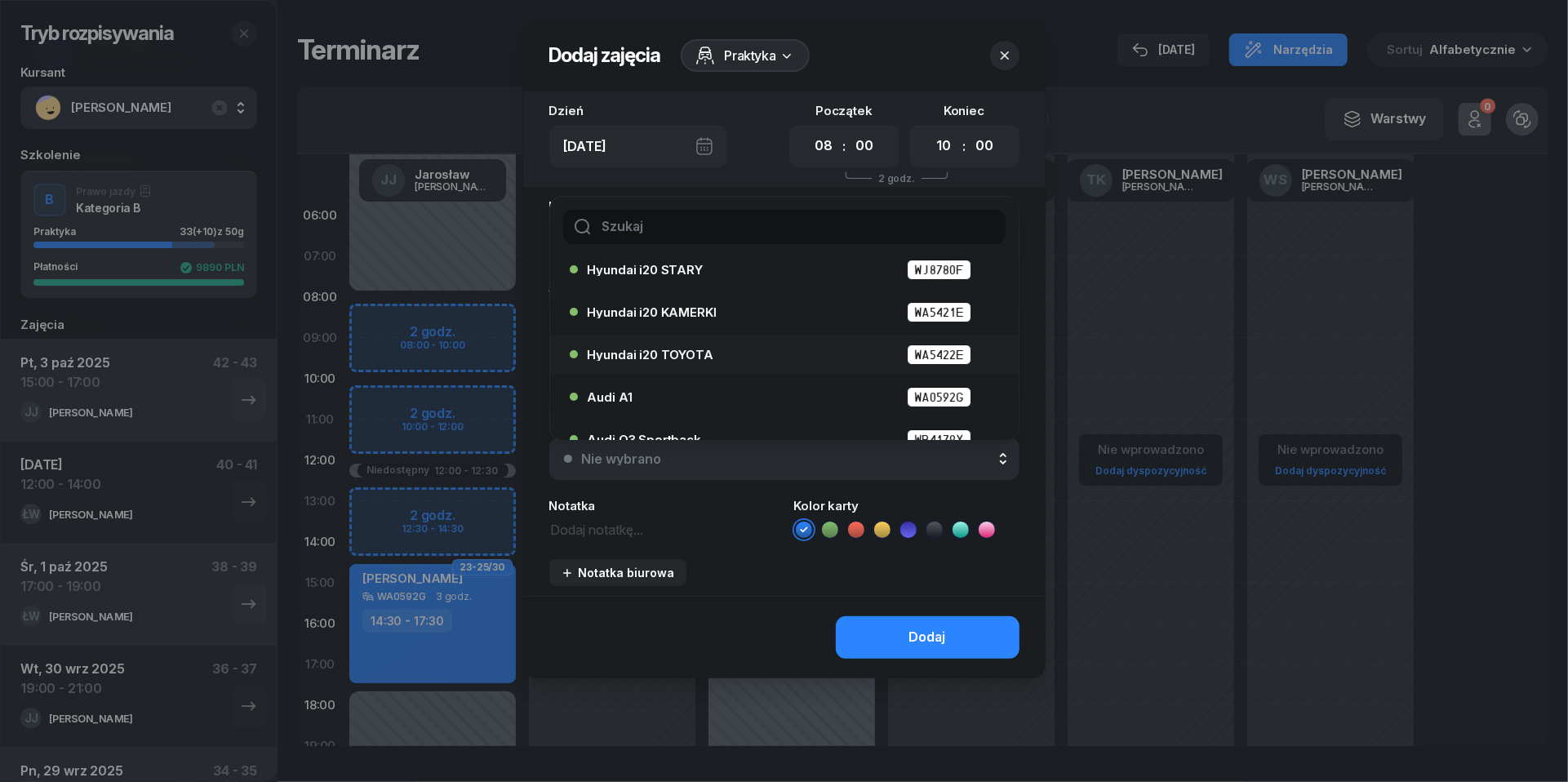
scroll to position [54, 0]
click at [720, 393] on div "Audi A1 WA0592G" at bounding box center [789, 396] width 402 height 20
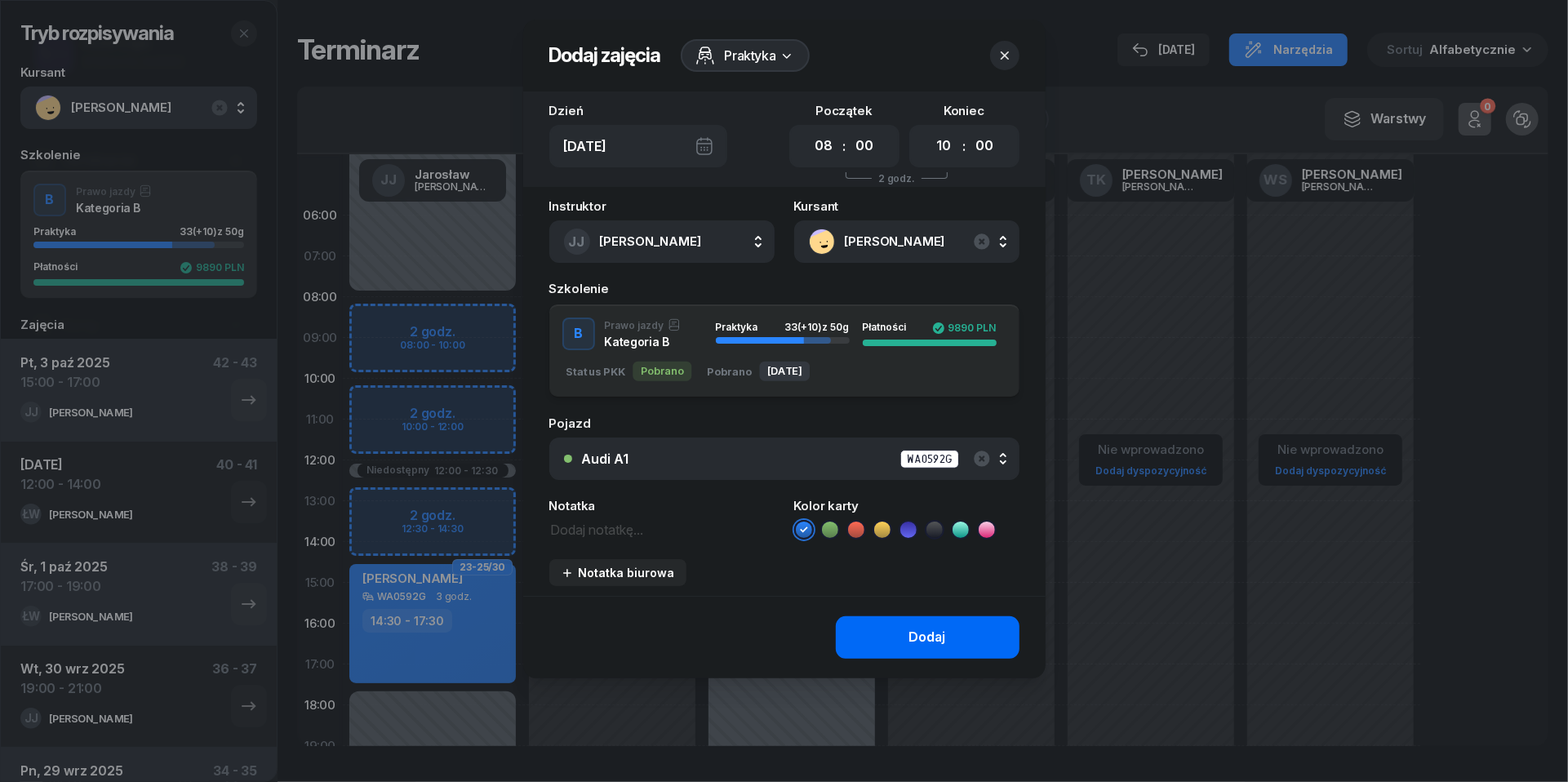
click at [941, 634] on div "Dodaj" at bounding box center [928, 637] width 37 height 21
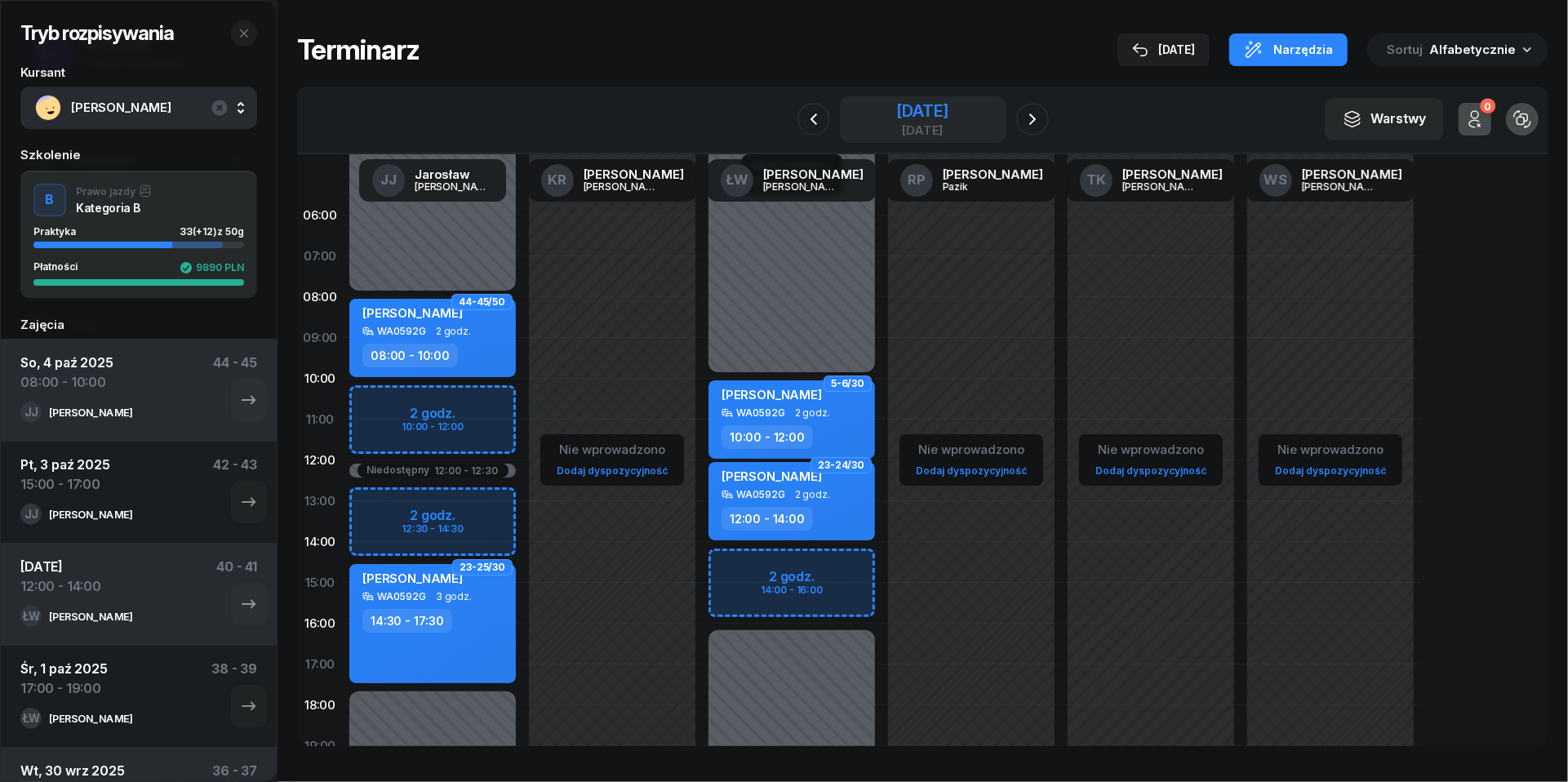
click at [949, 121] on div "[DATE]" at bounding box center [922, 119] width 53 height 33
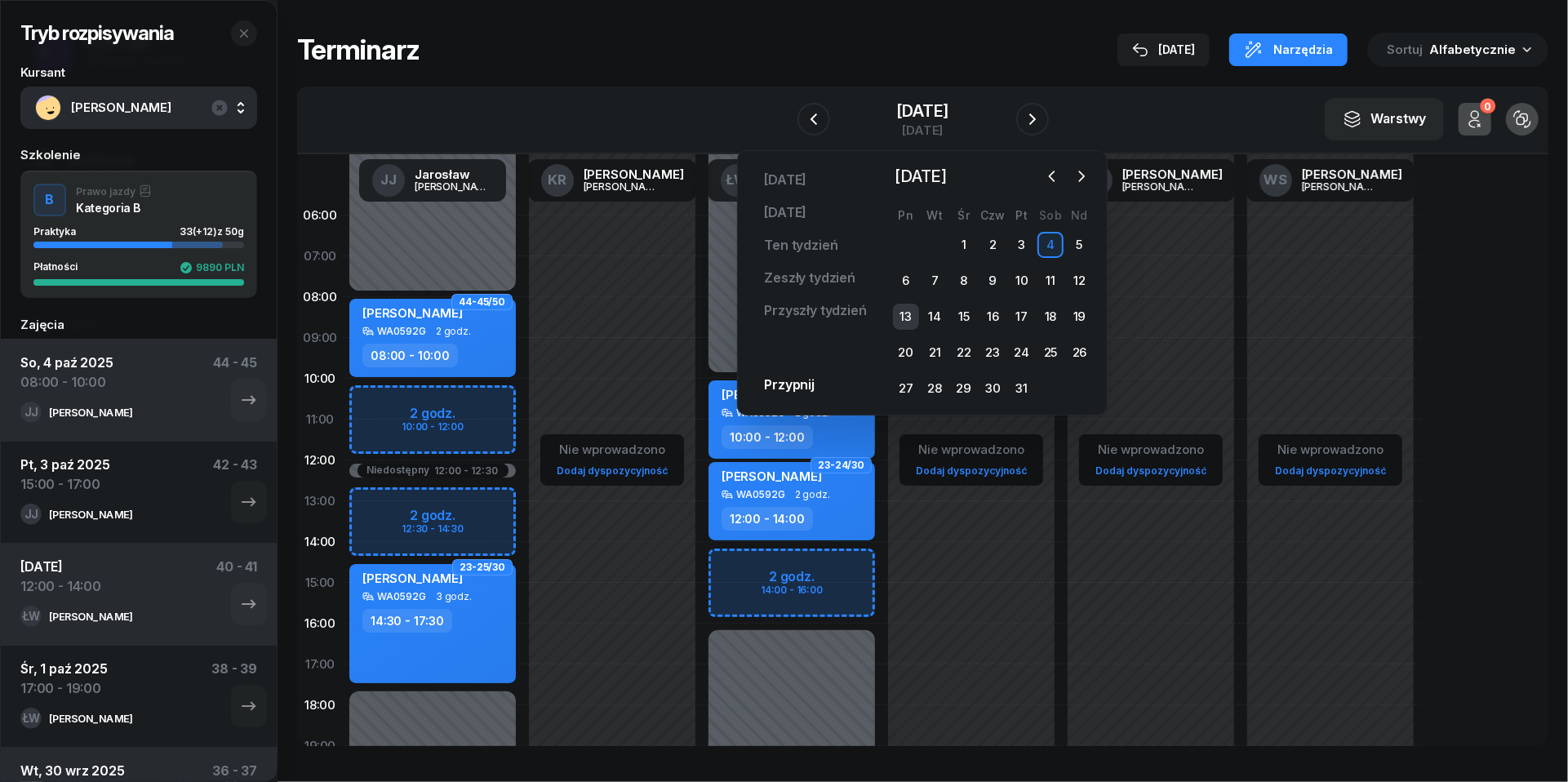
click at [903, 311] on div "13" at bounding box center [905, 316] width 26 height 26
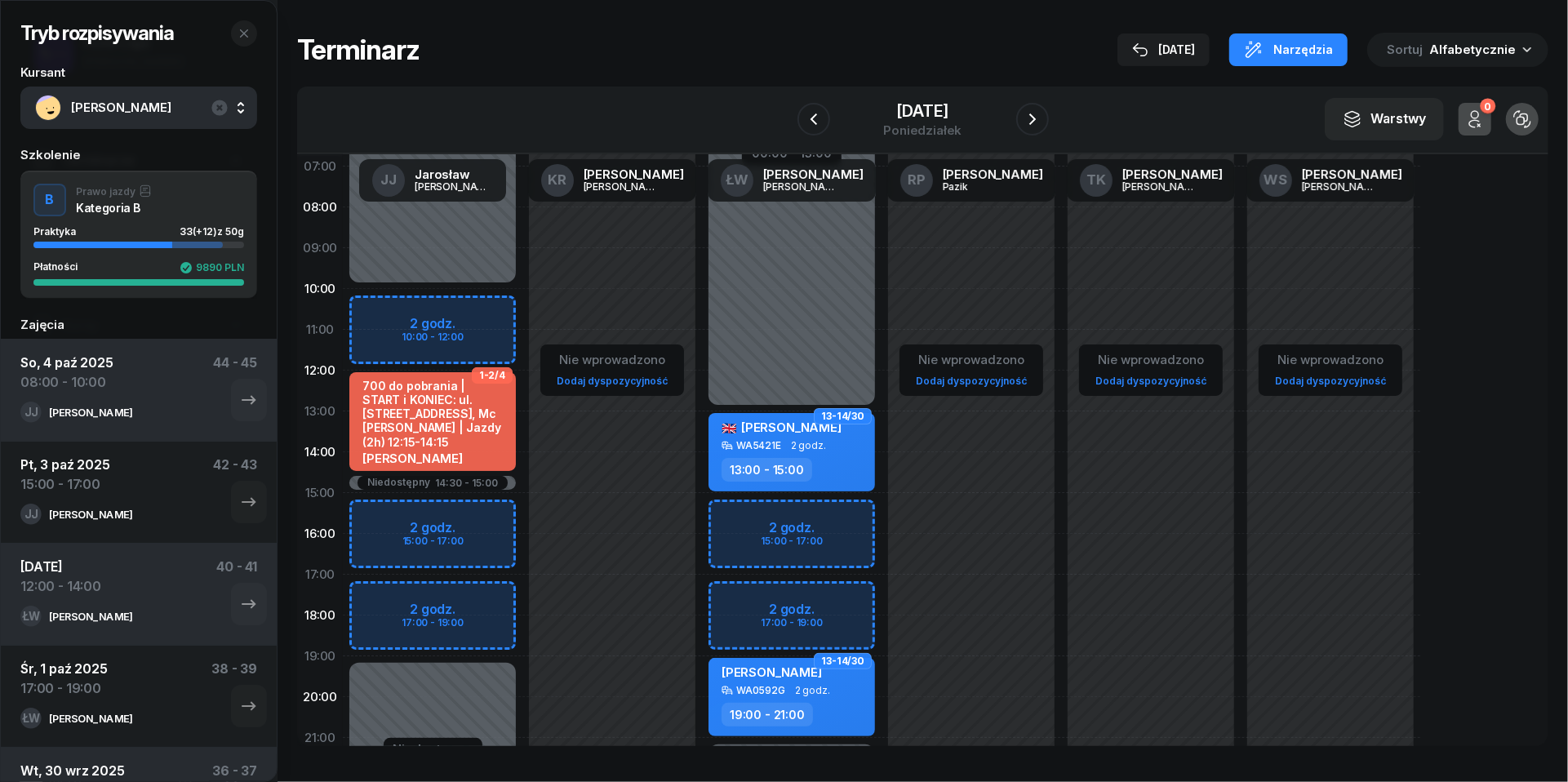
scroll to position [128, 0]
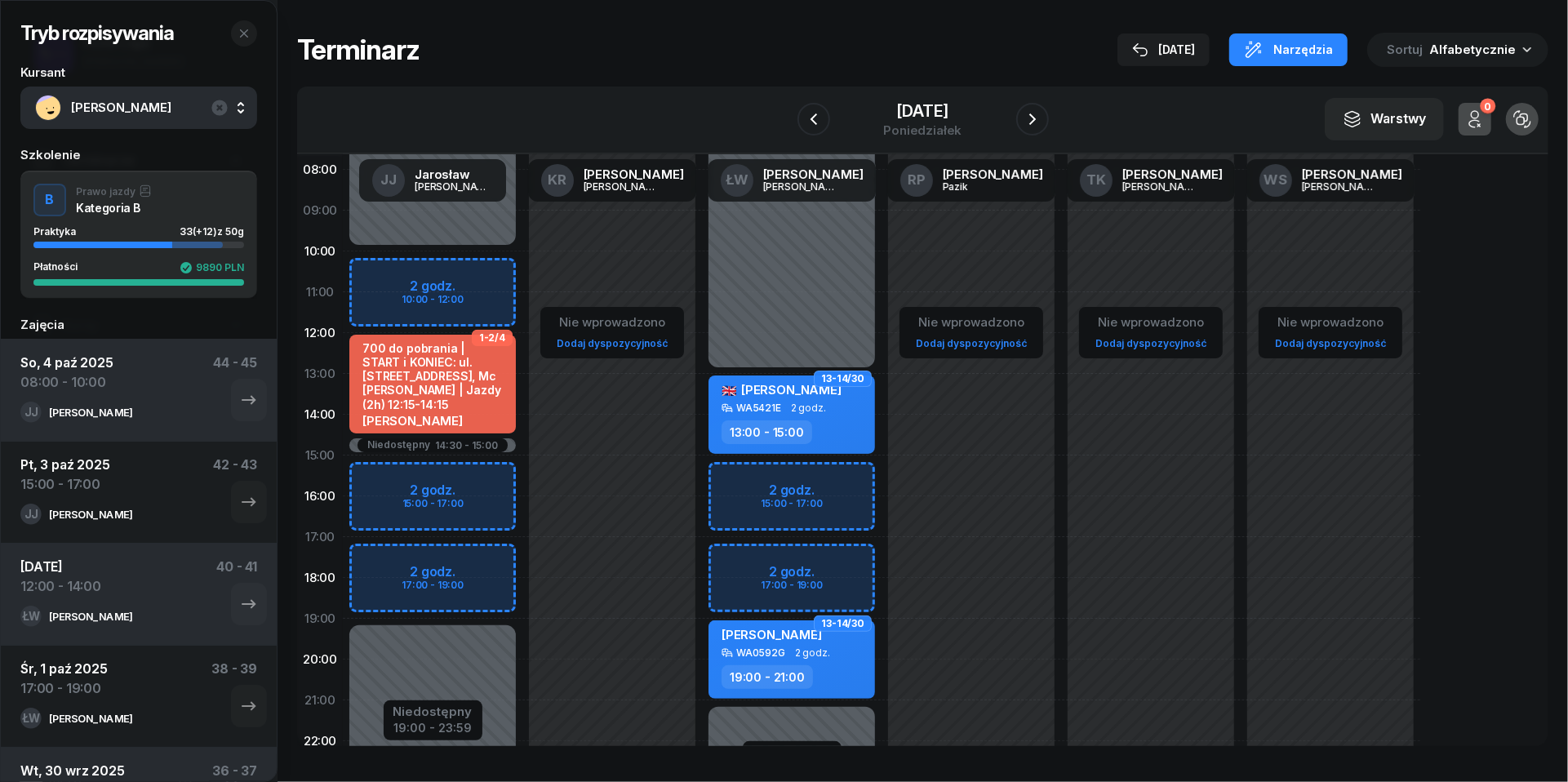
click at [732, 563] on div "Niedostępny 00:00 - 13:00 Niedostępny 21:00 - 23:59 2 godz. 15:00 - 17:00 2 god…" at bounding box center [791, 455] width 179 height 775
select select "17"
select select "19"
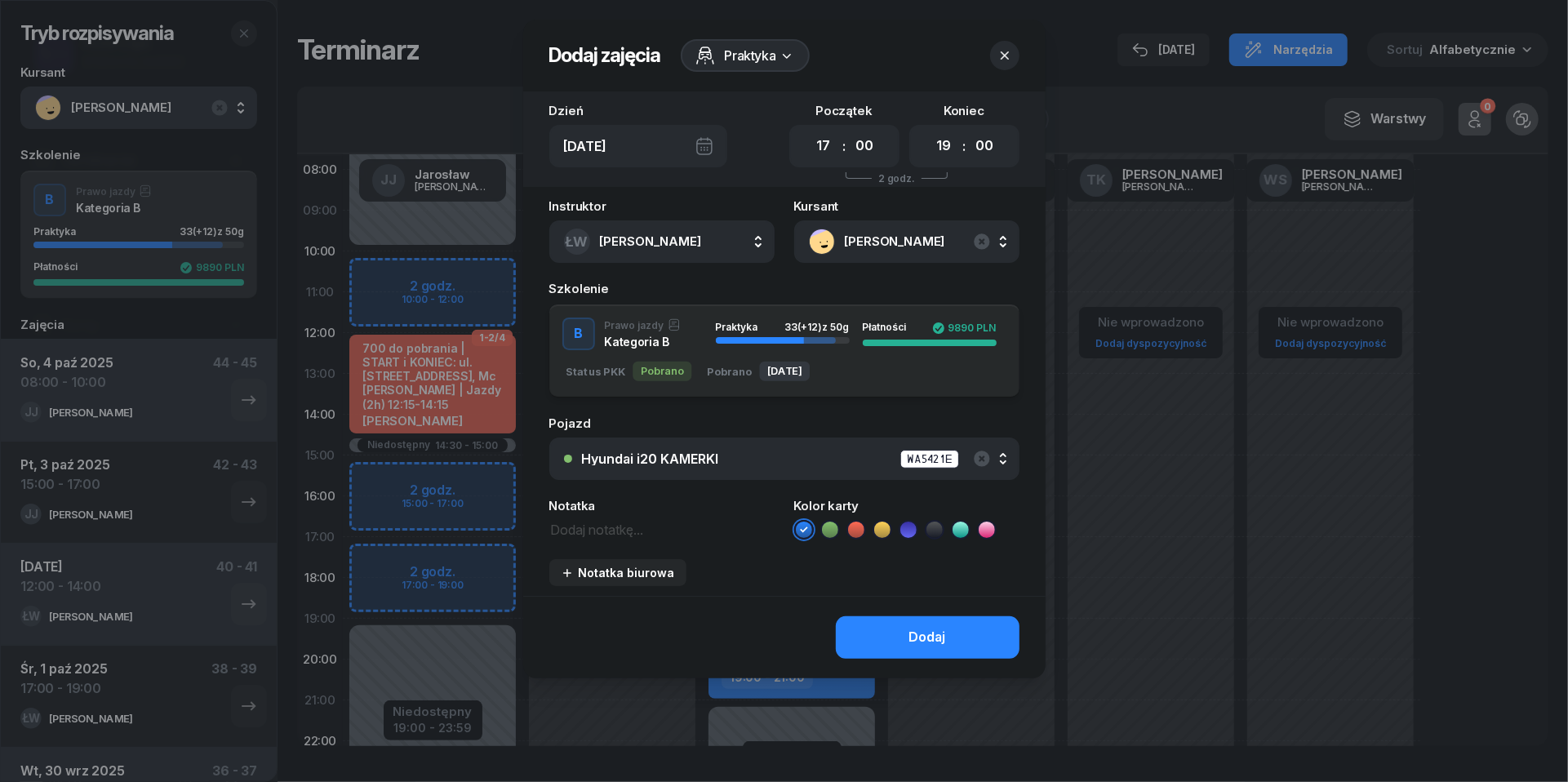
click at [729, 458] on div "Hyundai i20 KAMERKI WA5421E" at bounding box center [793, 459] width 423 height 20
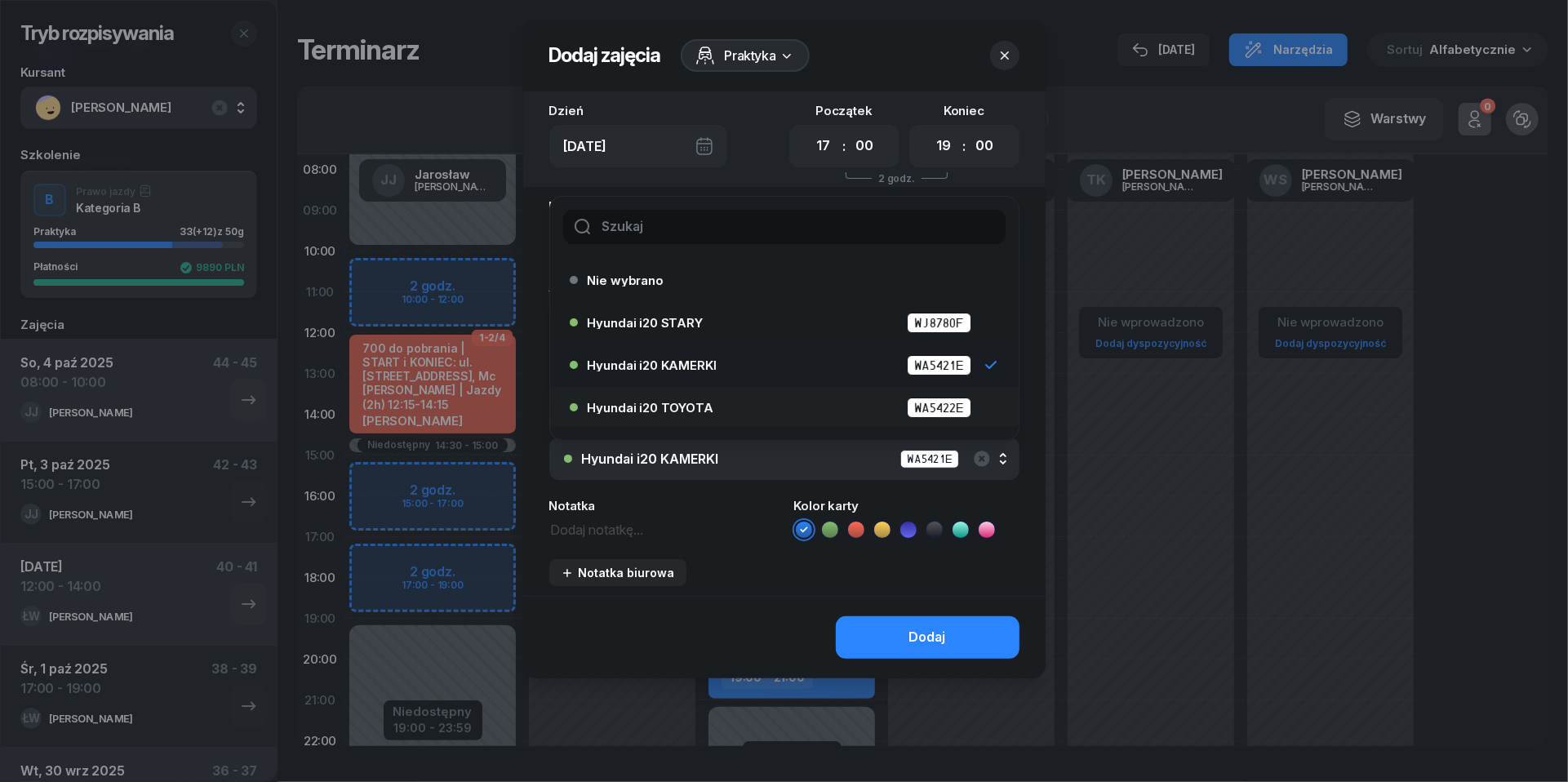
scroll to position [56, 0]
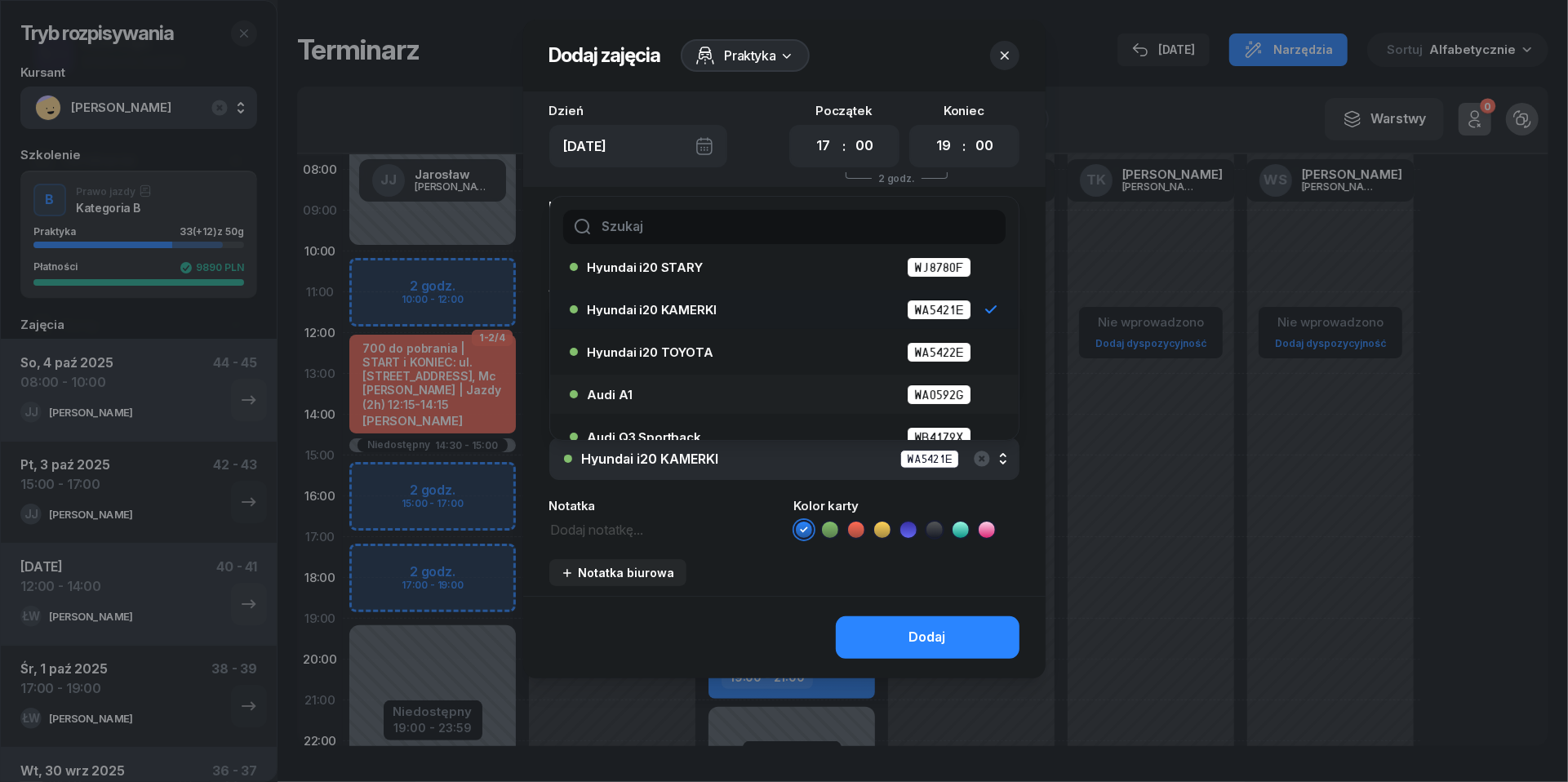
click at [693, 393] on div "Audi A1 WA0592G" at bounding box center [789, 394] width 402 height 20
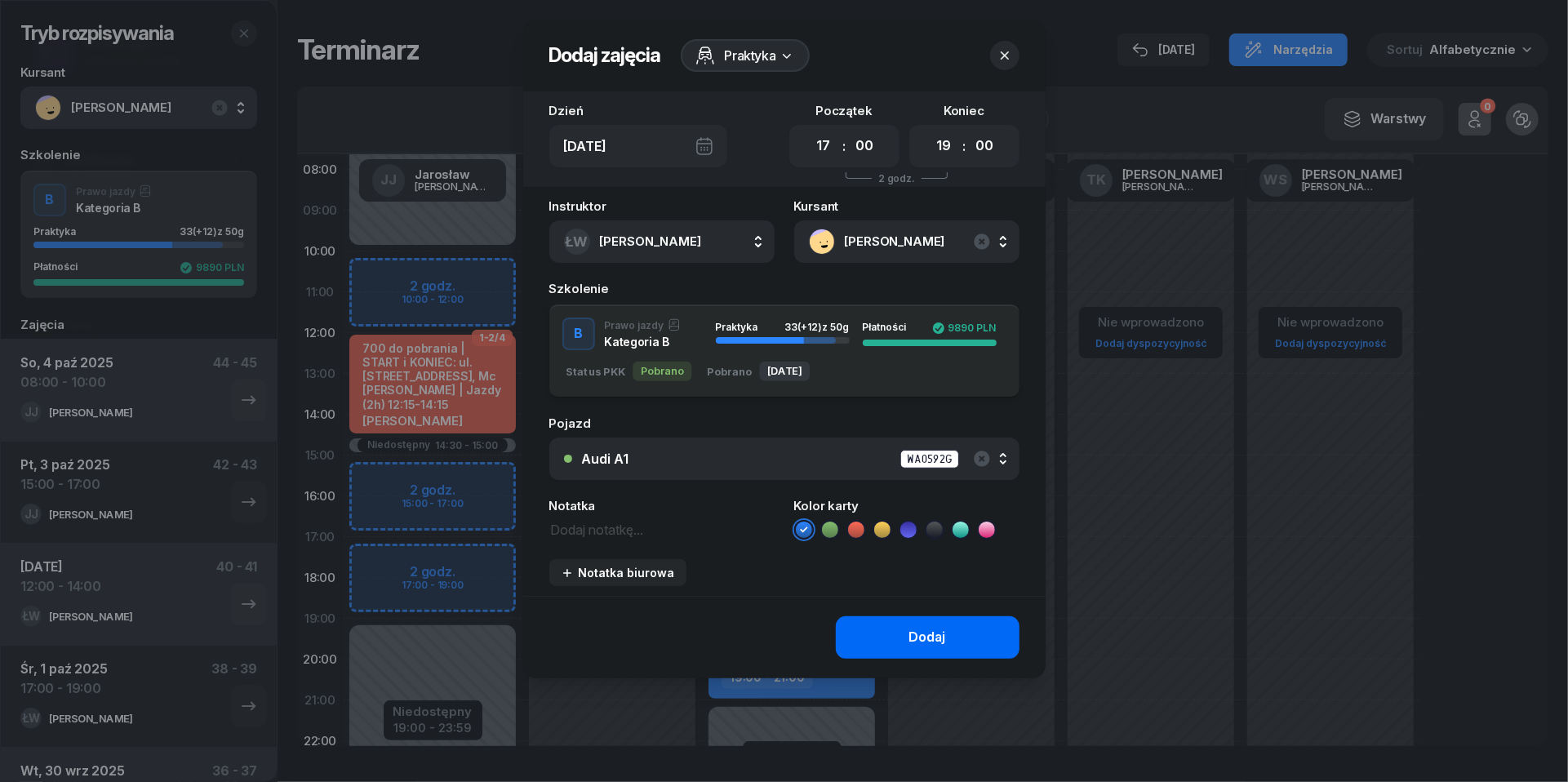
click at [924, 634] on div "Dodaj" at bounding box center [928, 637] width 37 height 21
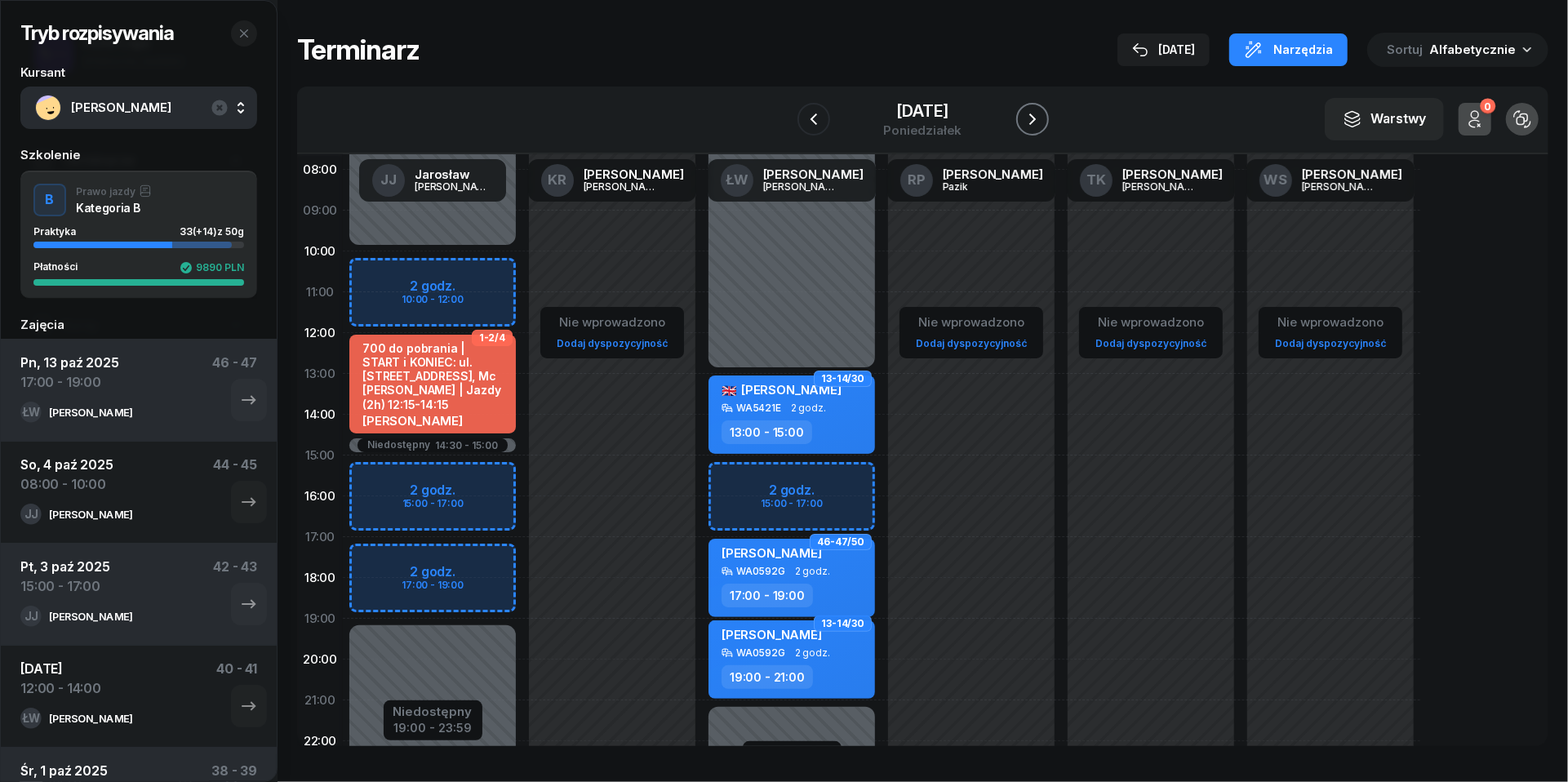
click at [1042, 121] on icon "button" at bounding box center [1032, 118] width 19 height 19
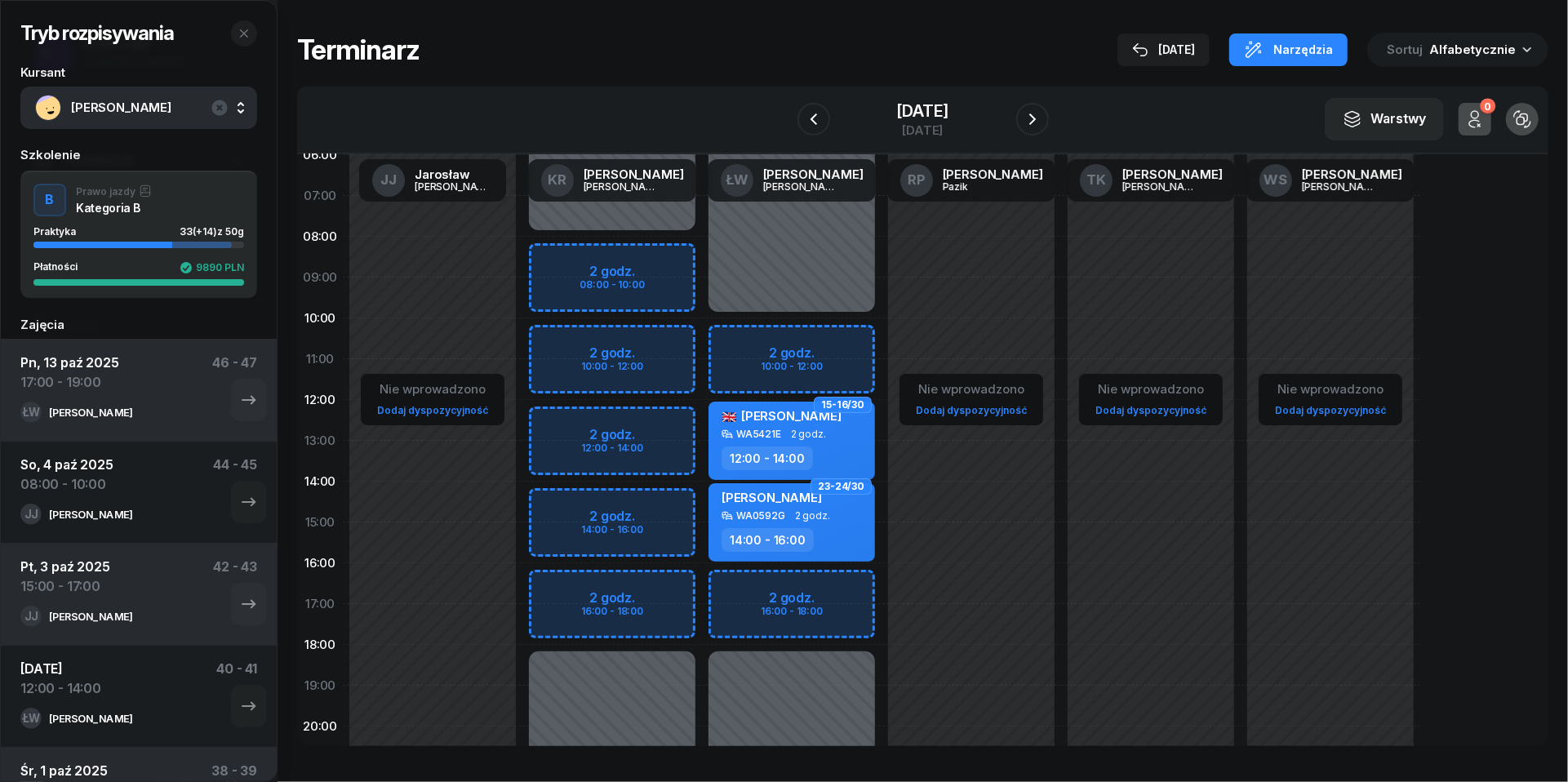
scroll to position [47, 0]
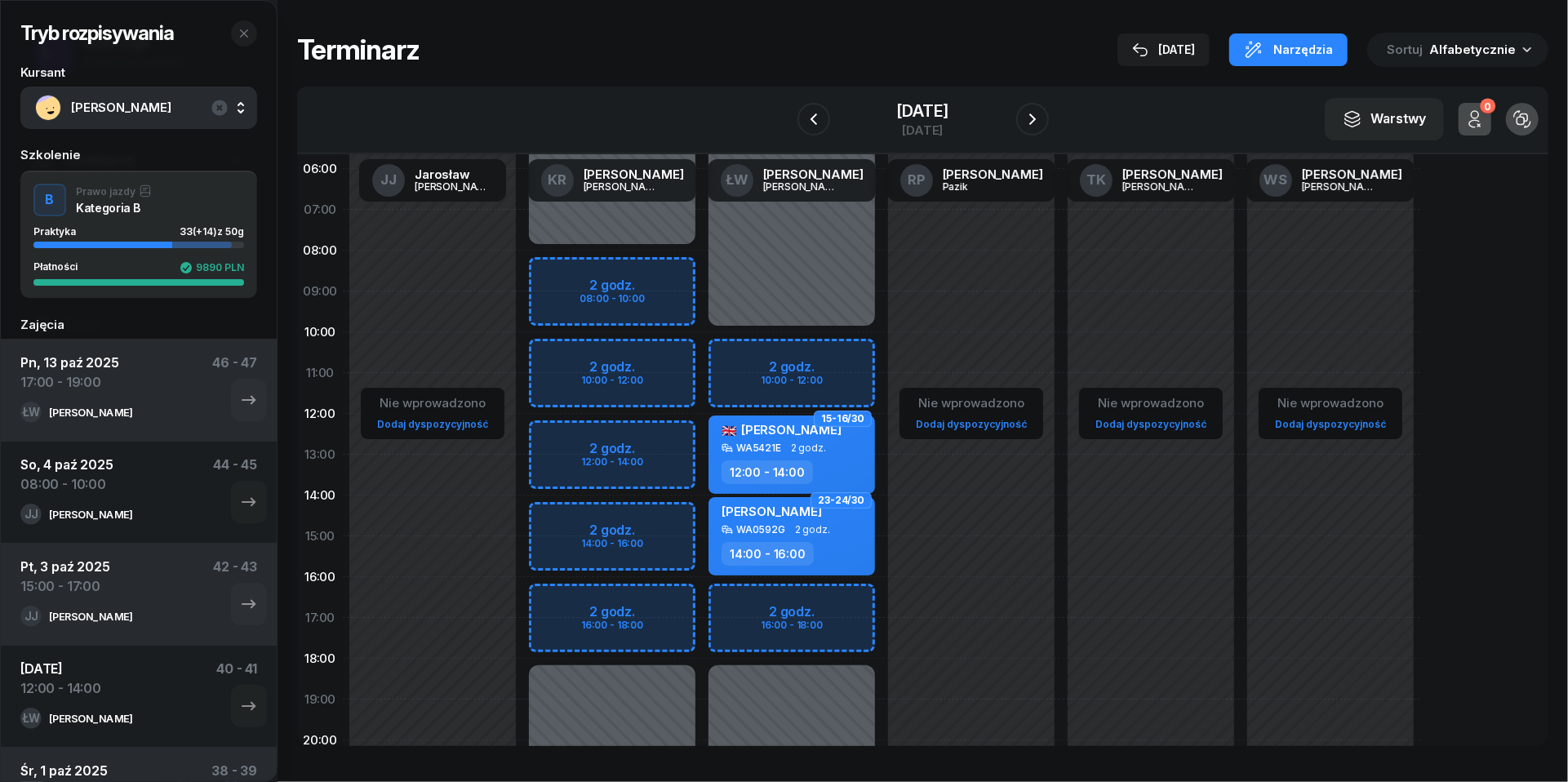
click at [557, 268] on div "Niedostępny 00:00 - 08:00 Niedostępny 18:00 - 23:59 2 godz. 08:00 - 10:00 2 god…" at bounding box center [612, 536] width 179 height 775
select select "08"
select select "10"
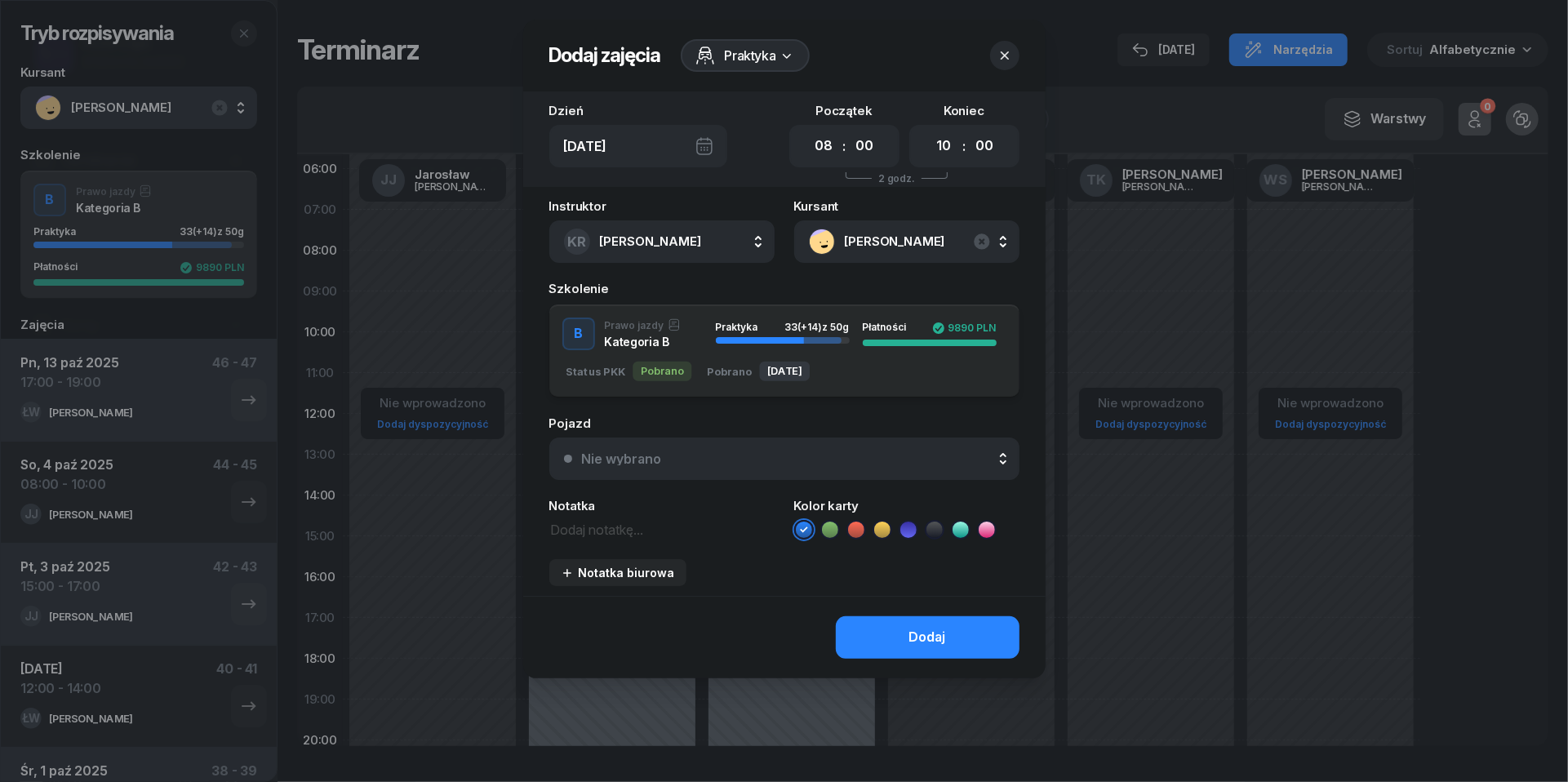
click at [794, 464] on button "Nie wybrano" at bounding box center [784, 459] width 470 height 43
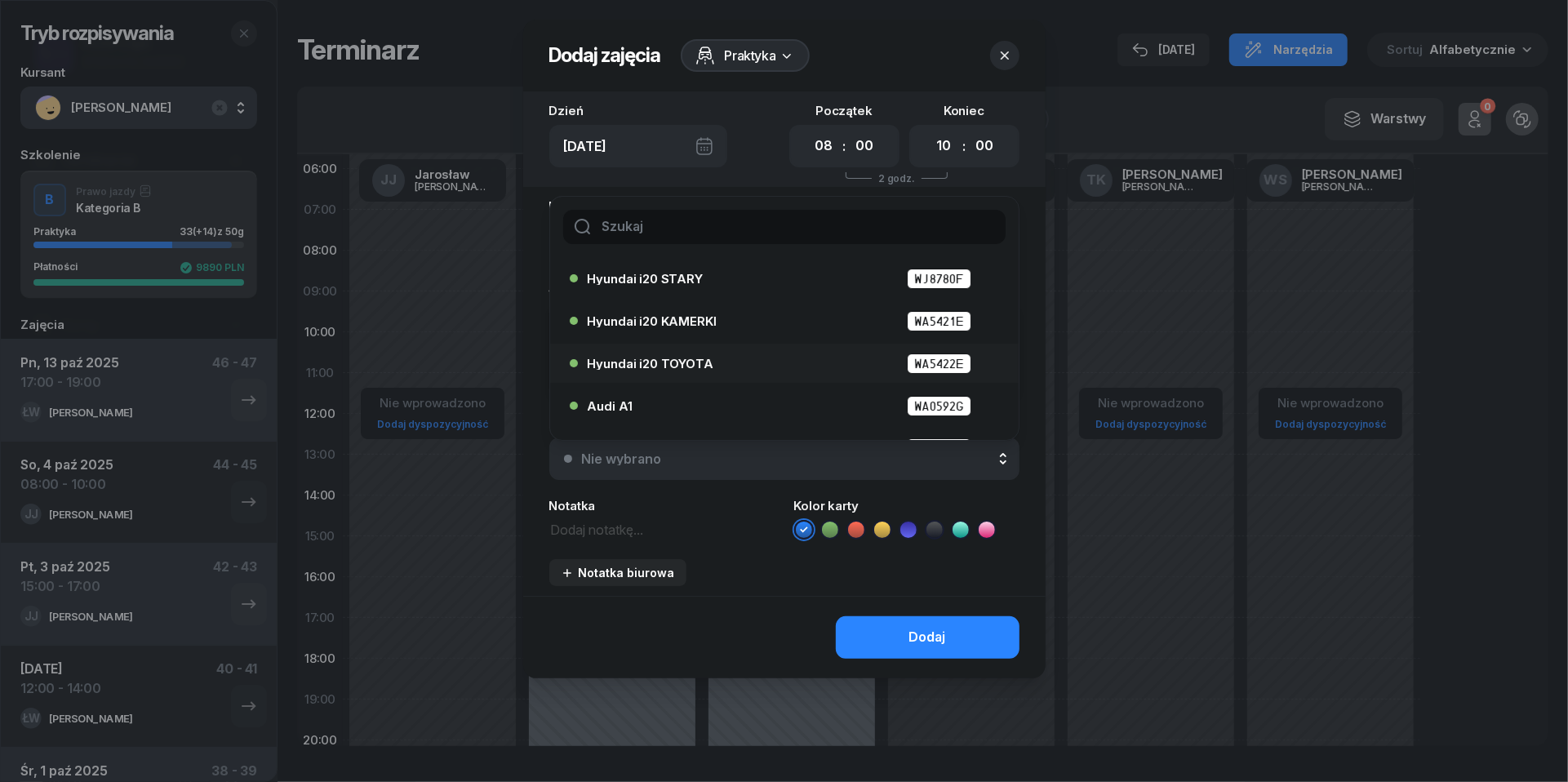
scroll to position [48, 0]
click at [746, 400] on div "Audi A1 WA0592G" at bounding box center [789, 403] width 402 height 20
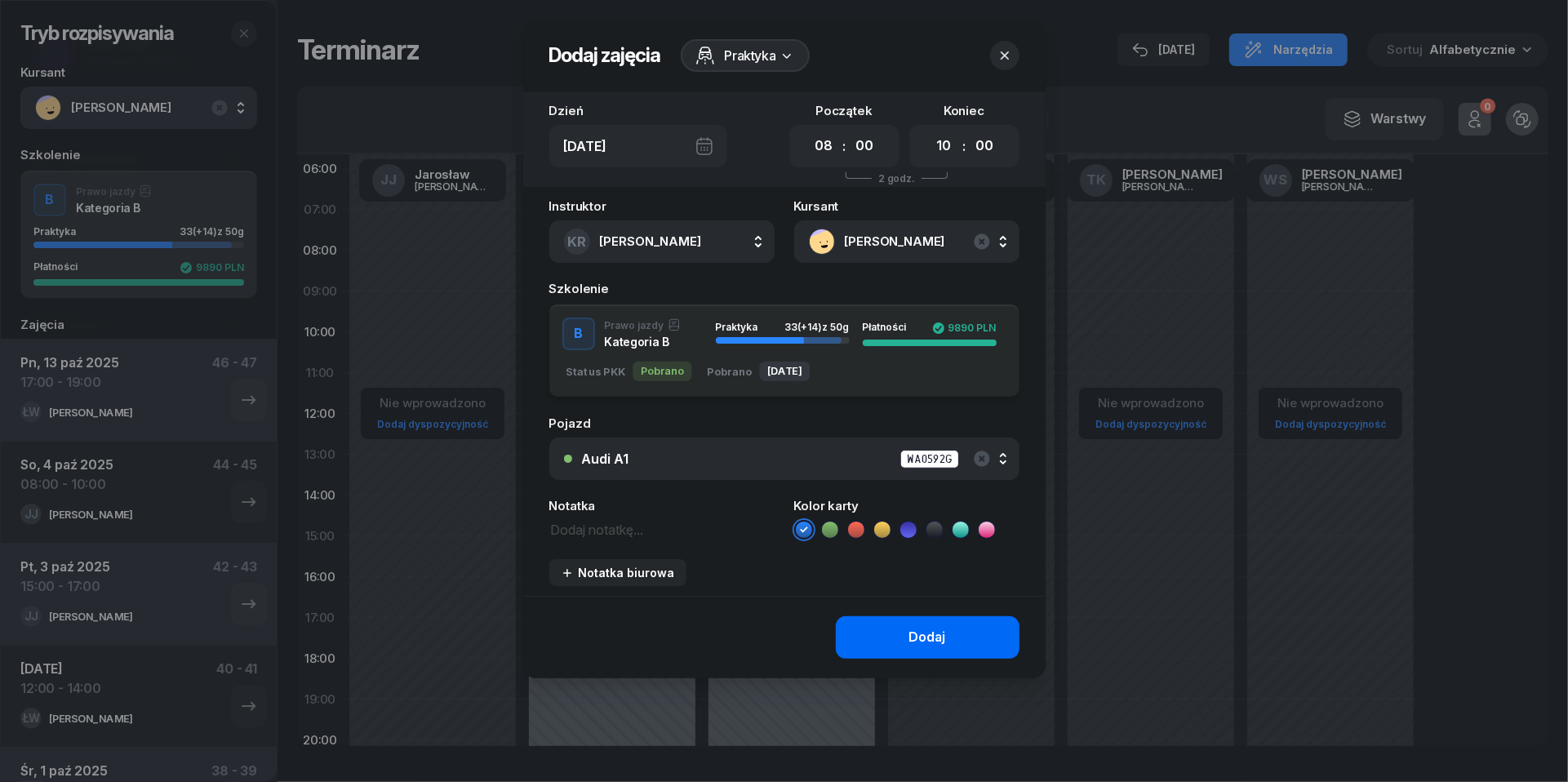
click at [920, 642] on div "Dodaj" at bounding box center [928, 637] width 37 height 21
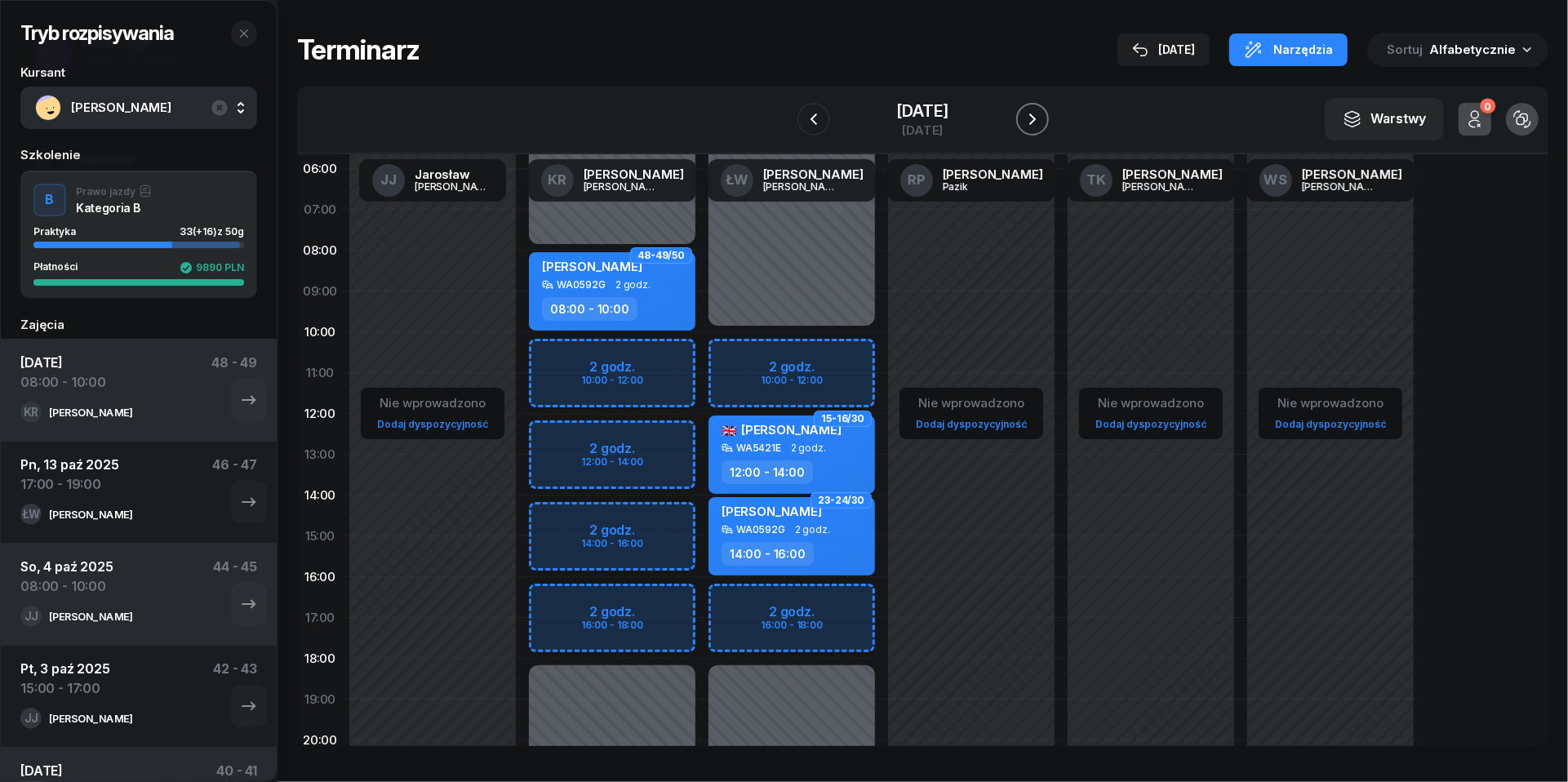
click at [1036, 115] on icon "button" at bounding box center [1033, 119] width 7 height 12
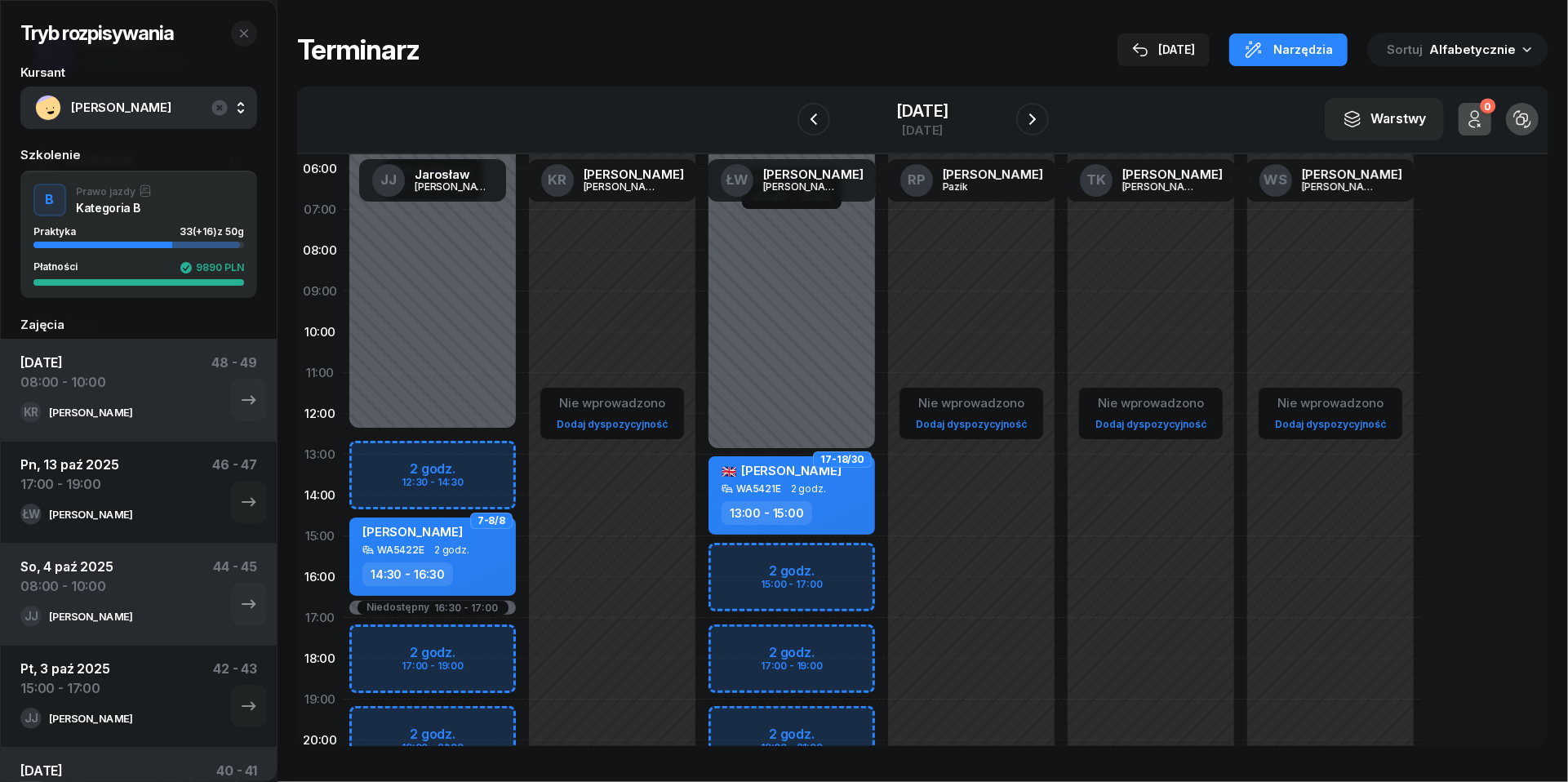
click at [728, 559] on div "Niedostępny 00:00 - 13:00 Niedostępny 21:00 - 23:59 2 godz. 15:00 - 17:00 2 god…" at bounding box center [791, 536] width 179 height 775
select select "15"
select select "17"
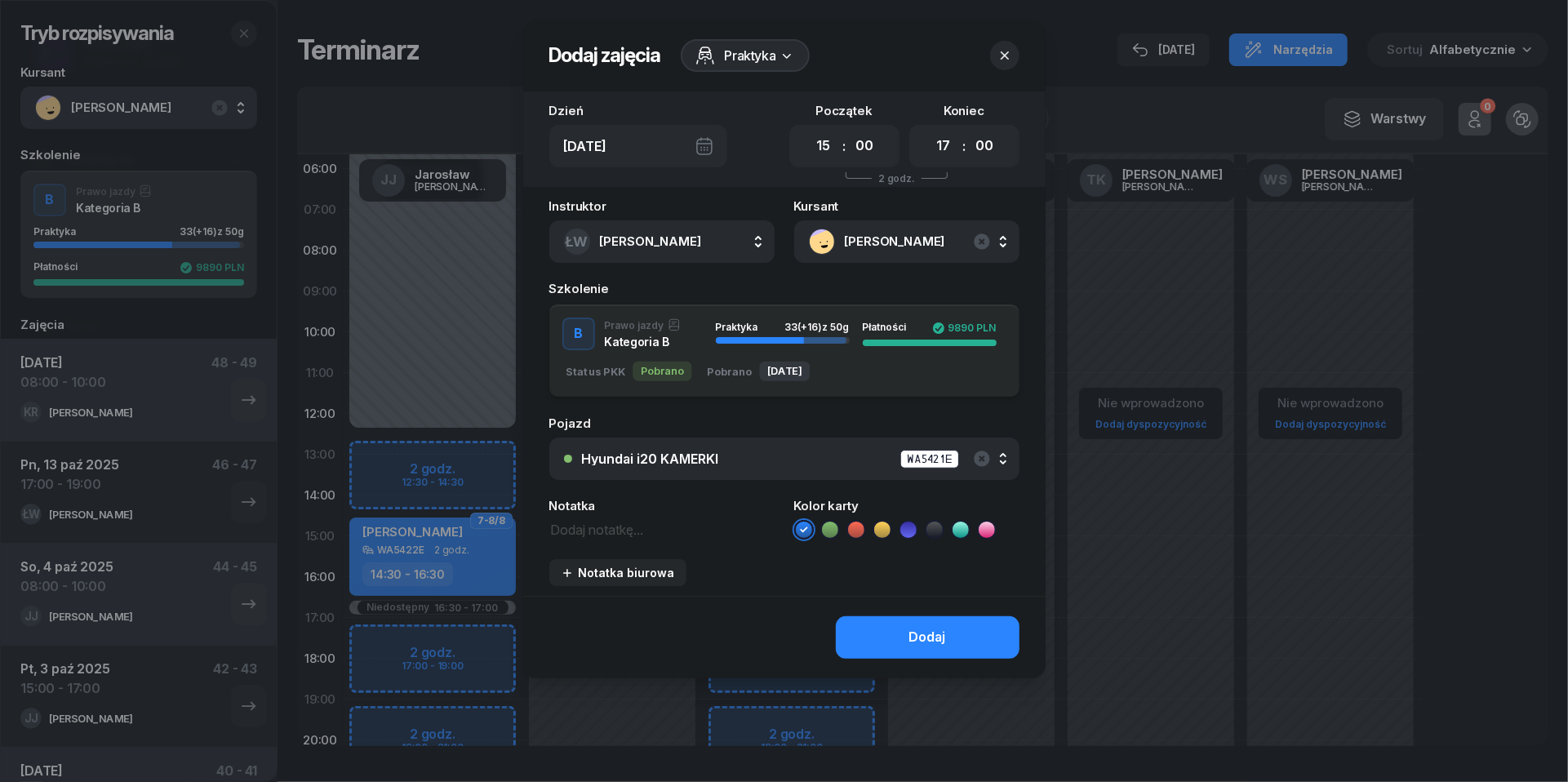
click at [860, 526] on icon at bounding box center [856, 530] width 17 height 17
click at [820, 455] on div "Hyundai i20 KAMERKI WA5421E" at bounding box center [793, 459] width 423 height 20
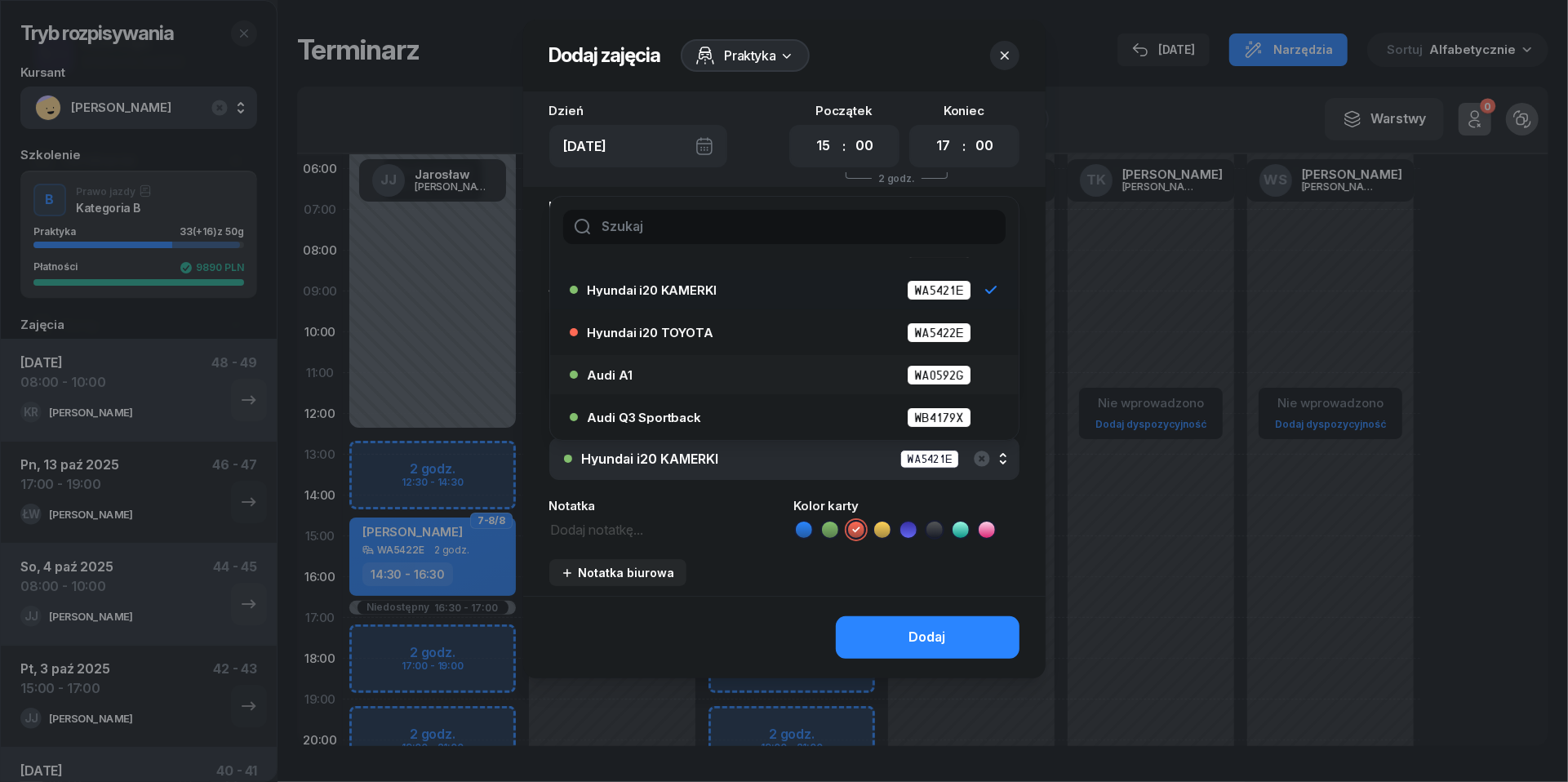
scroll to position [75, 0]
click at [719, 376] on div "Audi A1 WA0592G" at bounding box center [789, 375] width 402 height 20
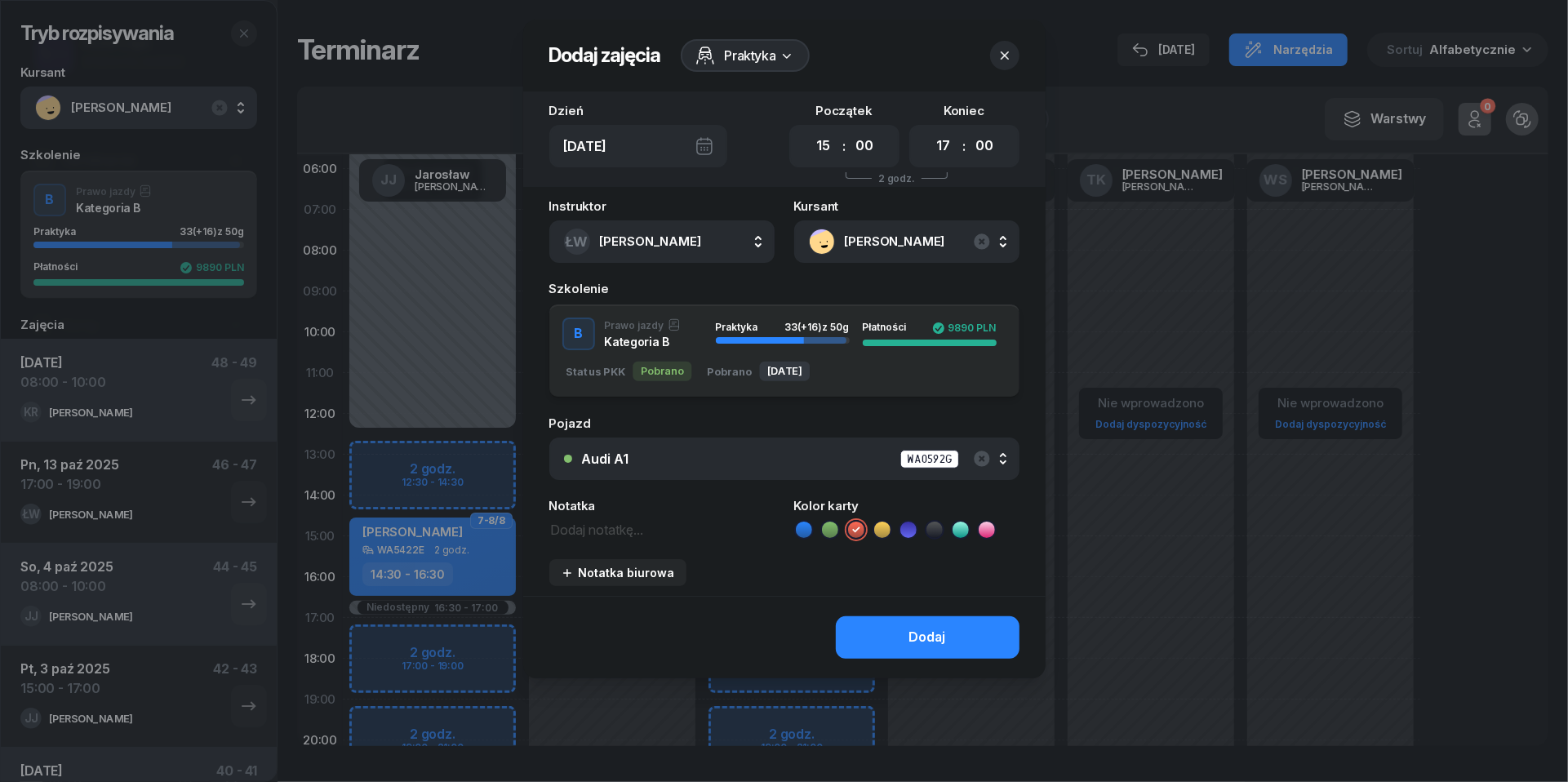
click at [634, 529] on textarea at bounding box center [662, 529] width 225 height 20
click at [593, 527] on textarea "brak wpłaty" at bounding box center [662, 529] width 225 height 20
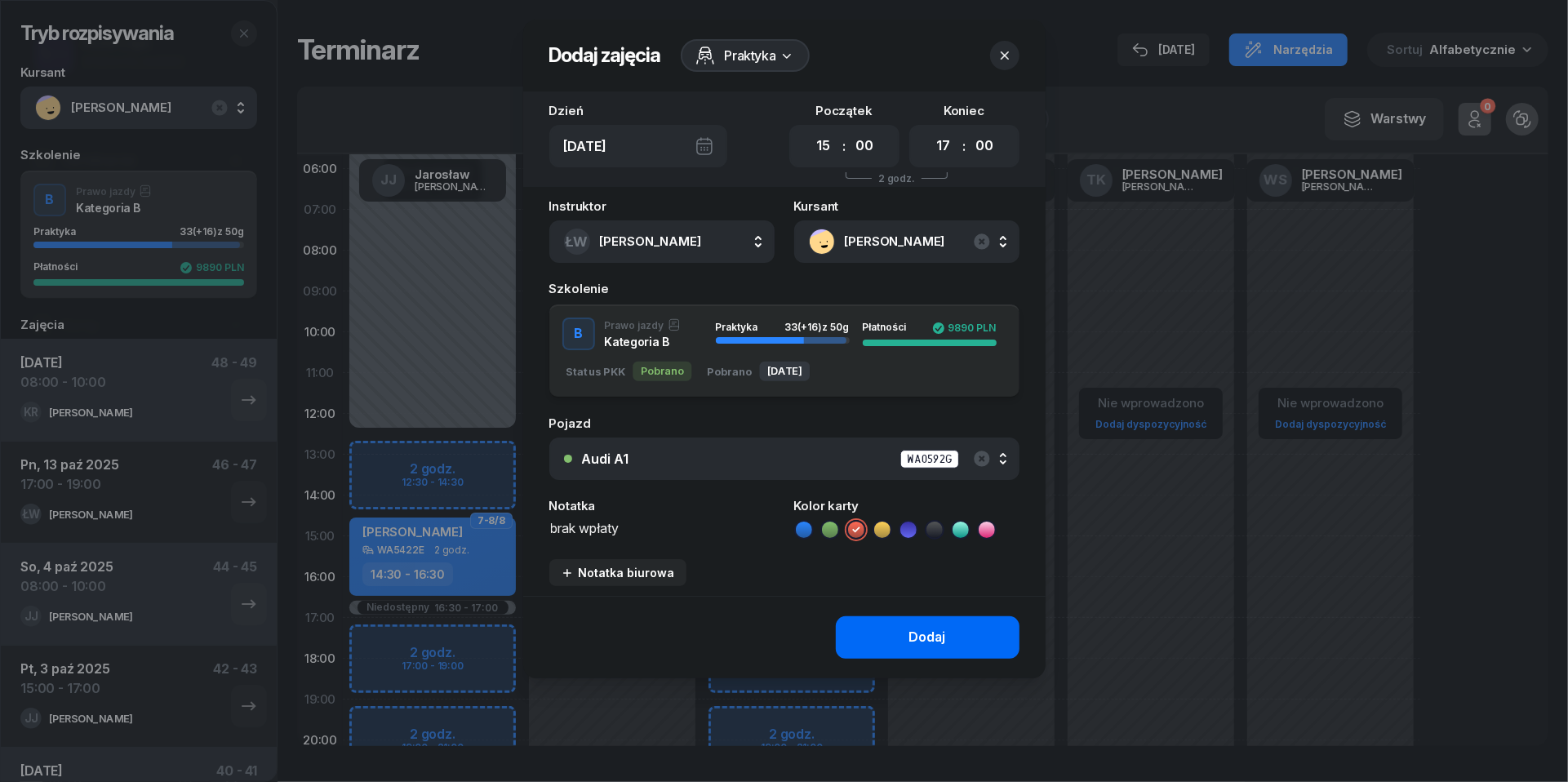
type textarea "brak wpłaty"
click at [919, 630] on div "Dodaj" at bounding box center [928, 637] width 37 height 21
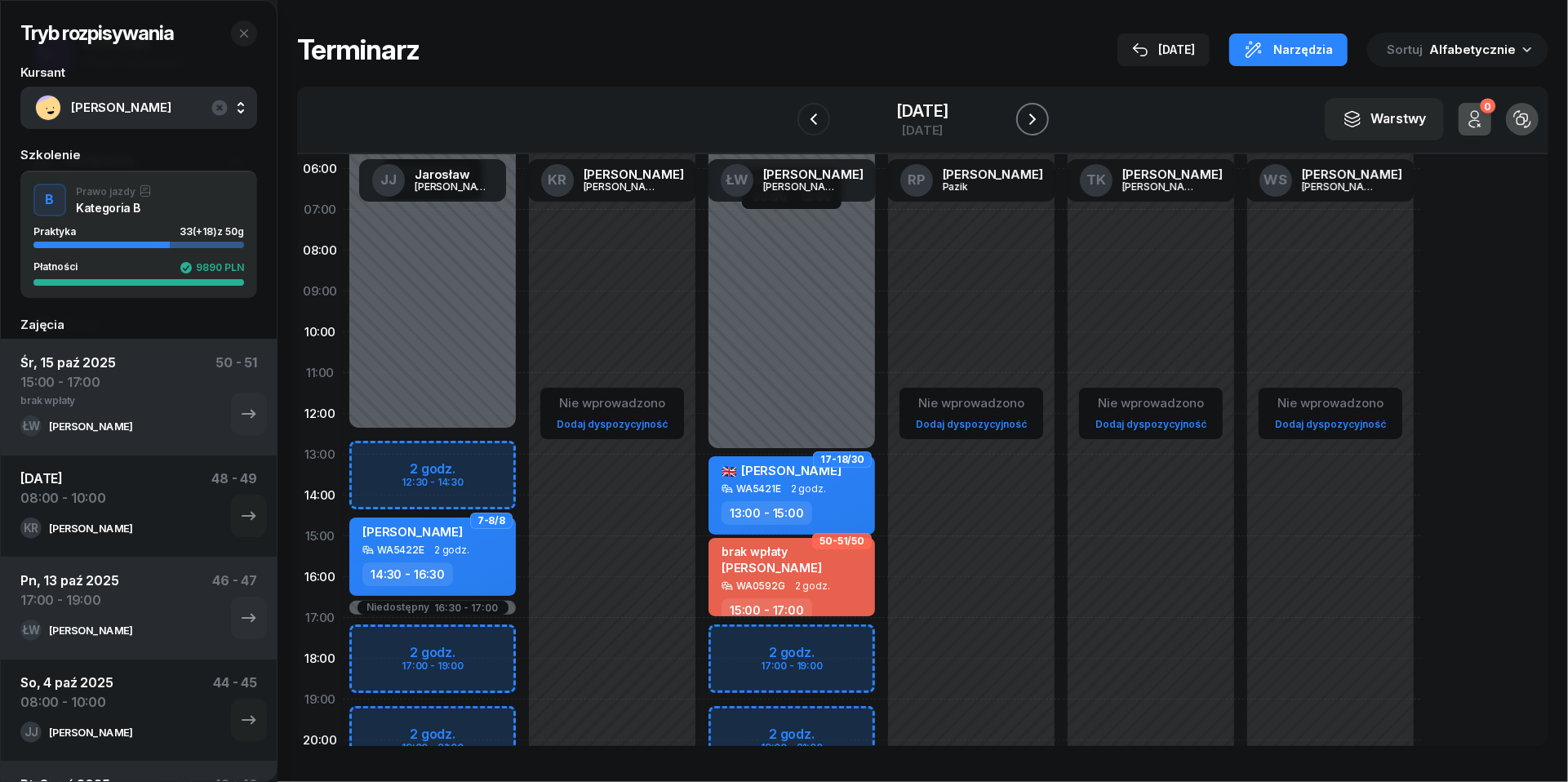
click at [1049, 115] on button "button" at bounding box center [1032, 118] width 33 height 33
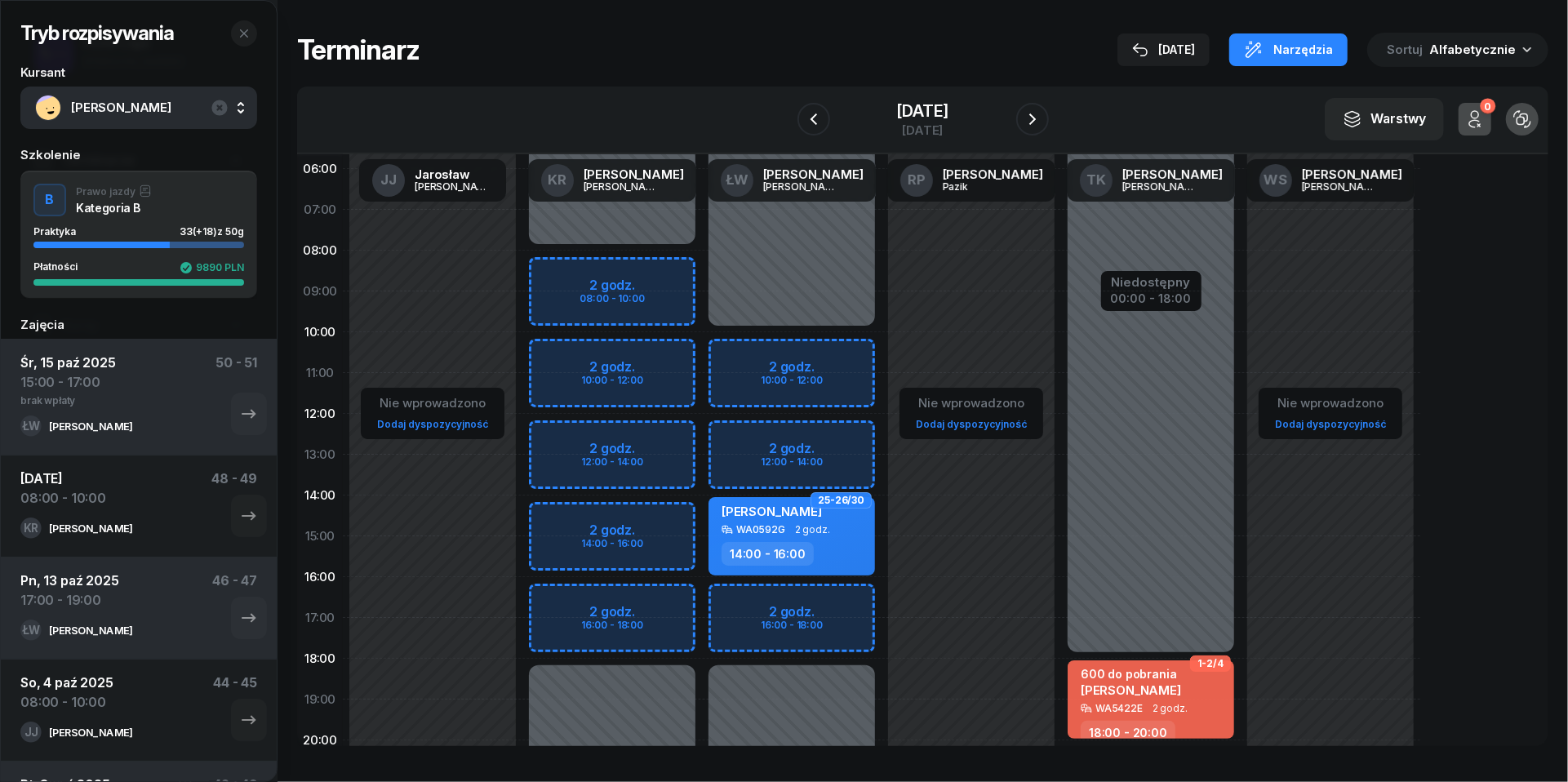
click at [575, 266] on div "Niedostępny 00:00 - 08:00 Niedostępny 18:00 - 23:59 2 godz. 08:00 - 10:00 2 god…" at bounding box center [612, 536] width 179 height 775
select select "08"
select select "10"
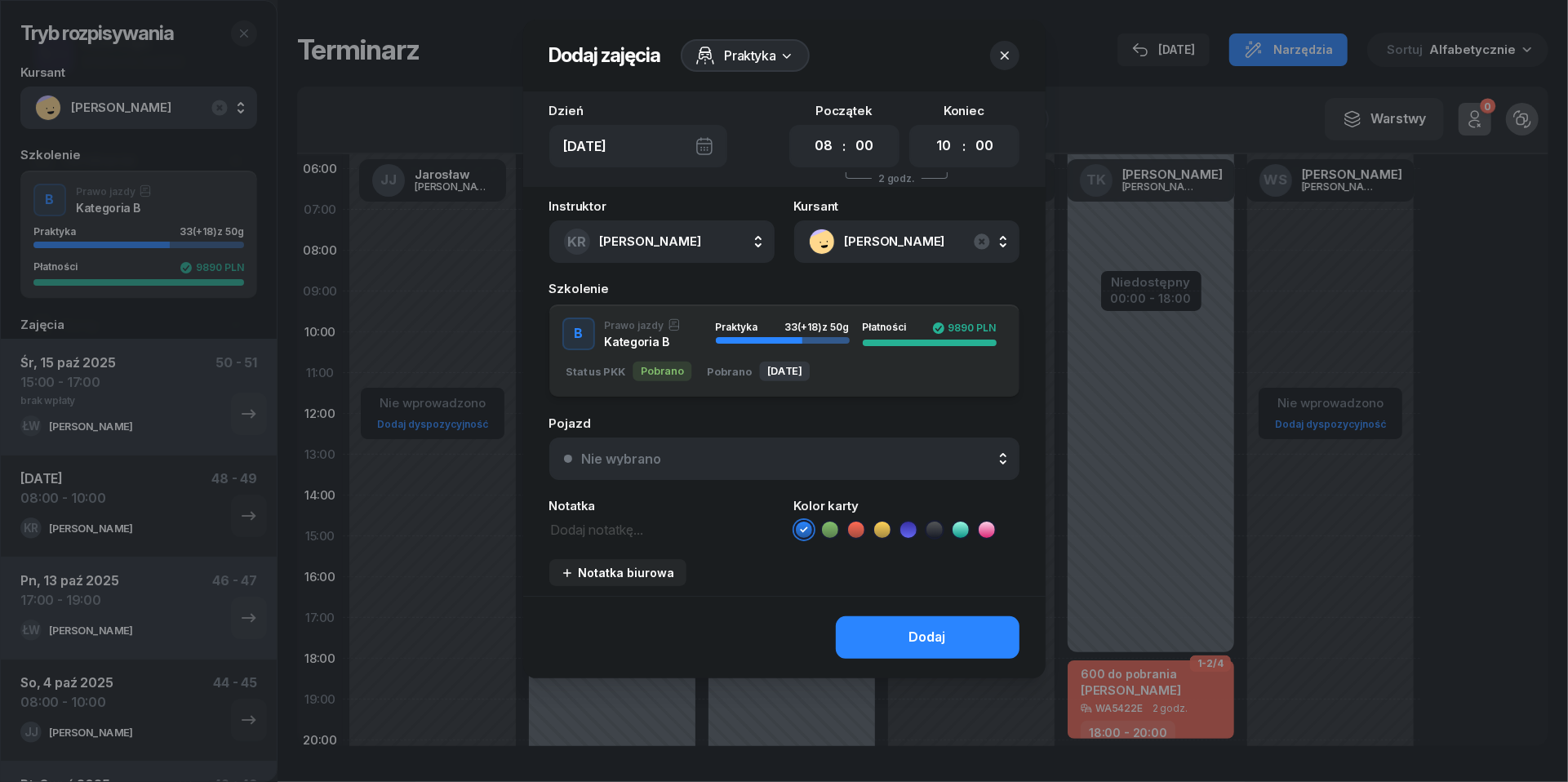
click at [634, 454] on div "Nie wybrano" at bounding box center [622, 459] width 80 height 13
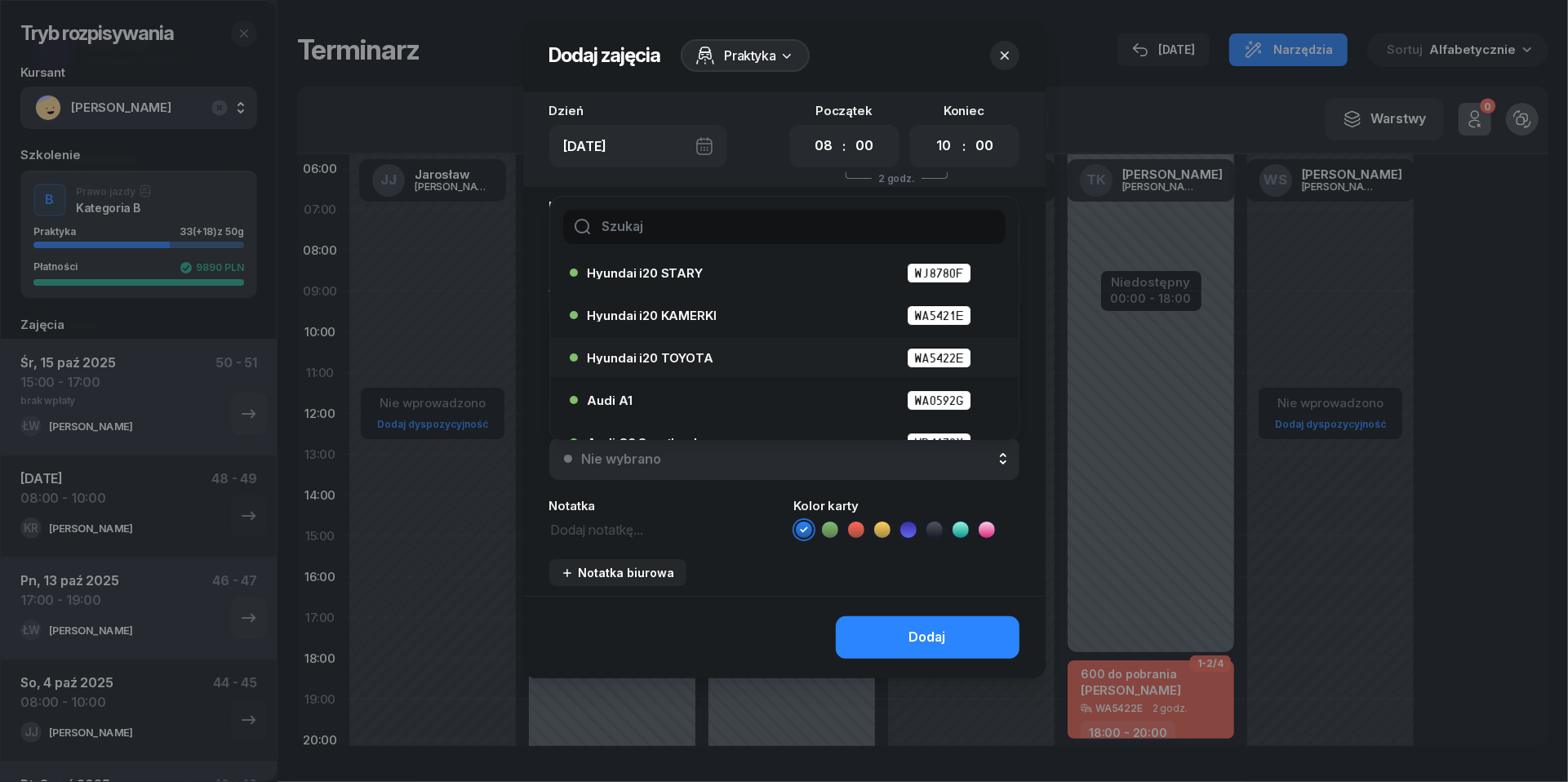
scroll to position [51, 0]
click at [637, 392] on div "Audi A1 WA0592G" at bounding box center [789, 399] width 402 height 20
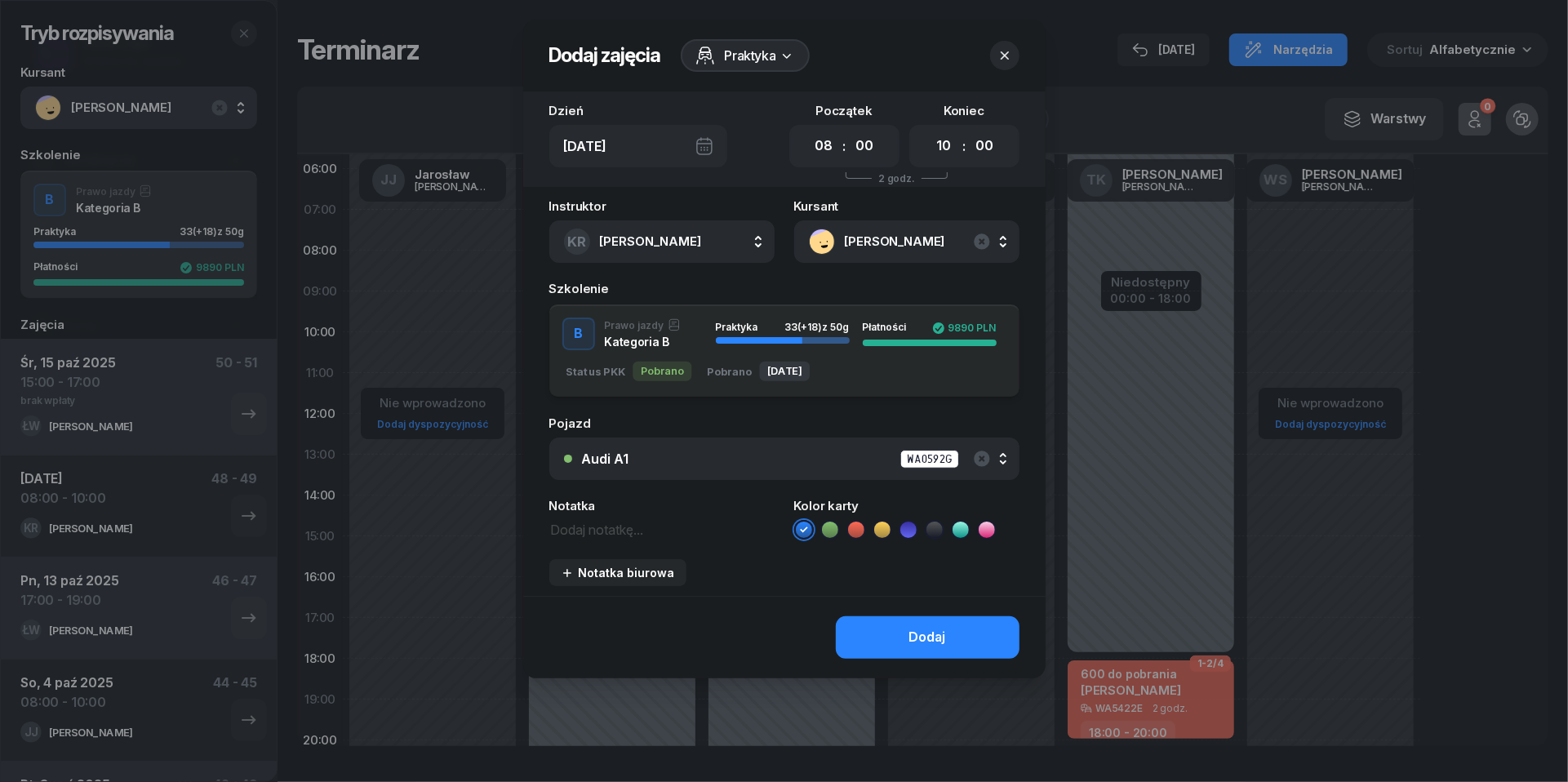
click at [596, 537] on div "Instruktor KR [PERSON_NAME] [PERSON_NAME] KR [PERSON_NAME] ŁW [PERSON_NAME] RP …" at bounding box center [784, 398] width 523 height 396
click at [596, 523] on textarea at bounding box center [662, 529] width 225 height 20
paste textarea "brak wpłaty"
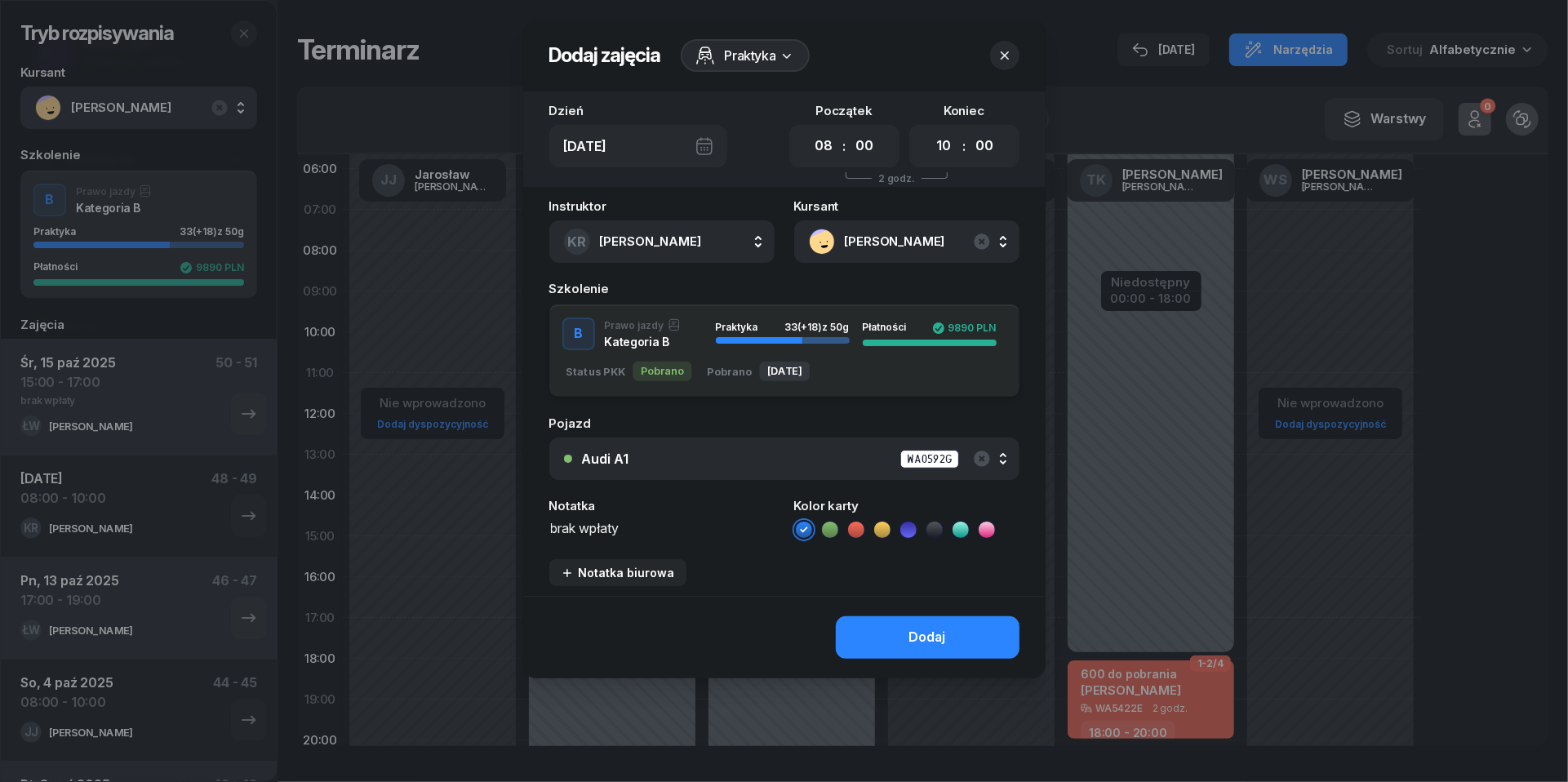
type textarea "brak wpłaty"
click at [852, 532] on icon at bounding box center [856, 530] width 17 height 17
click at [876, 620] on button "Dodaj" at bounding box center [928, 637] width 183 height 43
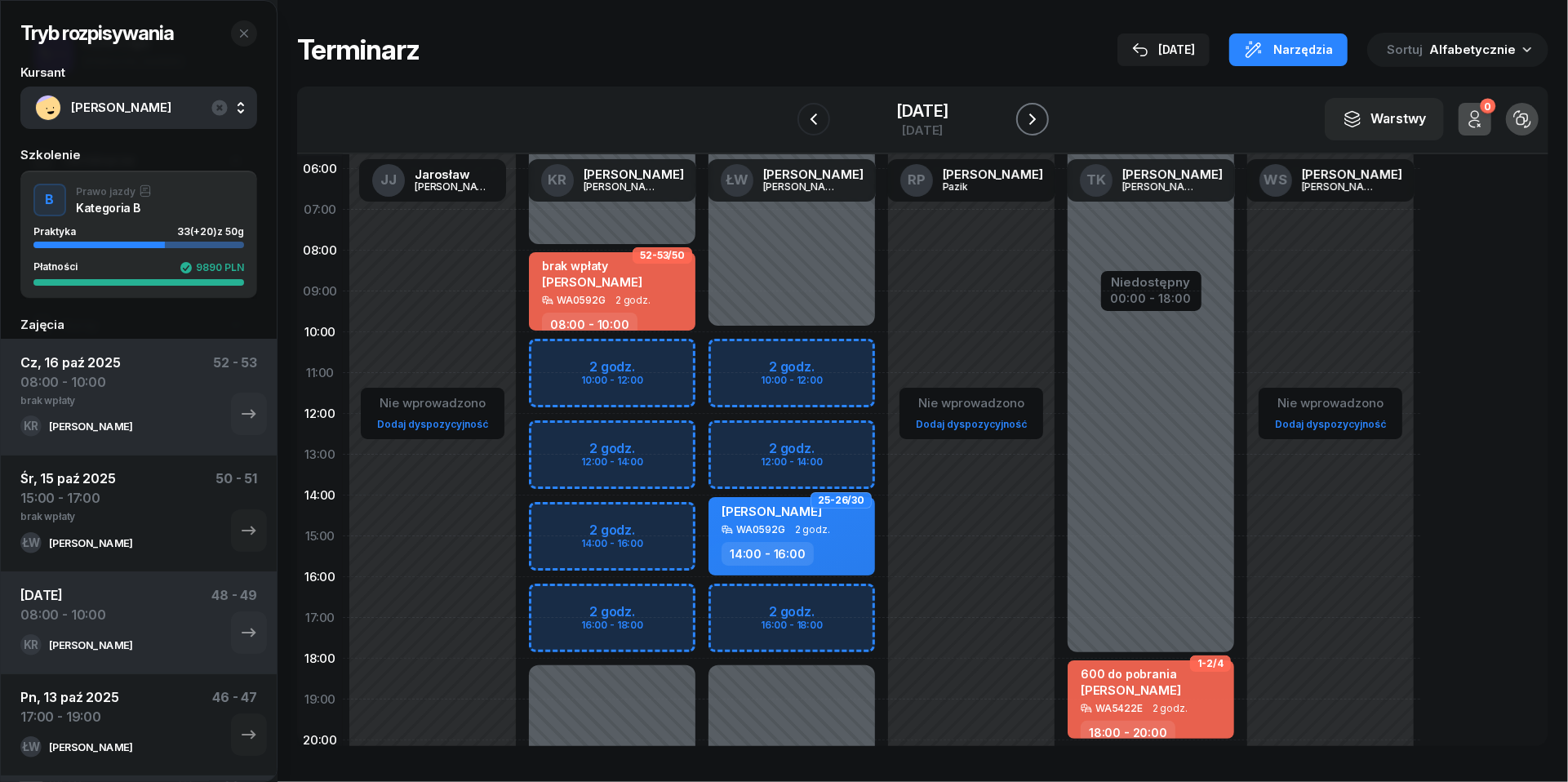
click at [1042, 122] on icon "button" at bounding box center [1032, 118] width 19 height 19
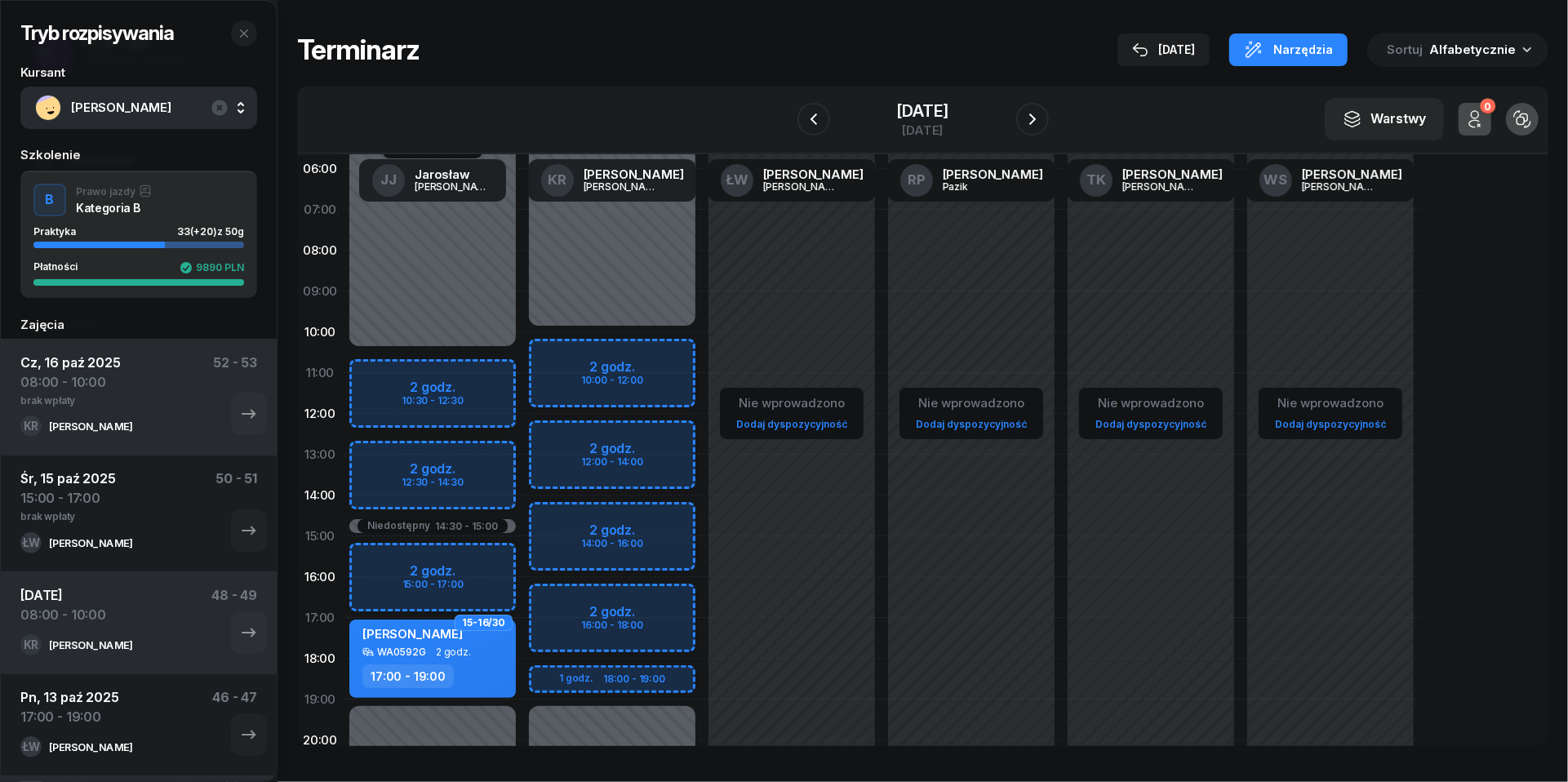
click at [550, 356] on div "Niedostępny 00:00 - 10:00 Niedostępny 19:00 - 23:59 2 godz. 10:00 - 12:00 2 god…" at bounding box center [612, 536] width 179 height 775
select select "10"
select select "12"
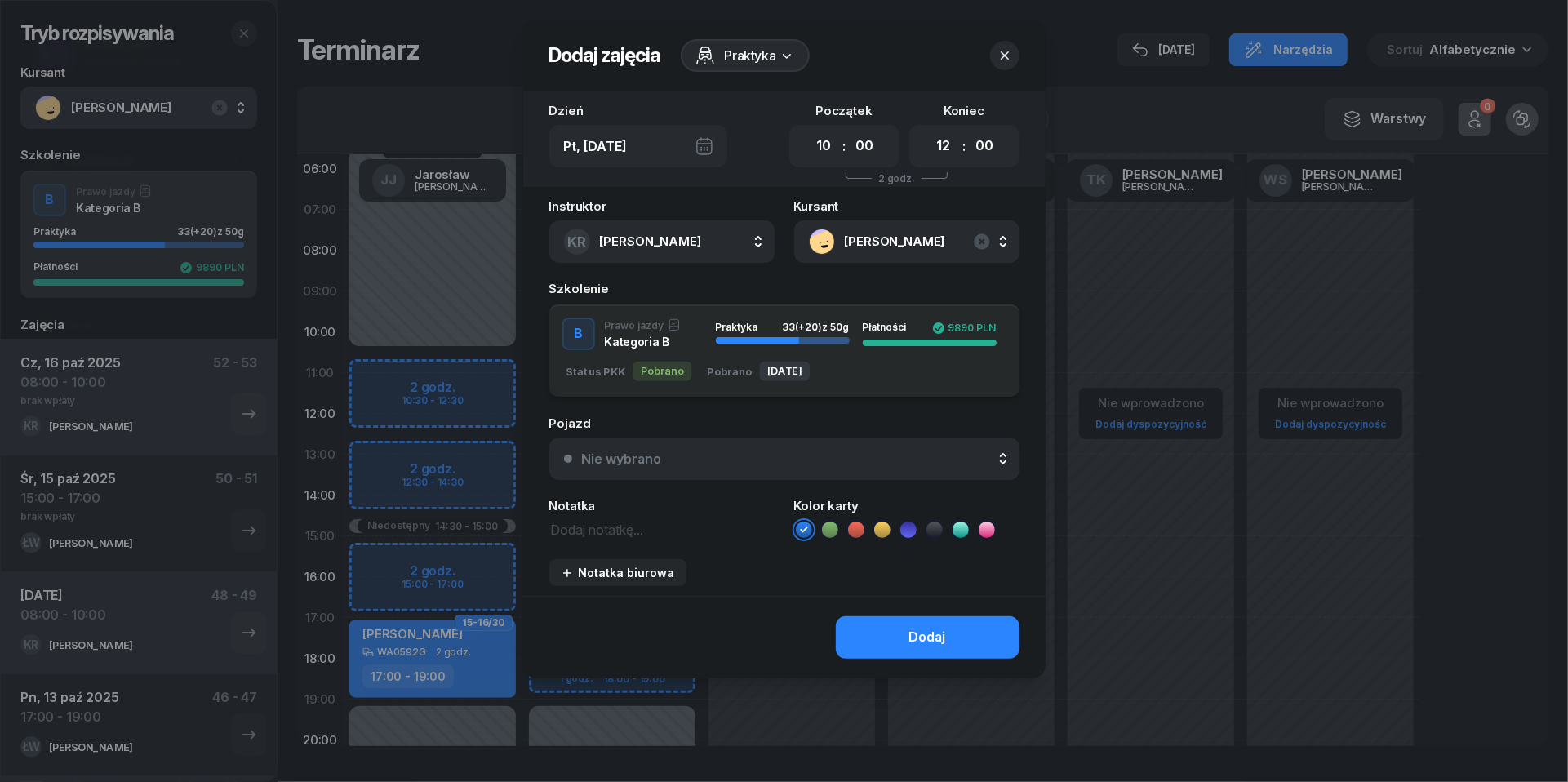
click at [781, 461] on div "Nie wybrano" at bounding box center [793, 459] width 423 height 13
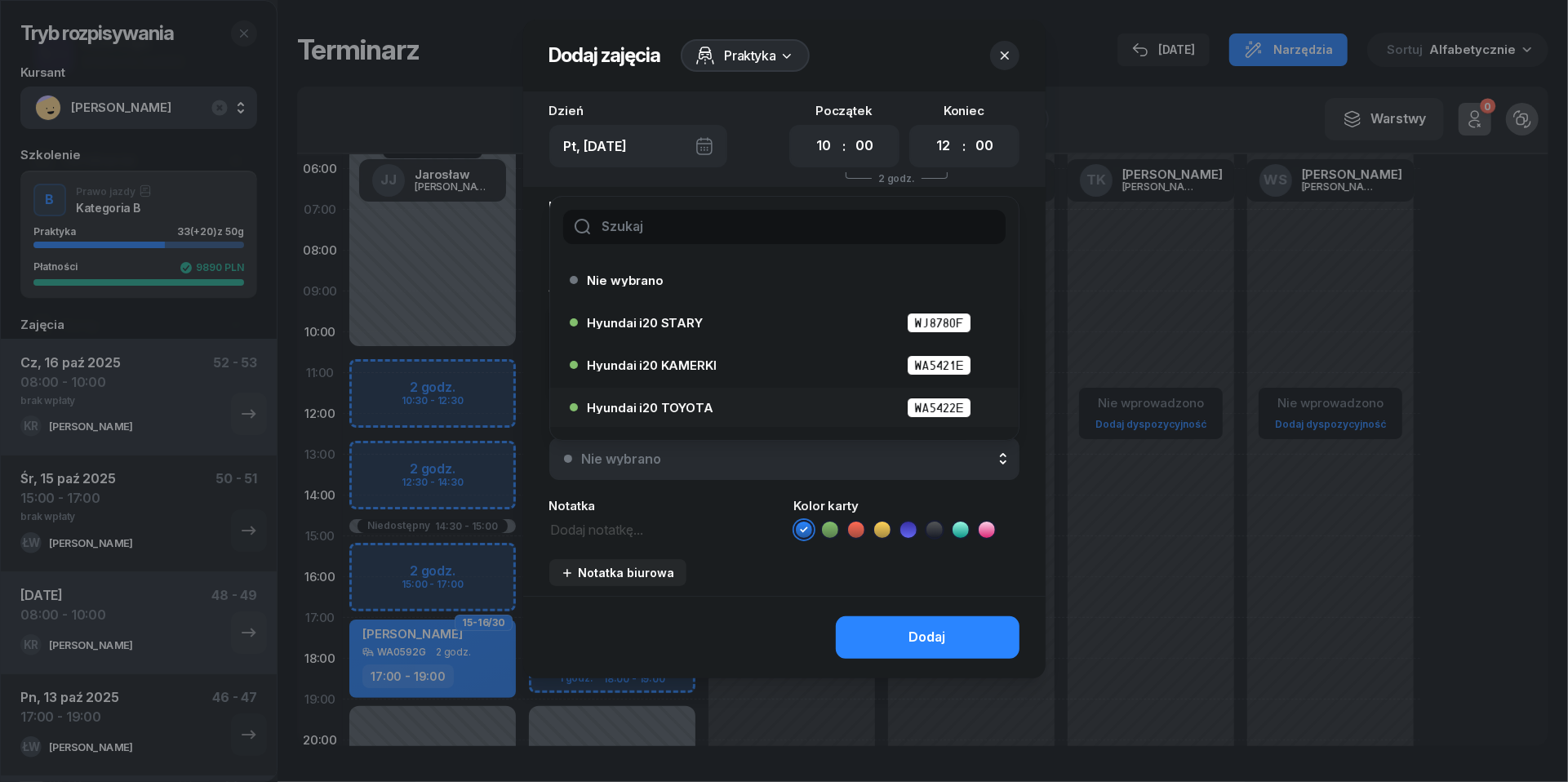
scroll to position [57, 0]
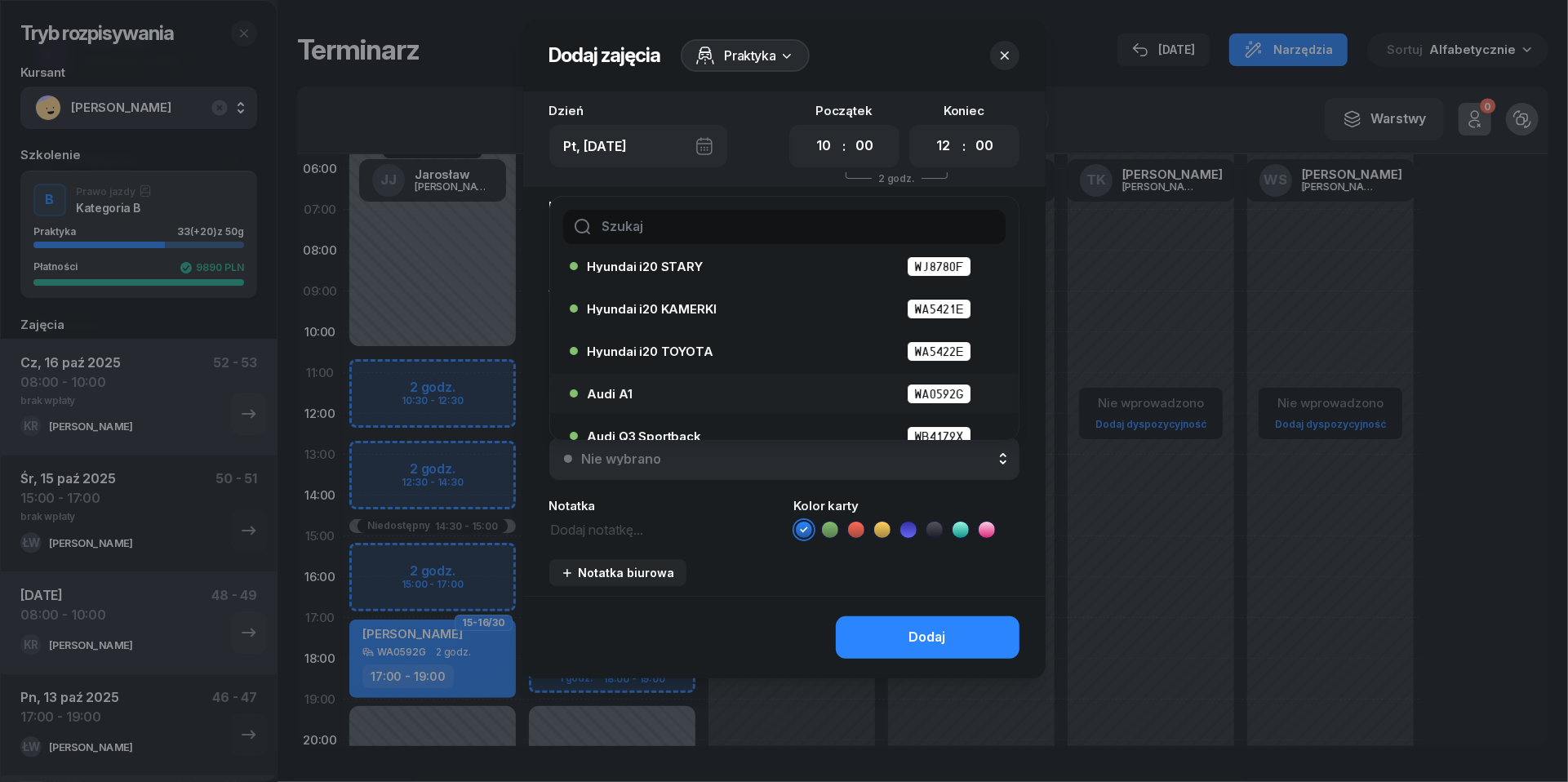
click at [732, 395] on div "Audi A1 WA0592G" at bounding box center [789, 394] width 402 height 20
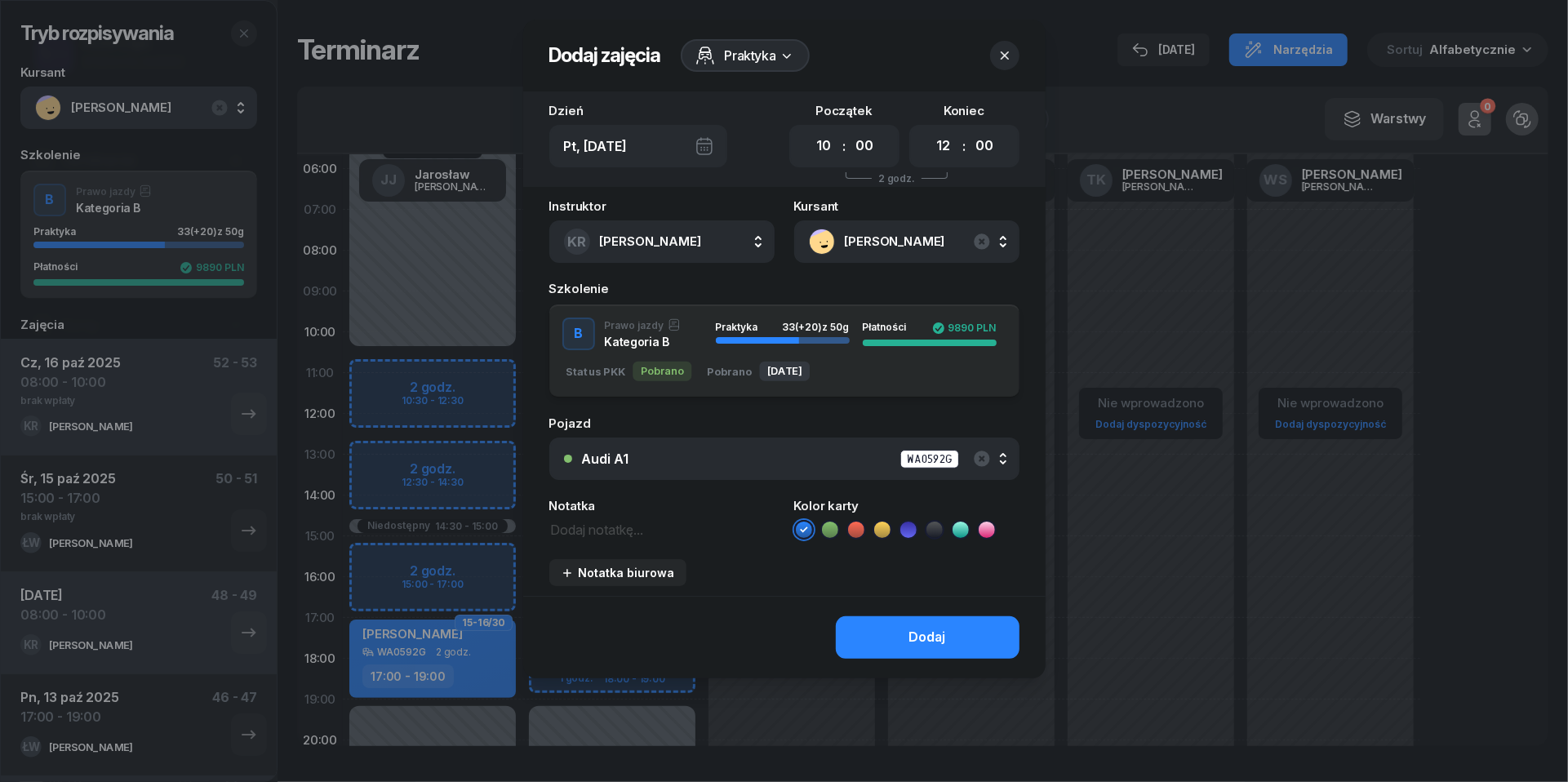
click at [674, 520] on textarea at bounding box center [662, 529] width 225 height 20
paste textarea "brak wpłaty"
type textarea "brak wpłaty"
click at [854, 529] on icon at bounding box center [855, 529] width 8 height 6
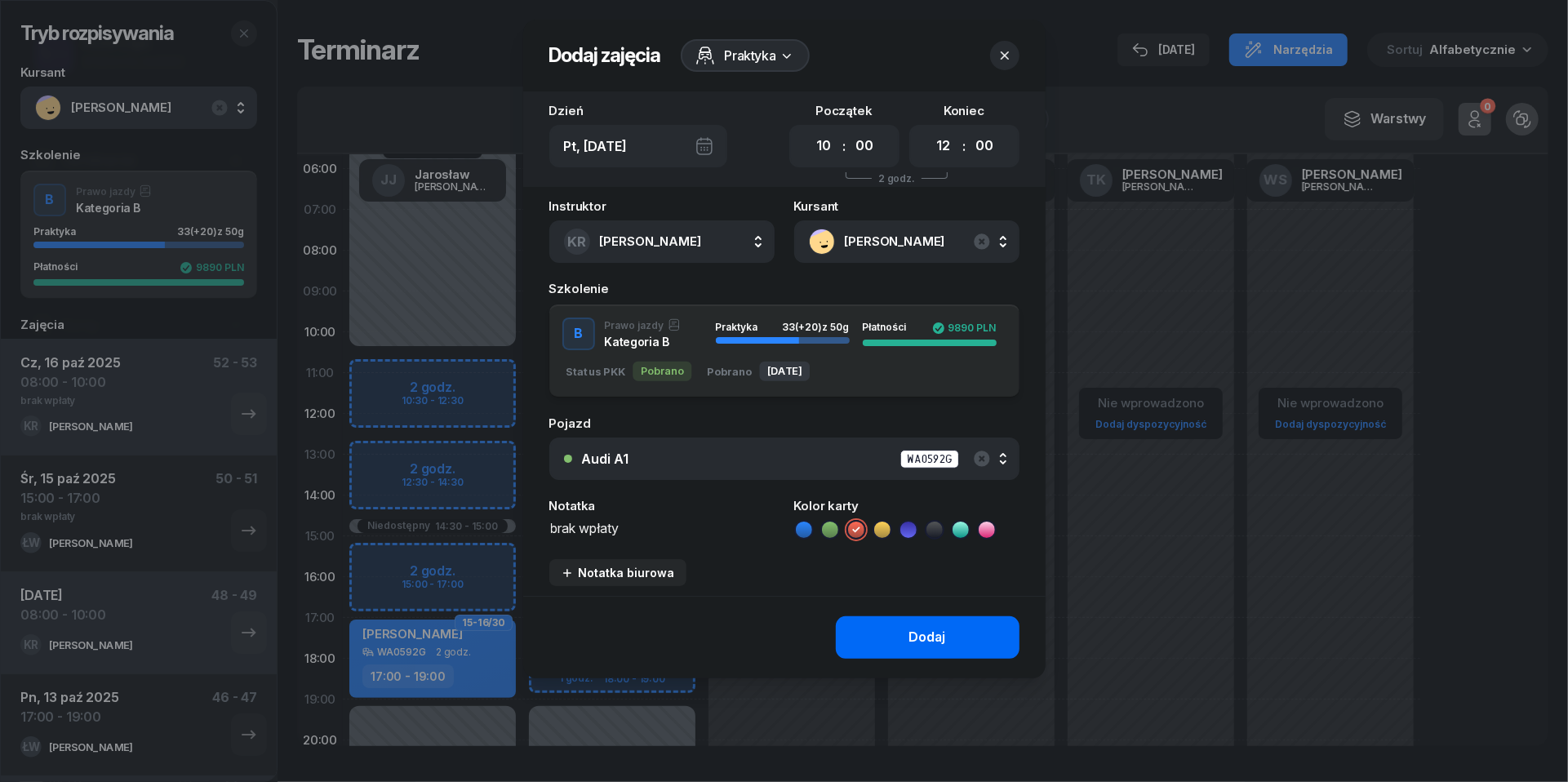
click at [879, 624] on button "Dodaj" at bounding box center [928, 637] width 183 height 43
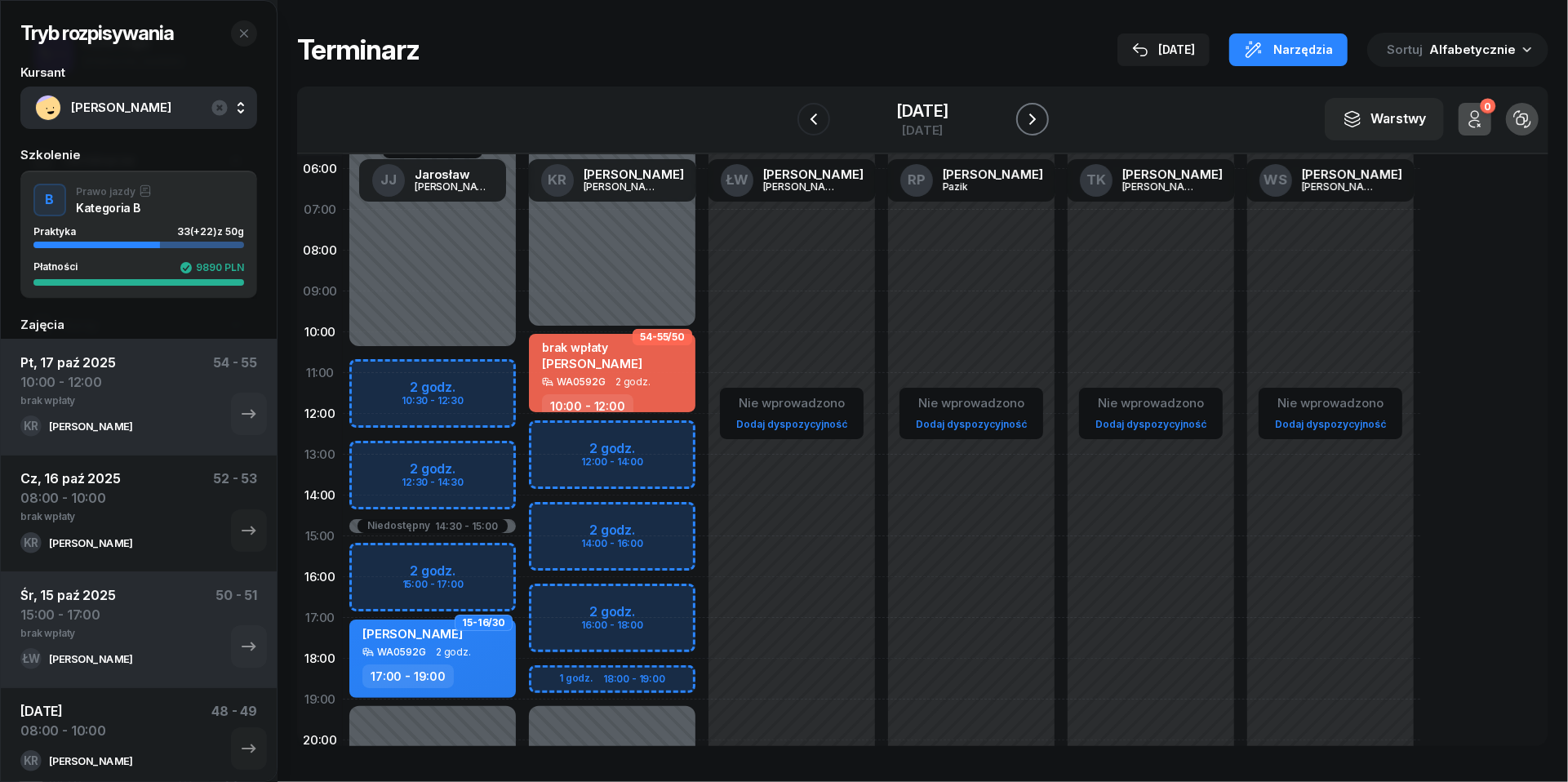
click at [1042, 124] on icon "button" at bounding box center [1032, 118] width 19 height 19
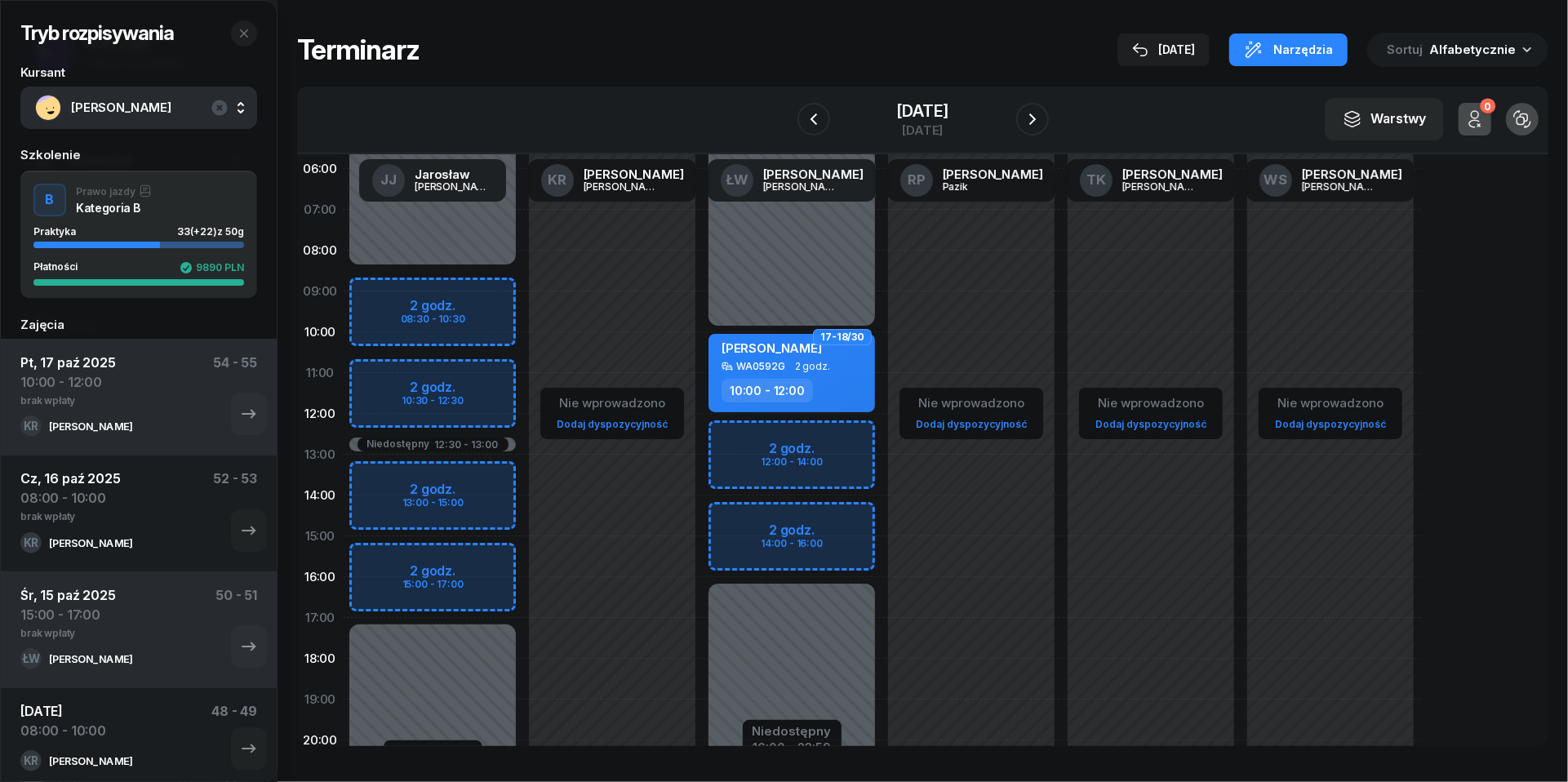
click at [739, 445] on div "Niedostępny 00:00 - 10:00 Niedostępny 16:00 - 23:59 2 godz. 12:00 - 14:00 2 god…" at bounding box center [791, 536] width 179 height 775
select select "12"
select select "14"
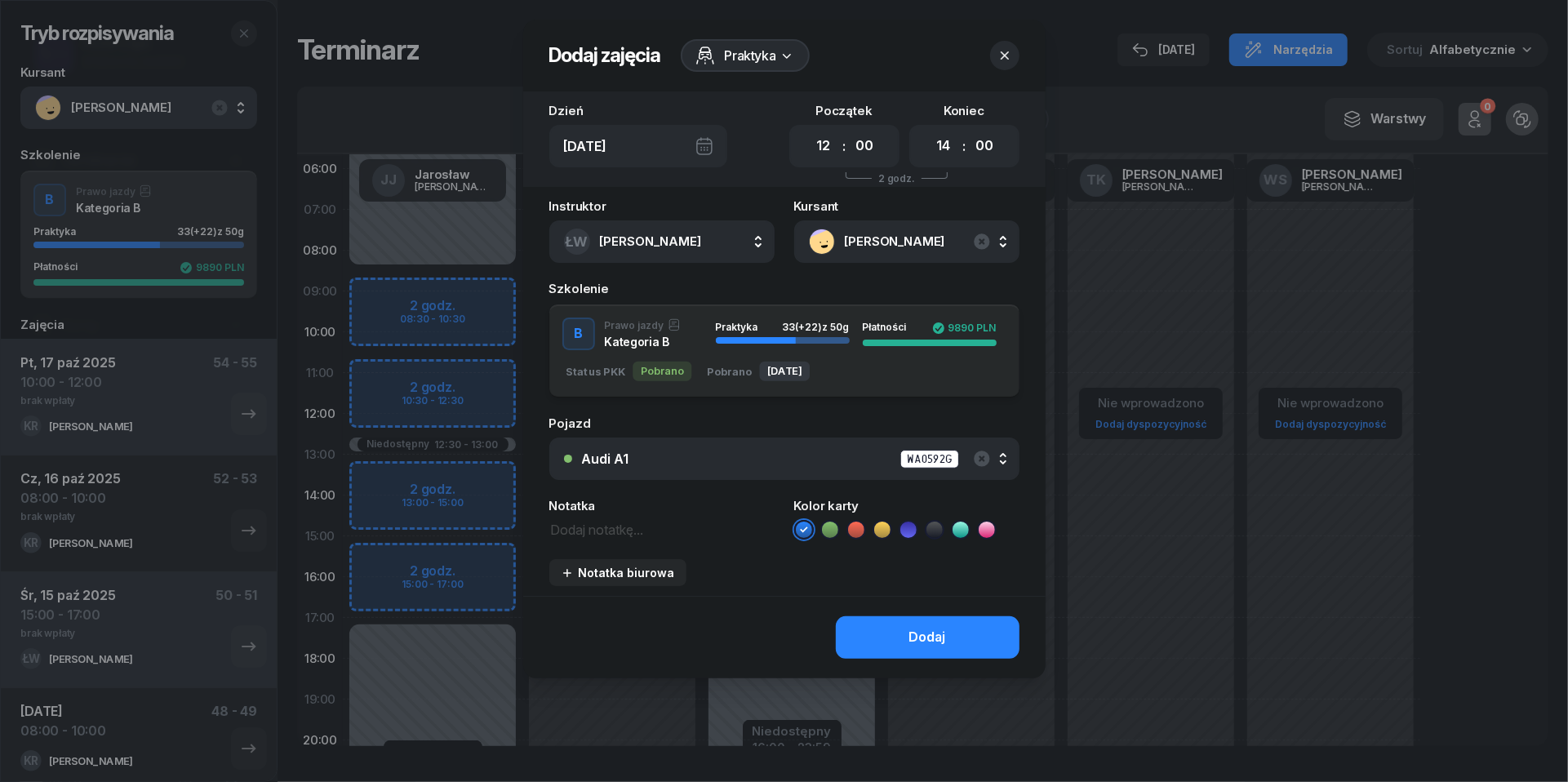
click at [604, 528] on textarea at bounding box center [662, 529] width 225 height 20
paste textarea "brak wpłaty"
type textarea "brak wpłaty"
click at [854, 528] on icon at bounding box center [856, 530] width 17 height 17
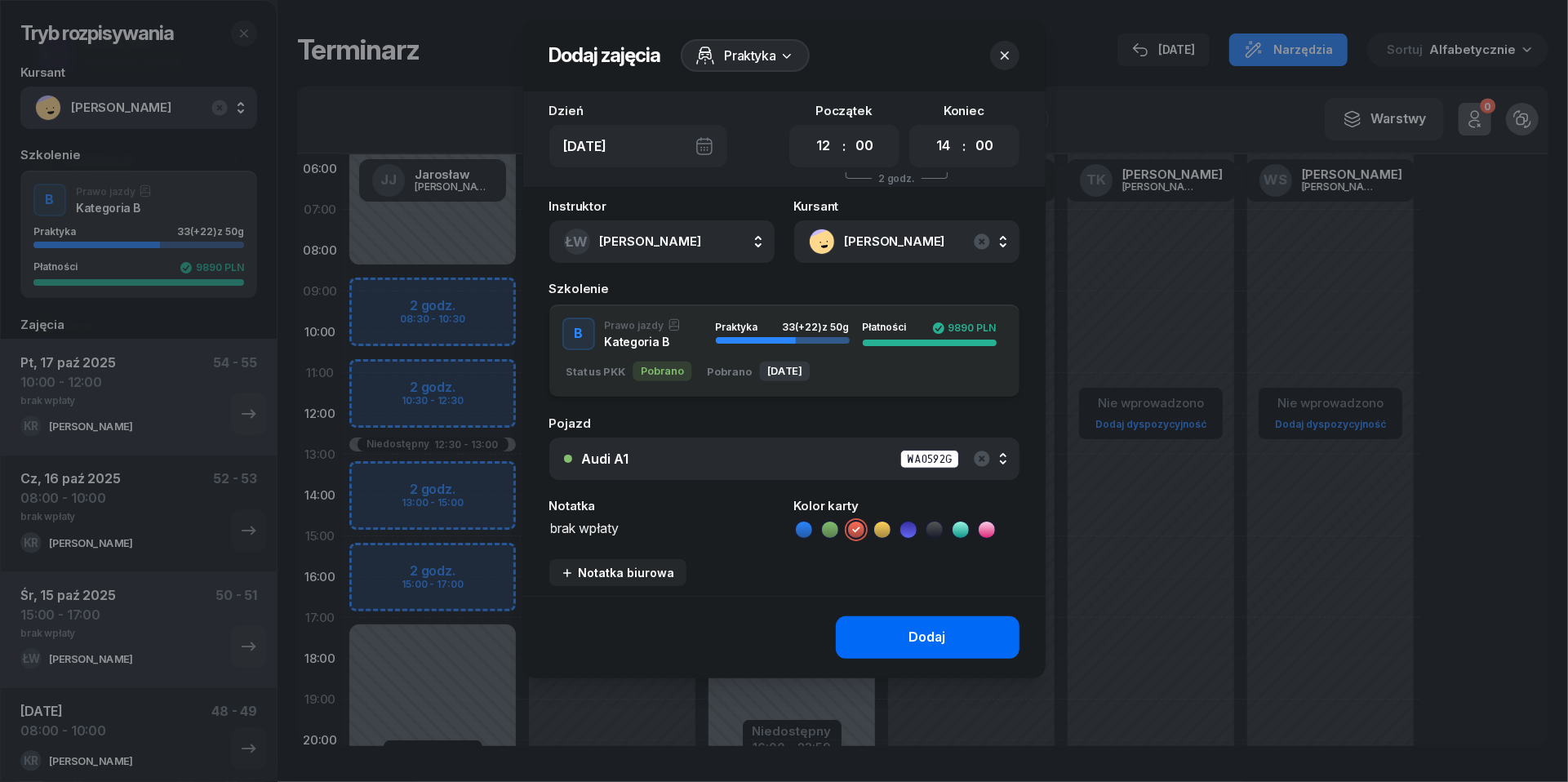
click at [870, 637] on button "Dodaj" at bounding box center [928, 637] width 183 height 43
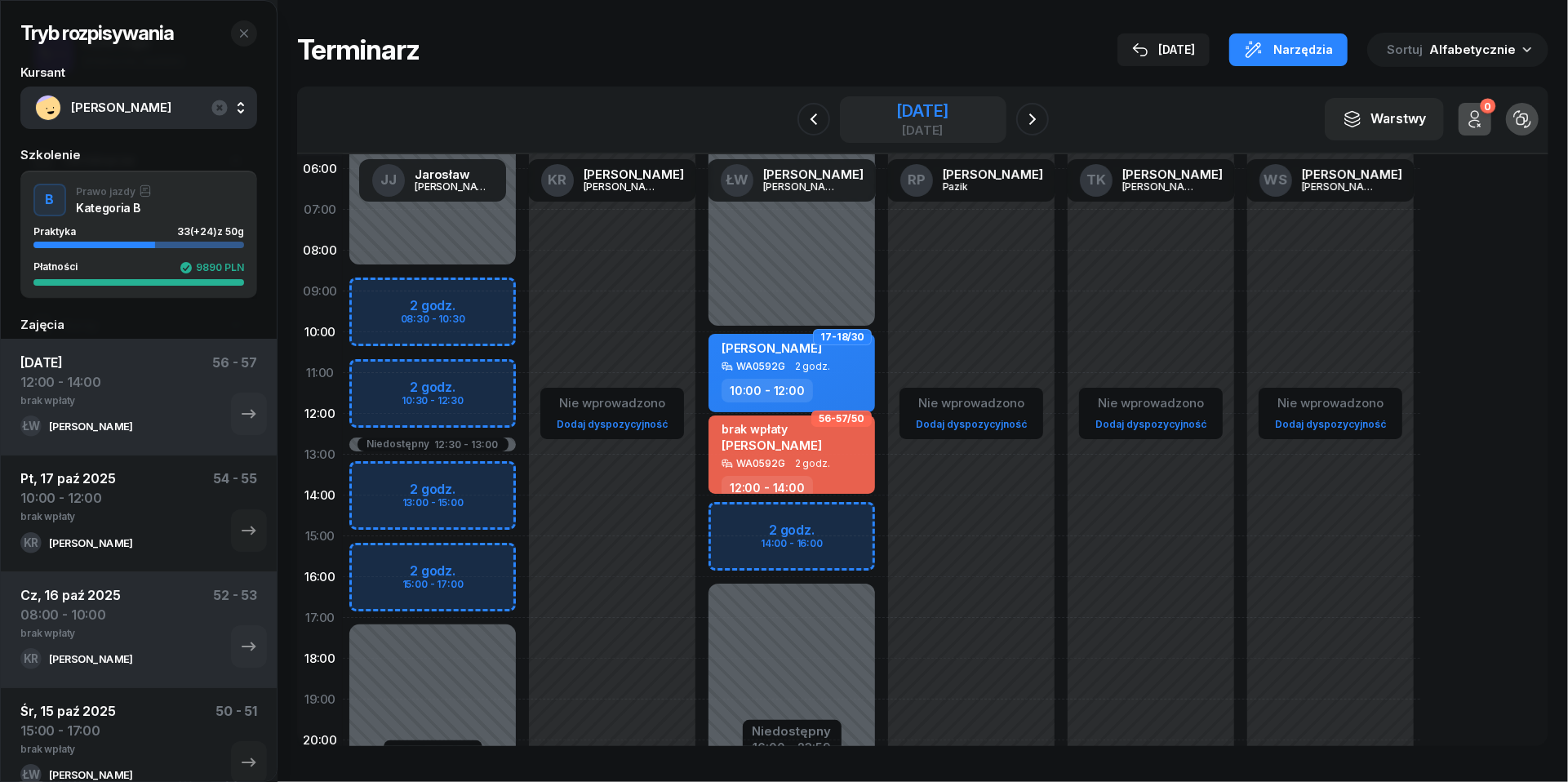
click at [896, 131] on div "[DATE]" at bounding box center [922, 130] width 53 height 13
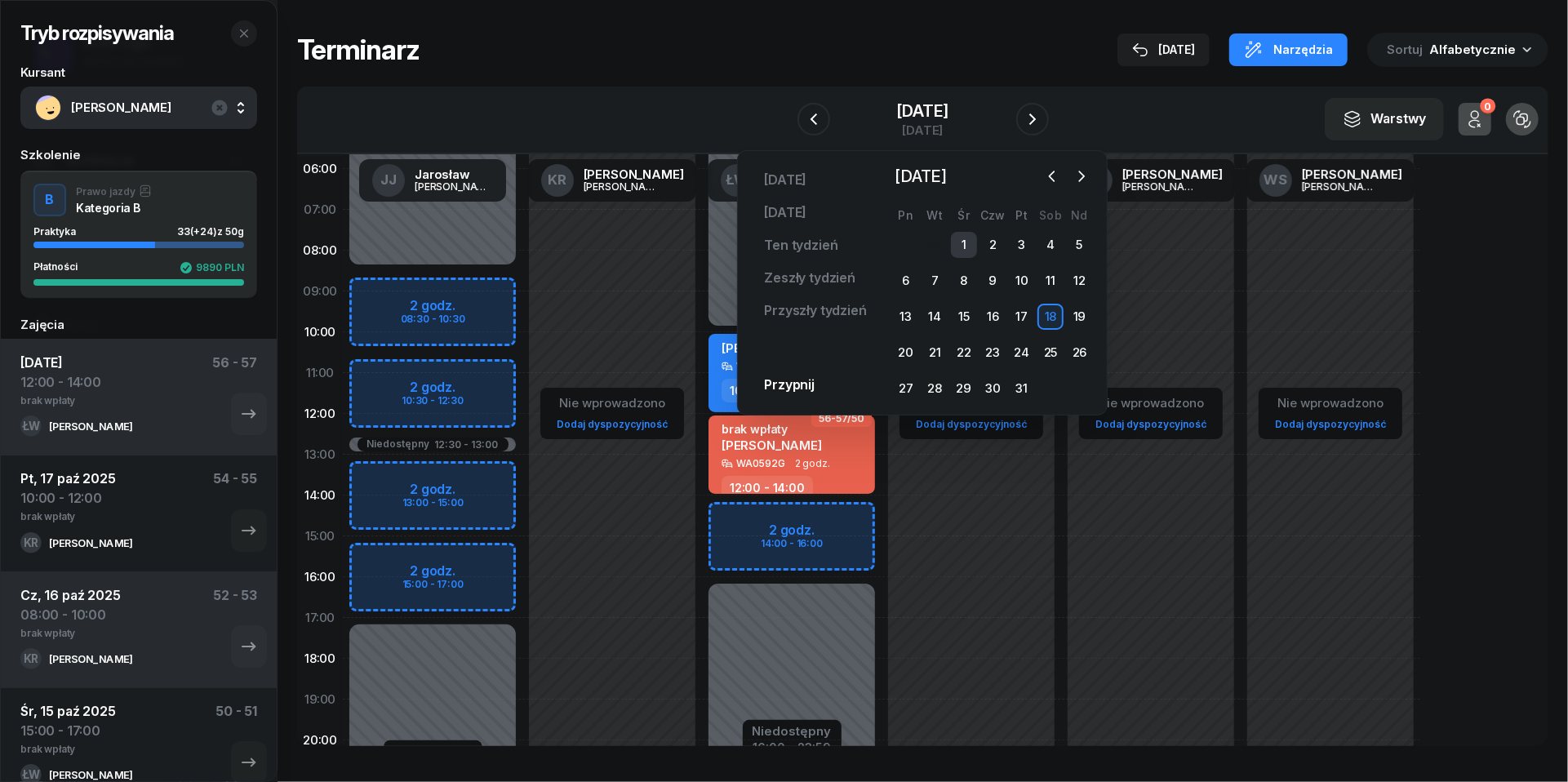
click at [966, 242] on div "1" at bounding box center [964, 244] width 26 height 26
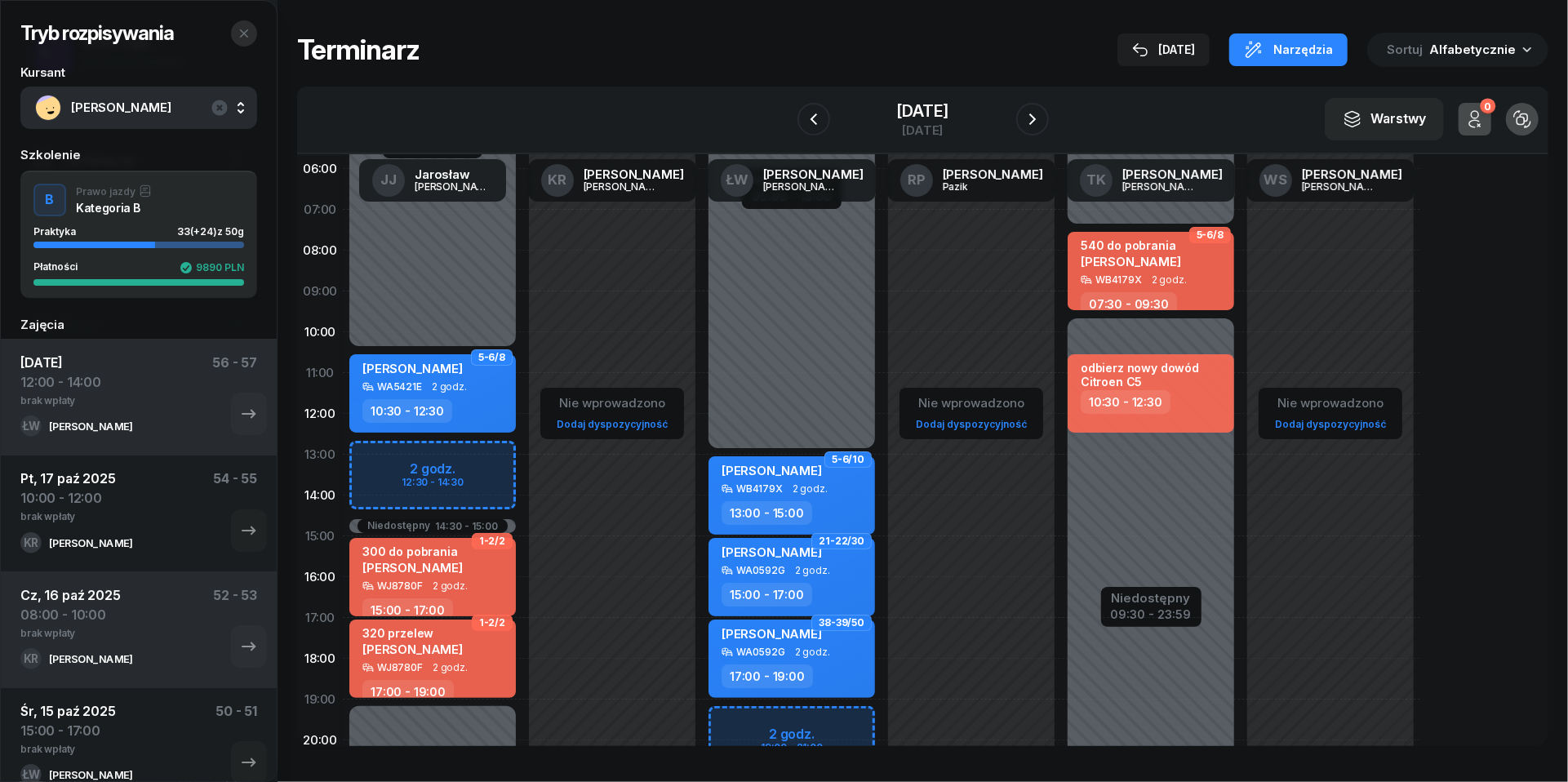
click at [240, 39] on icon "button" at bounding box center [244, 33] width 13 height 13
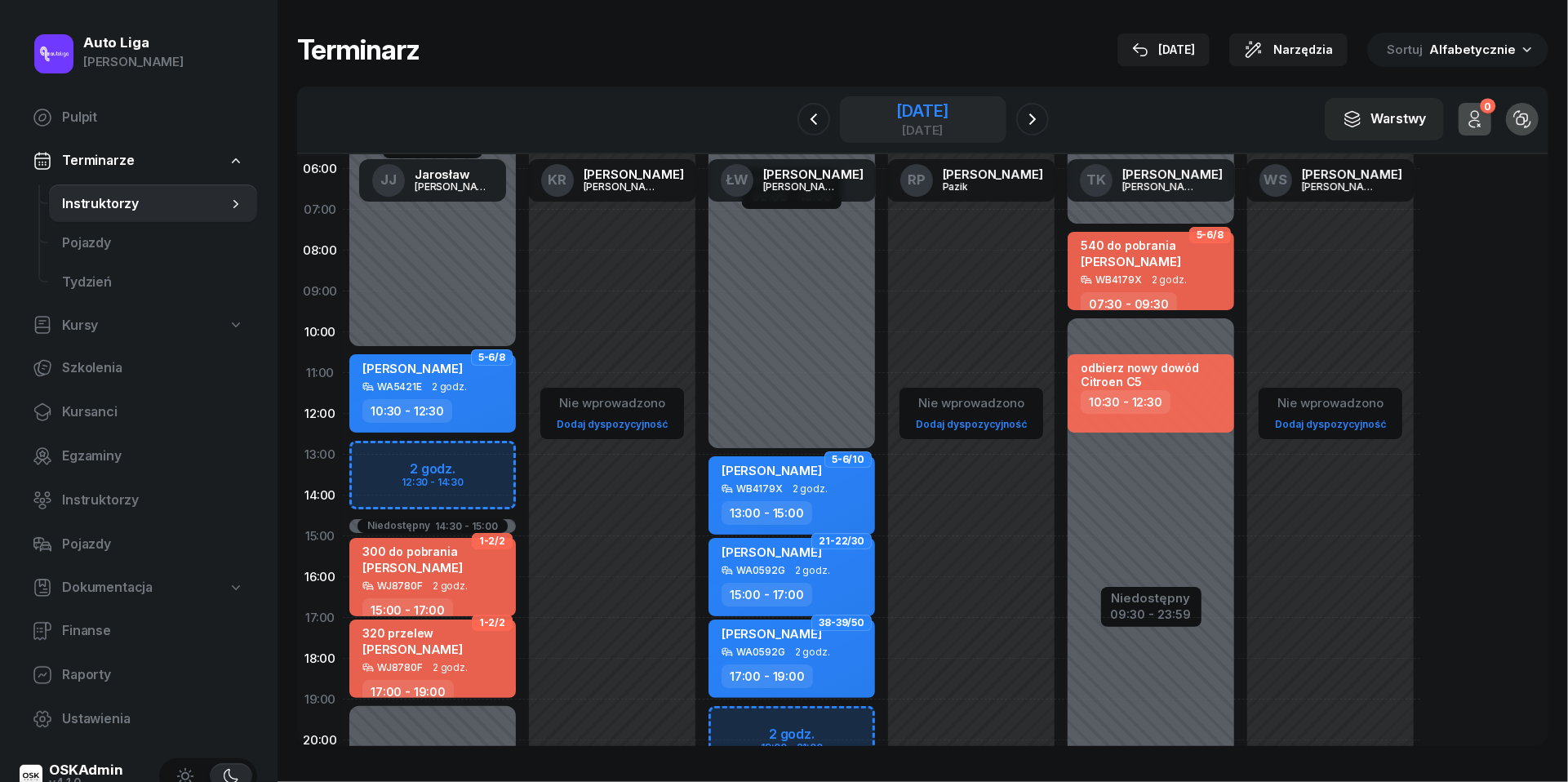
click at [896, 103] on div "[DATE]" at bounding box center [922, 111] width 53 height 17
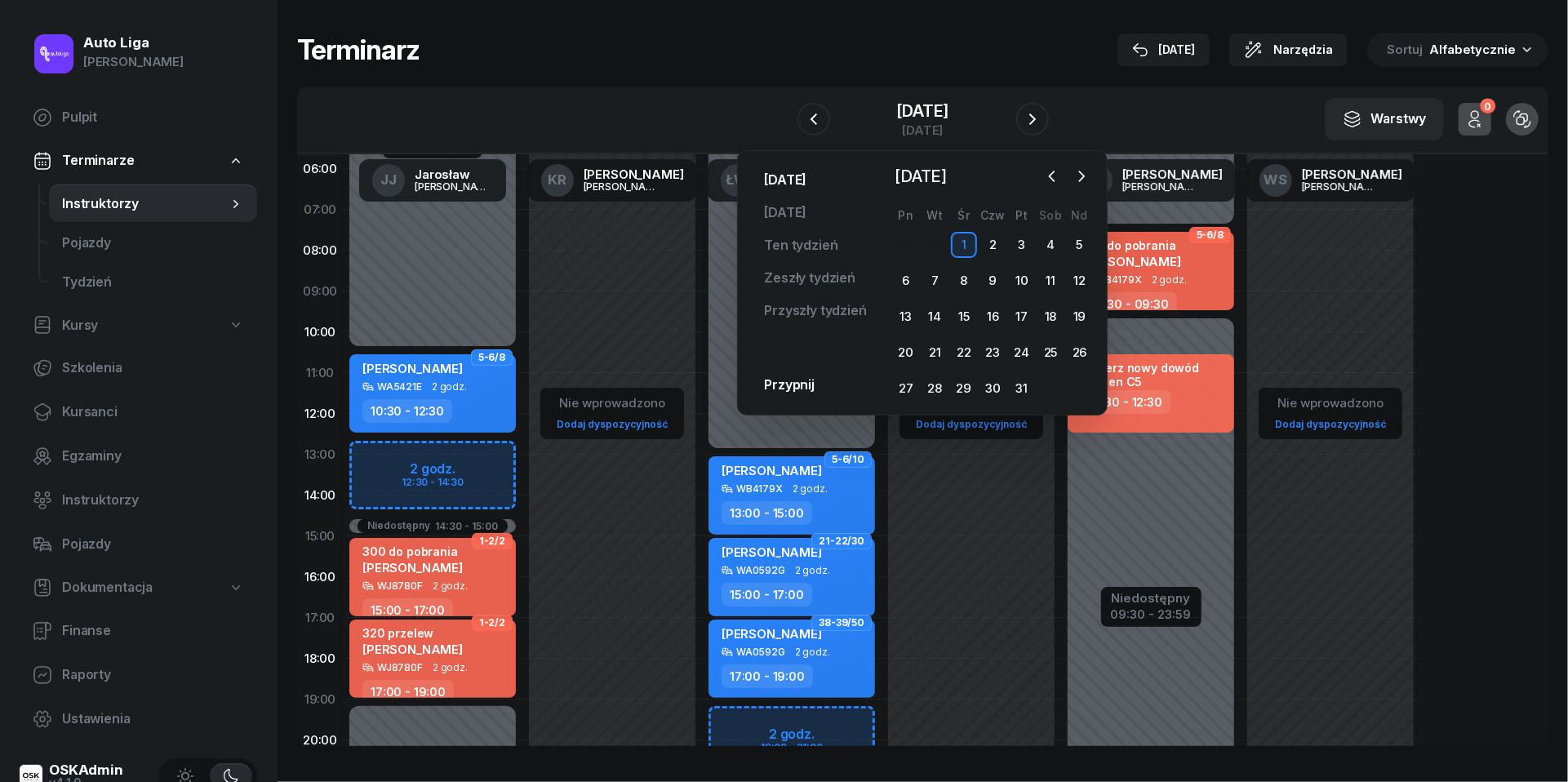
click at [777, 183] on link "[DATE]" at bounding box center [785, 180] width 68 height 33
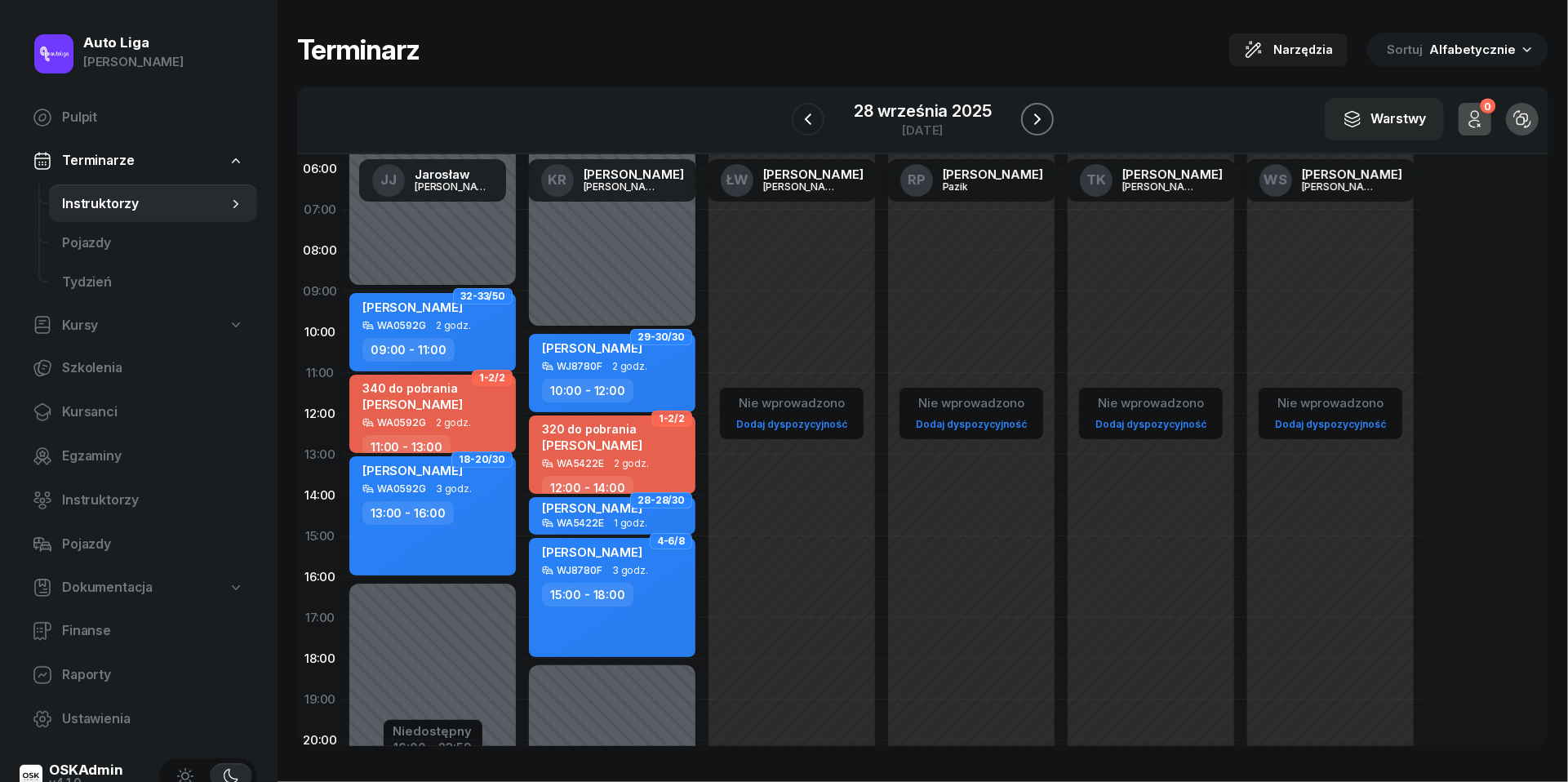
click at [1043, 118] on icon "button" at bounding box center [1037, 118] width 19 height 19
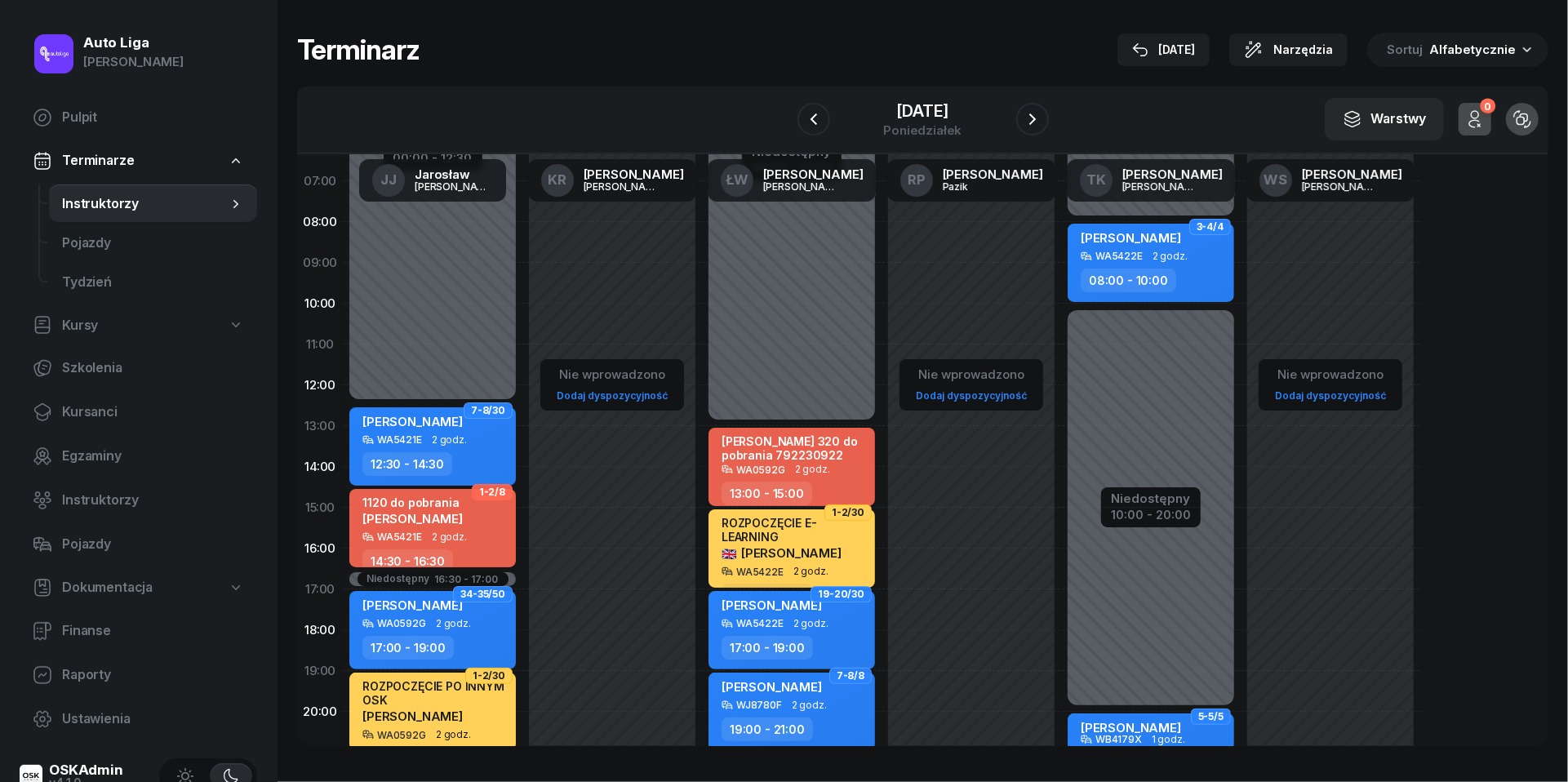
scroll to position [78, 0]
